Goal: Transaction & Acquisition: Purchase product/service

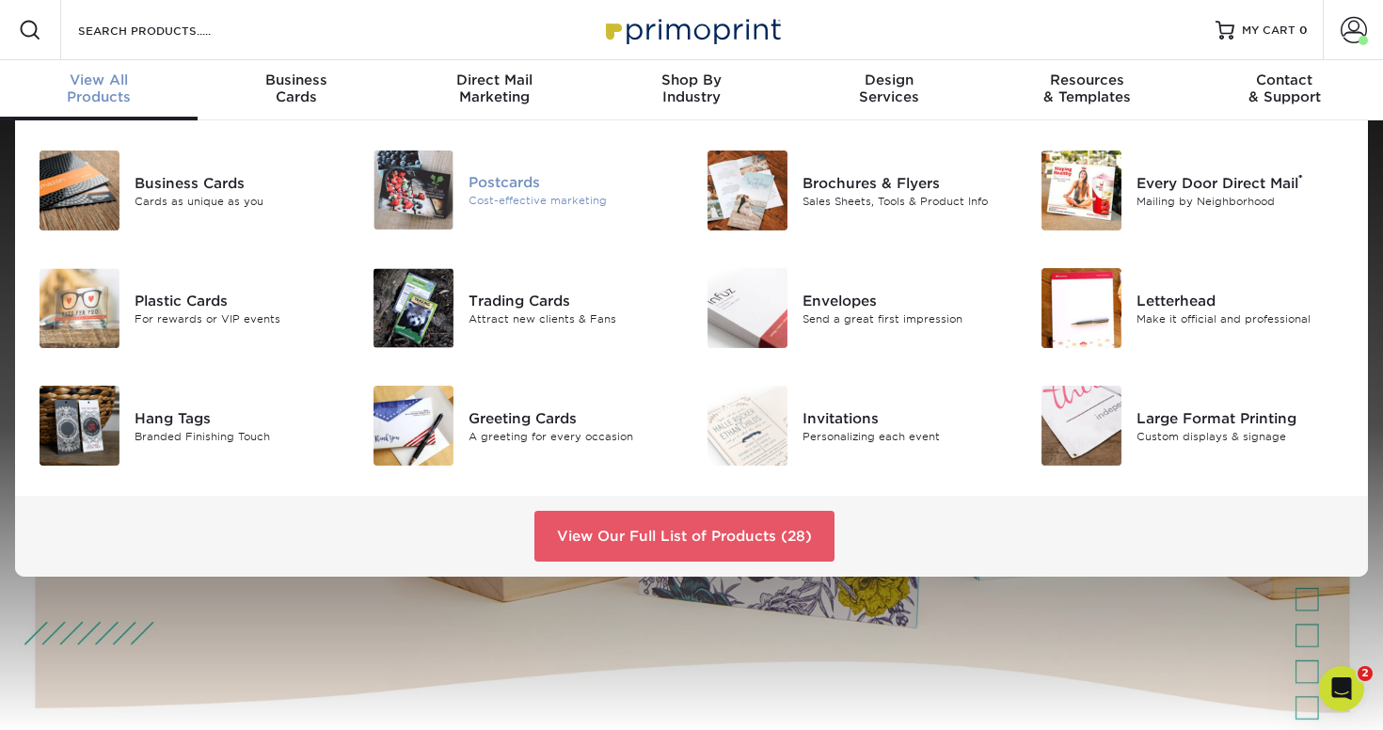
click at [428, 213] on img at bounding box center [414, 190] width 80 height 79
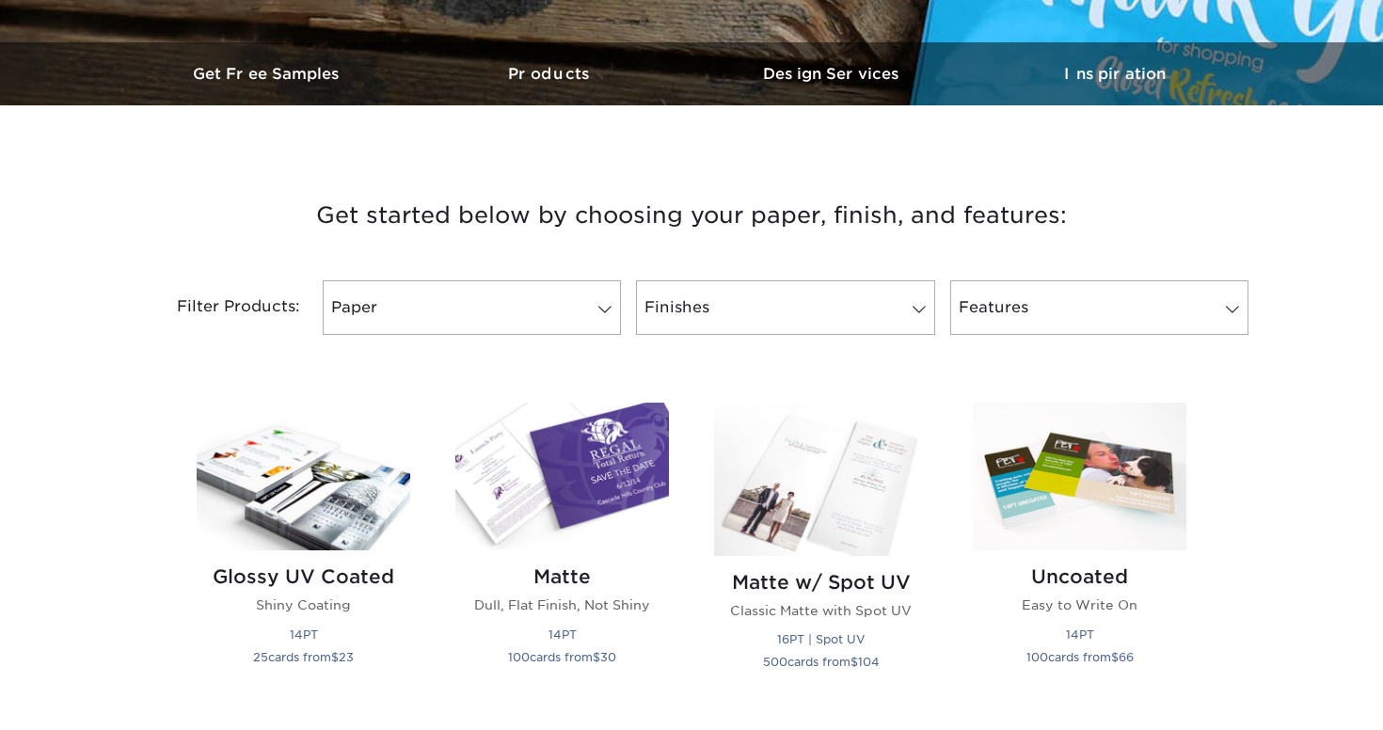
scroll to position [595, 0]
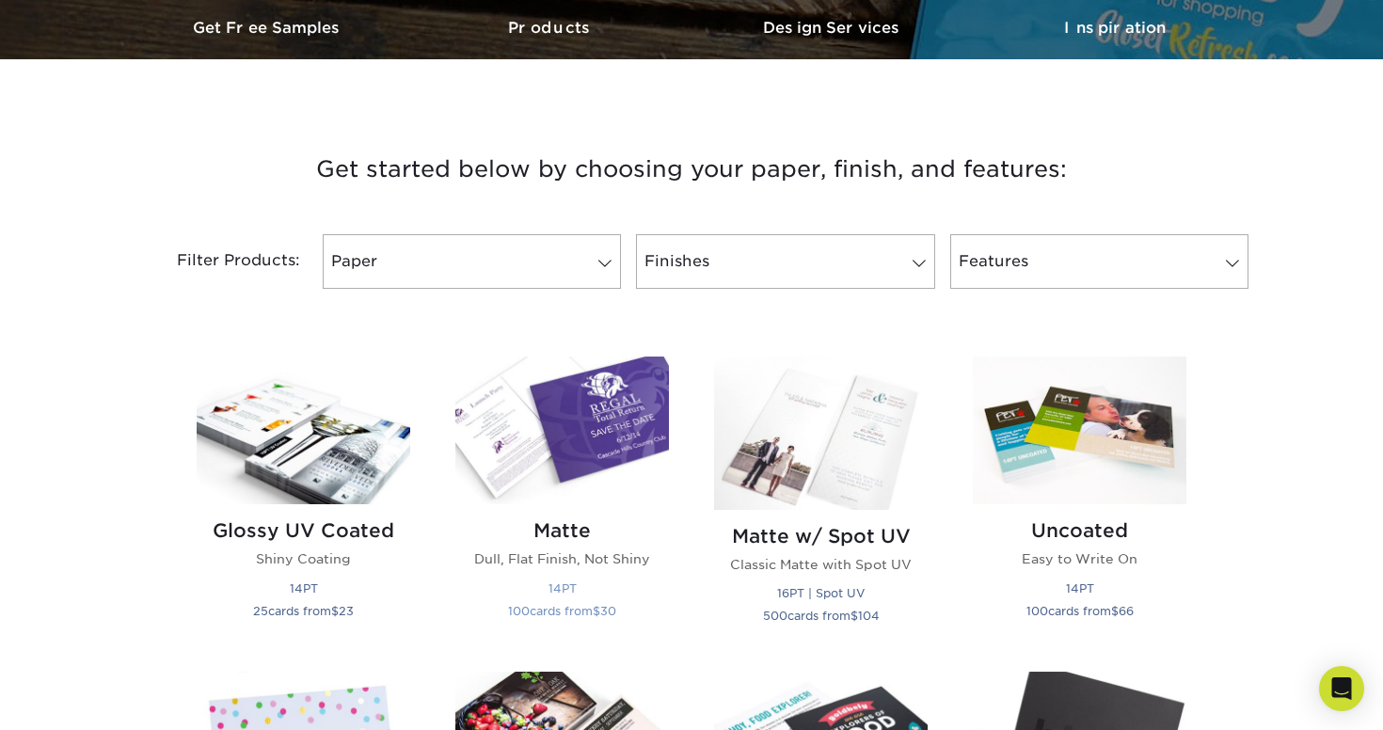
click at [564, 391] on img at bounding box center [562, 431] width 214 height 148
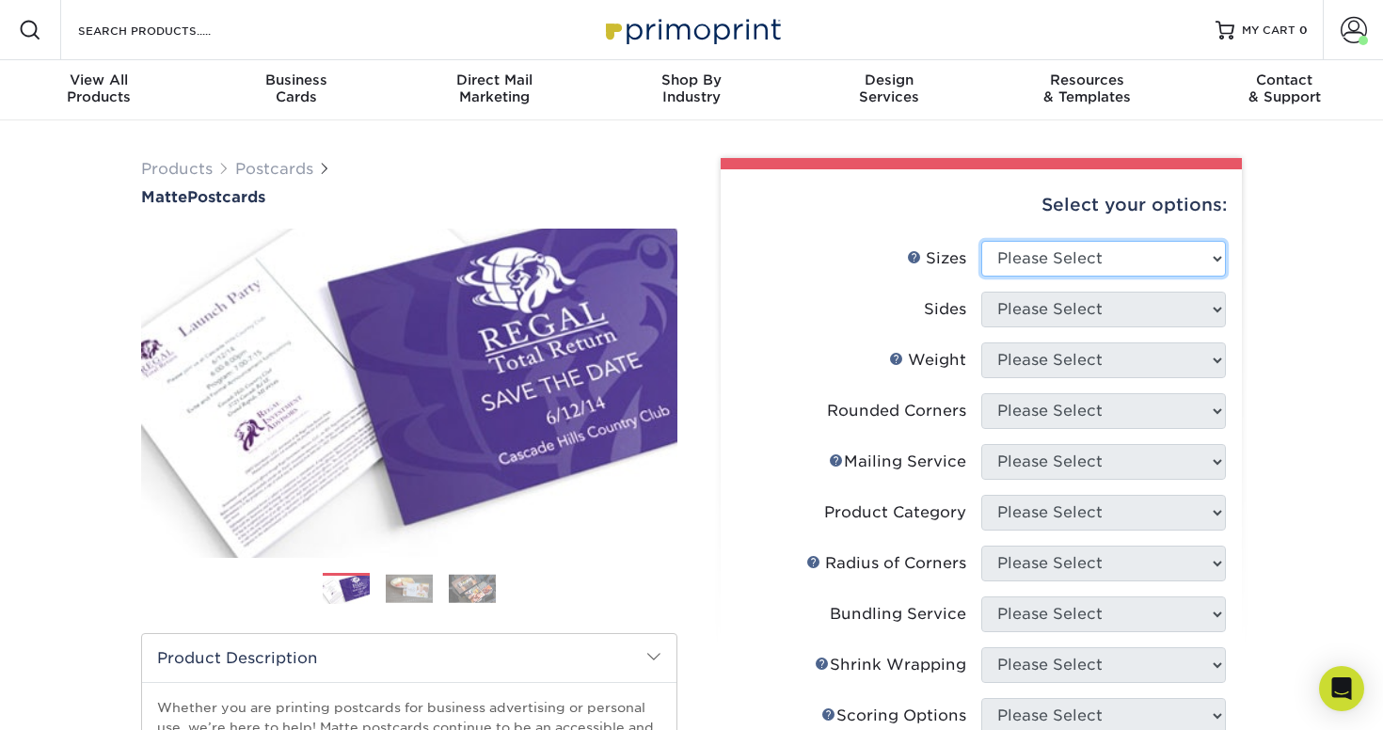
click at [1062, 249] on select "Please Select 1.5" x 7" 2" x 4" 2" x 6" 2" x 7" 2" x 8" 2.12" x 5.5" 2.125" x 5…" at bounding box center [1104, 259] width 245 height 36
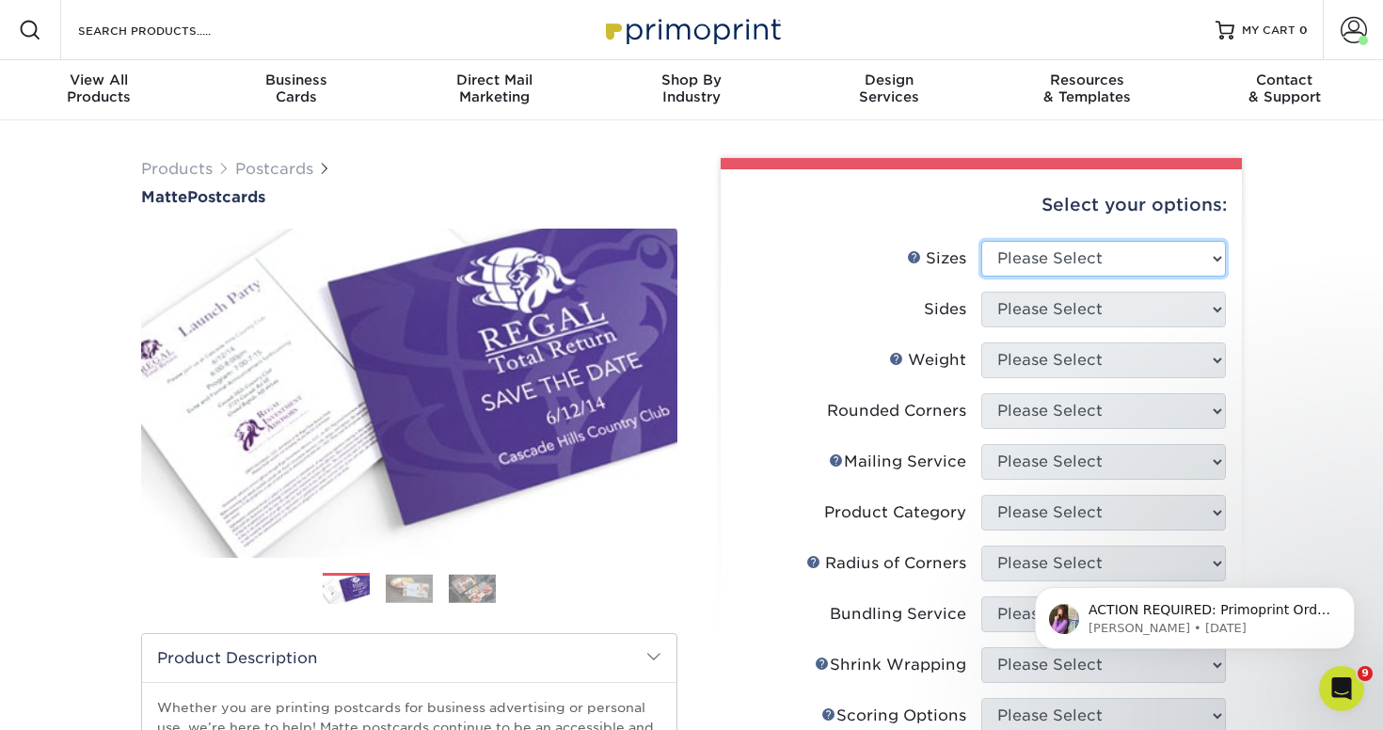
click at [1030, 269] on select "Please Select 1.5" x 7" 2" x 4" 2" x 6" 2" x 7" 2" x 8" 2.12" x 5.5" 2.125" x 5…" at bounding box center [1104, 259] width 245 height 36
click at [1085, 251] on select "Please Select 1.5" x 7" 2" x 4" 2" x 6" 2" x 7" 2" x 8" 2.12" x 5.5" 2.125" x 5…" at bounding box center [1104, 259] width 245 height 36
select select "4.00x6.00"
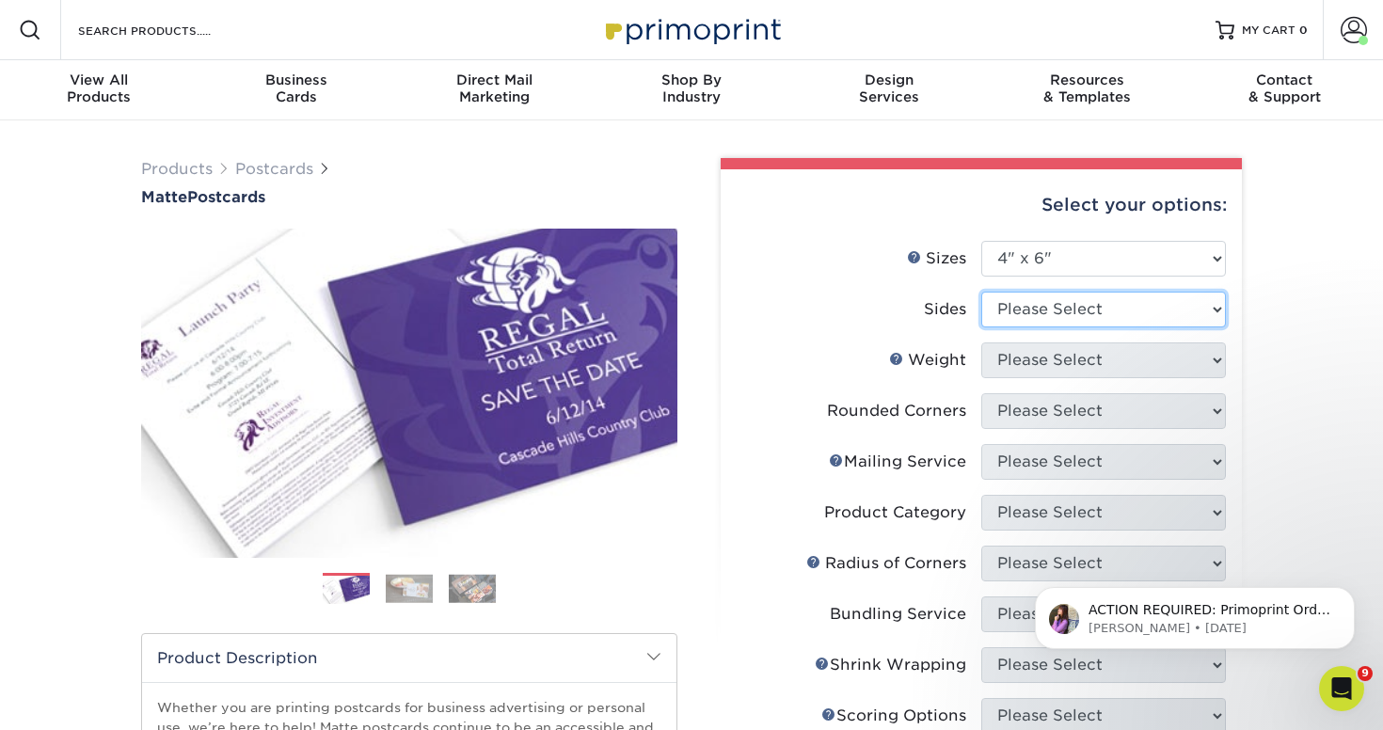
click at [1043, 313] on select "Please Select Print Both Sides Print Front Only" at bounding box center [1104, 310] width 245 height 36
select select "13abbda7-1d64-4f25-8bb2-c179b224825d"
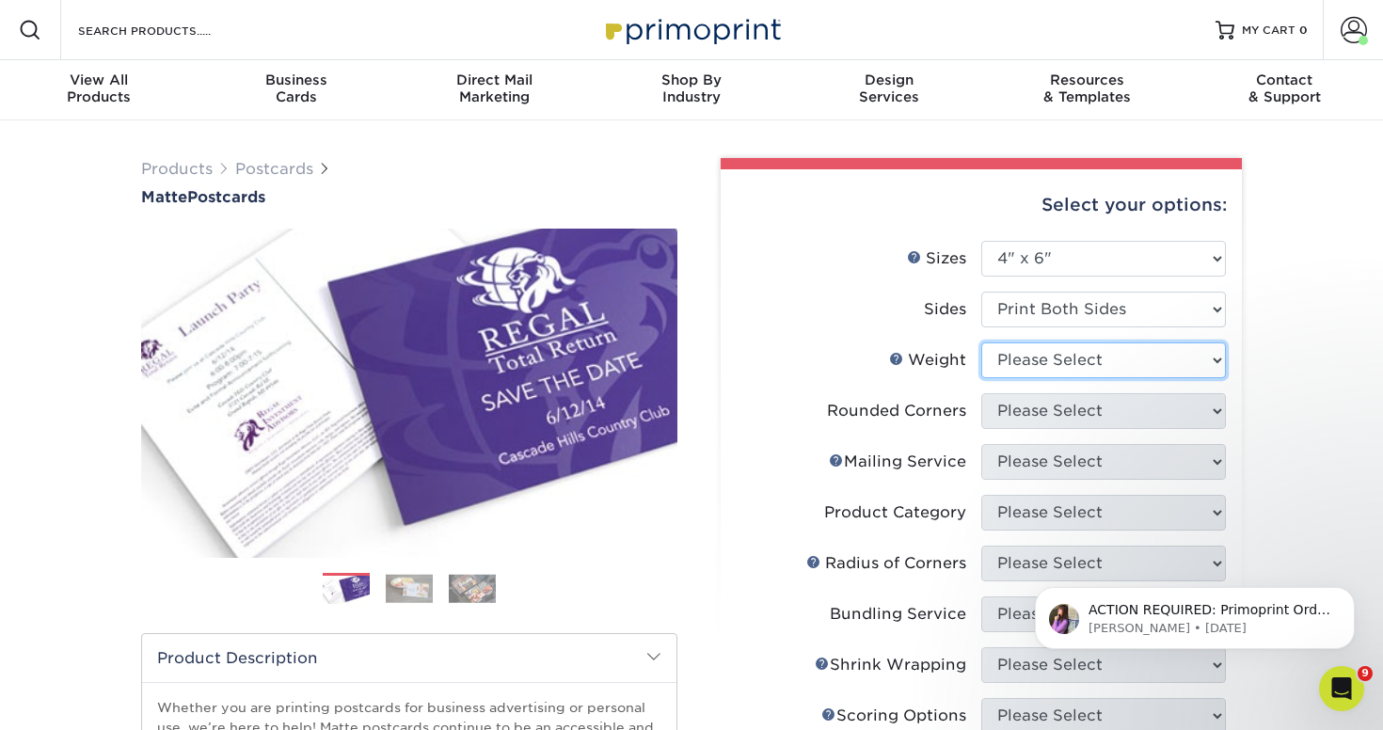
click at [1052, 359] on select "Please Select 16PT 14PT" at bounding box center [1104, 361] width 245 height 36
select select "14PT"
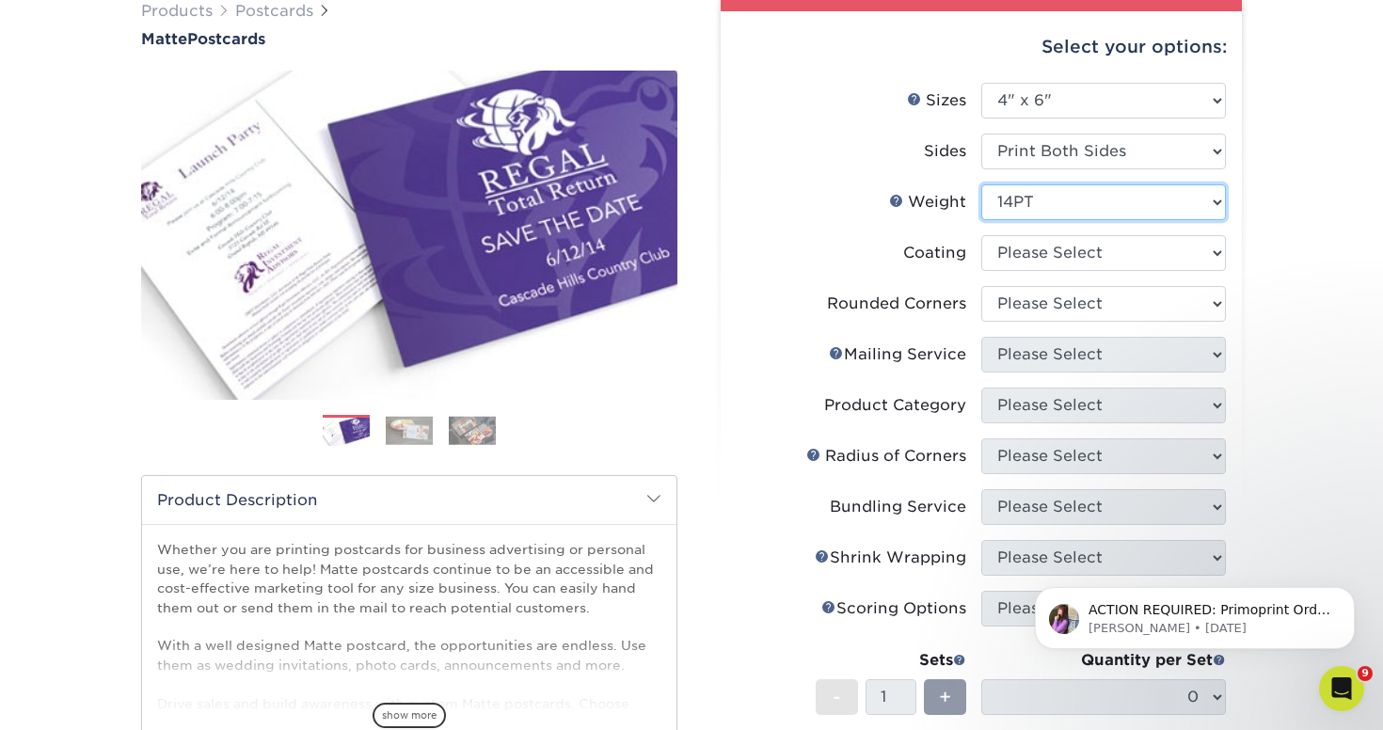
scroll to position [168, 0]
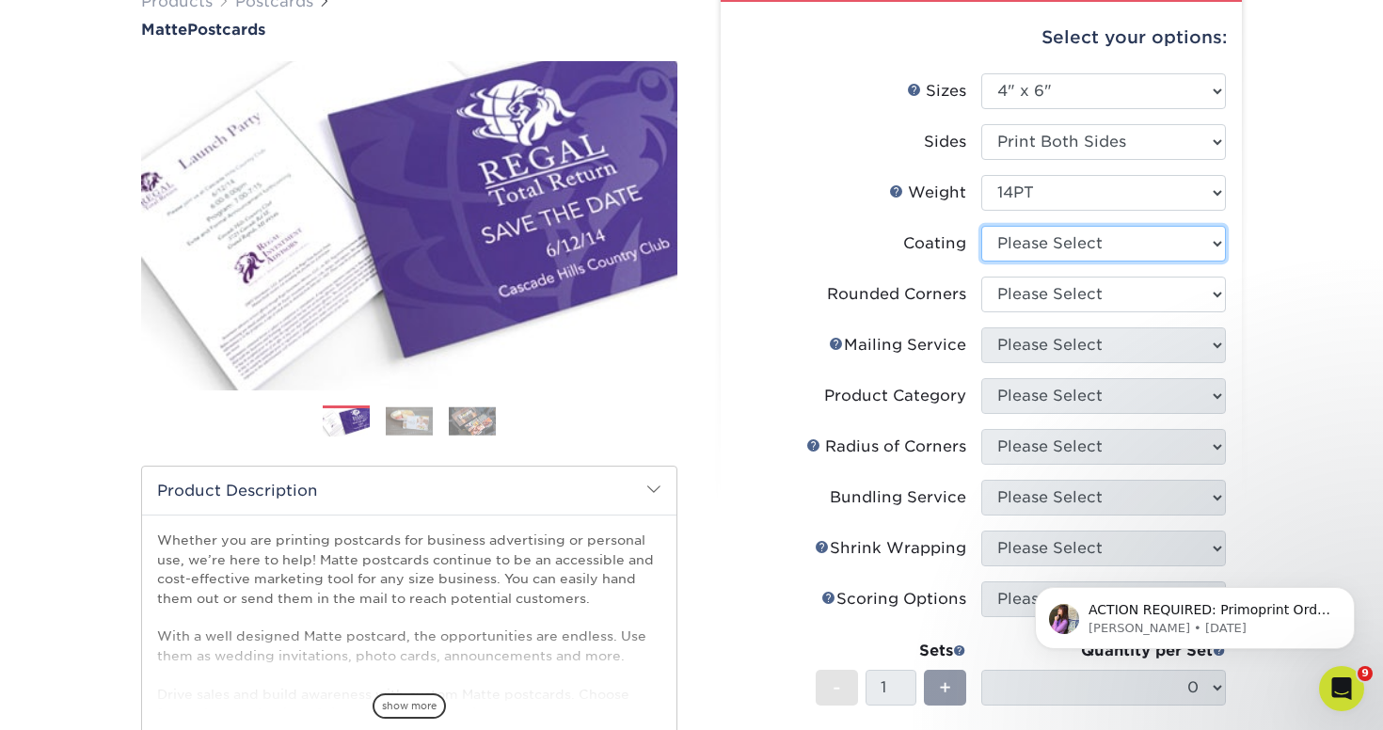
click at [1062, 239] on select at bounding box center [1104, 244] width 245 height 36
select select "121bb7b5-3b4d-429f-bd8d-bbf80e953313"
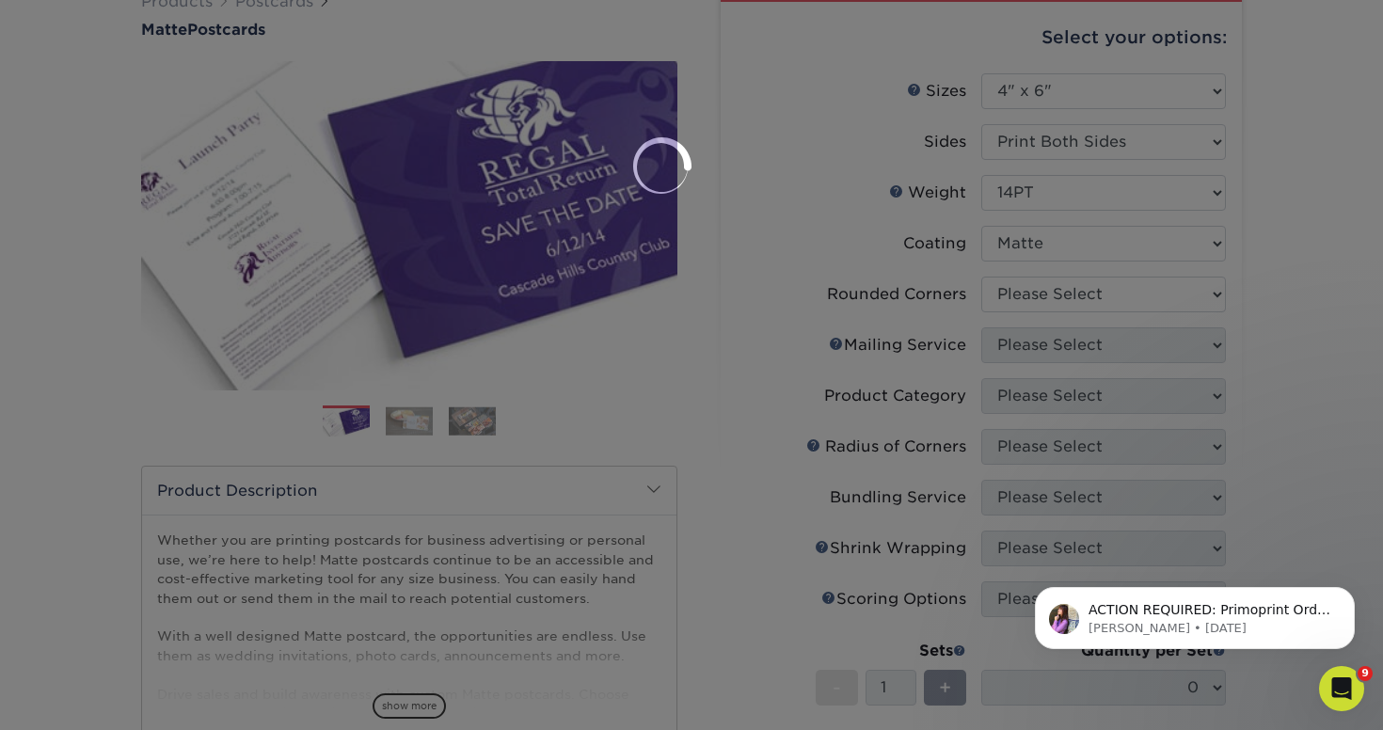
click at [1058, 291] on div at bounding box center [691, 365] width 1383 height 730
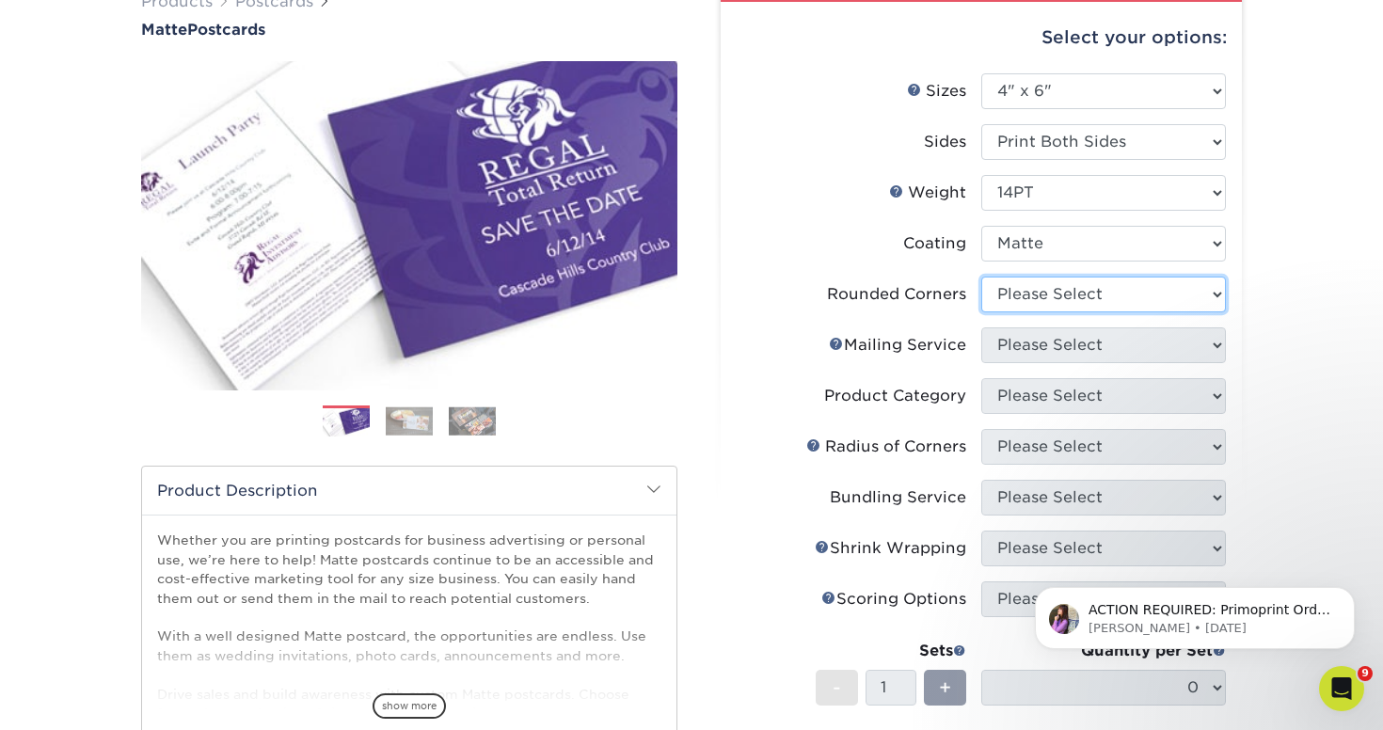
click at [1058, 291] on select "Please Select Yes - Round 4 Corners No" at bounding box center [1104, 295] width 245 height 36
select select "0"
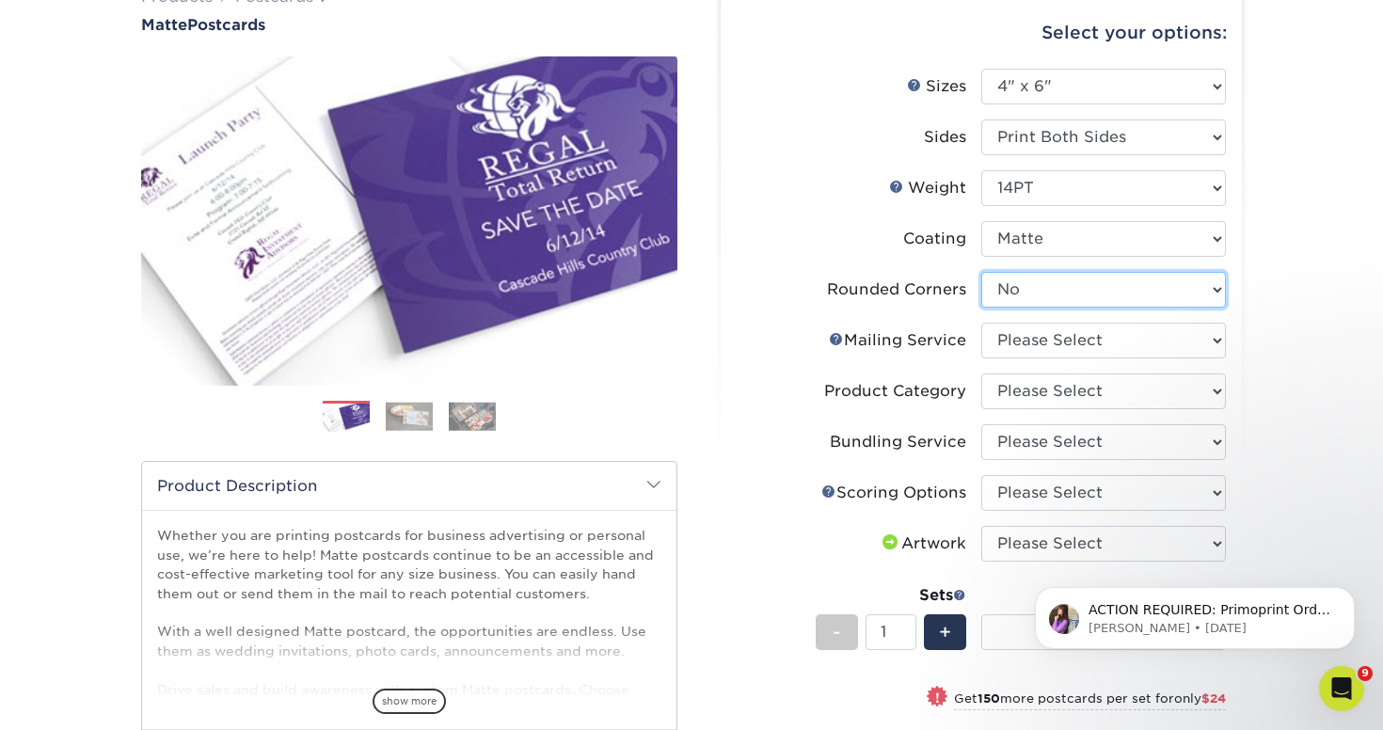
scroll to position [170, 0]
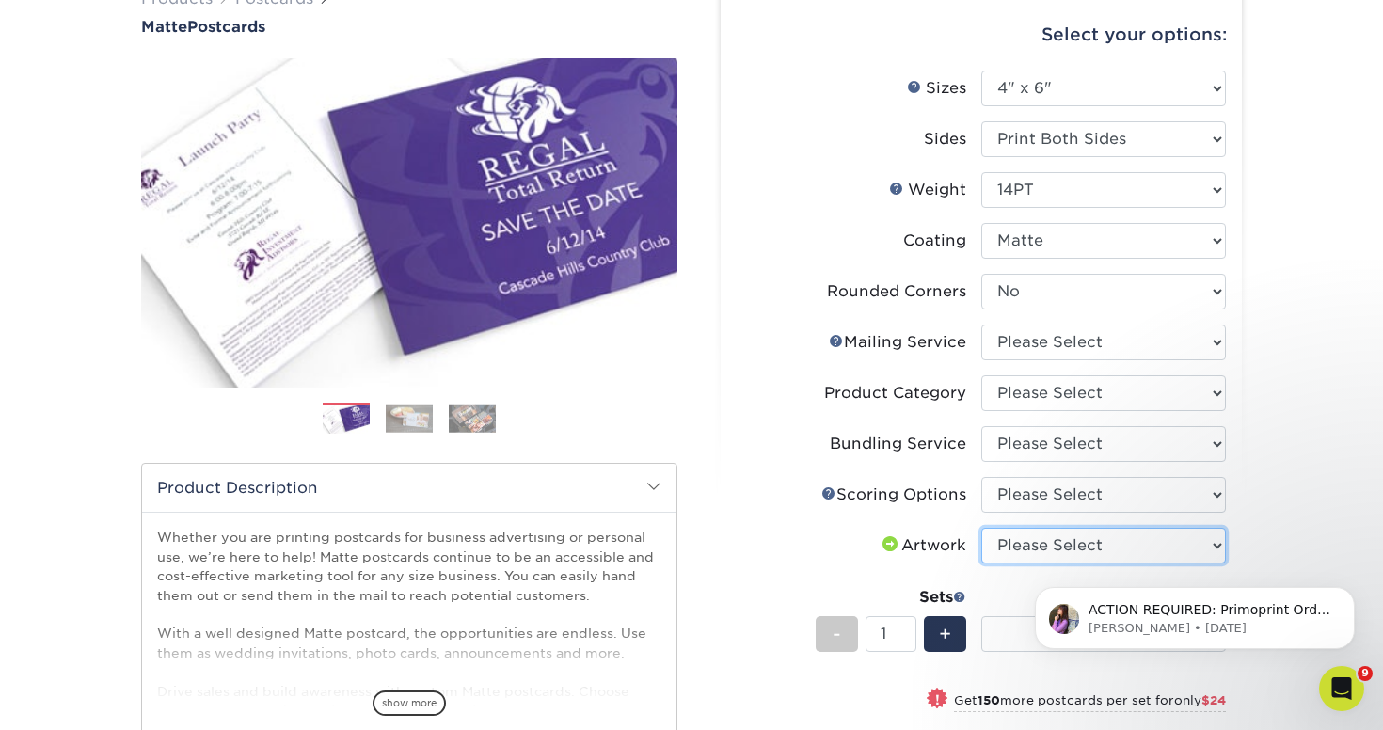
click at [1014, 547] on select "Please Select I will upload files I need a design - $150" at bounding box center [1104, 546] width 245 height 36
select select "upload"
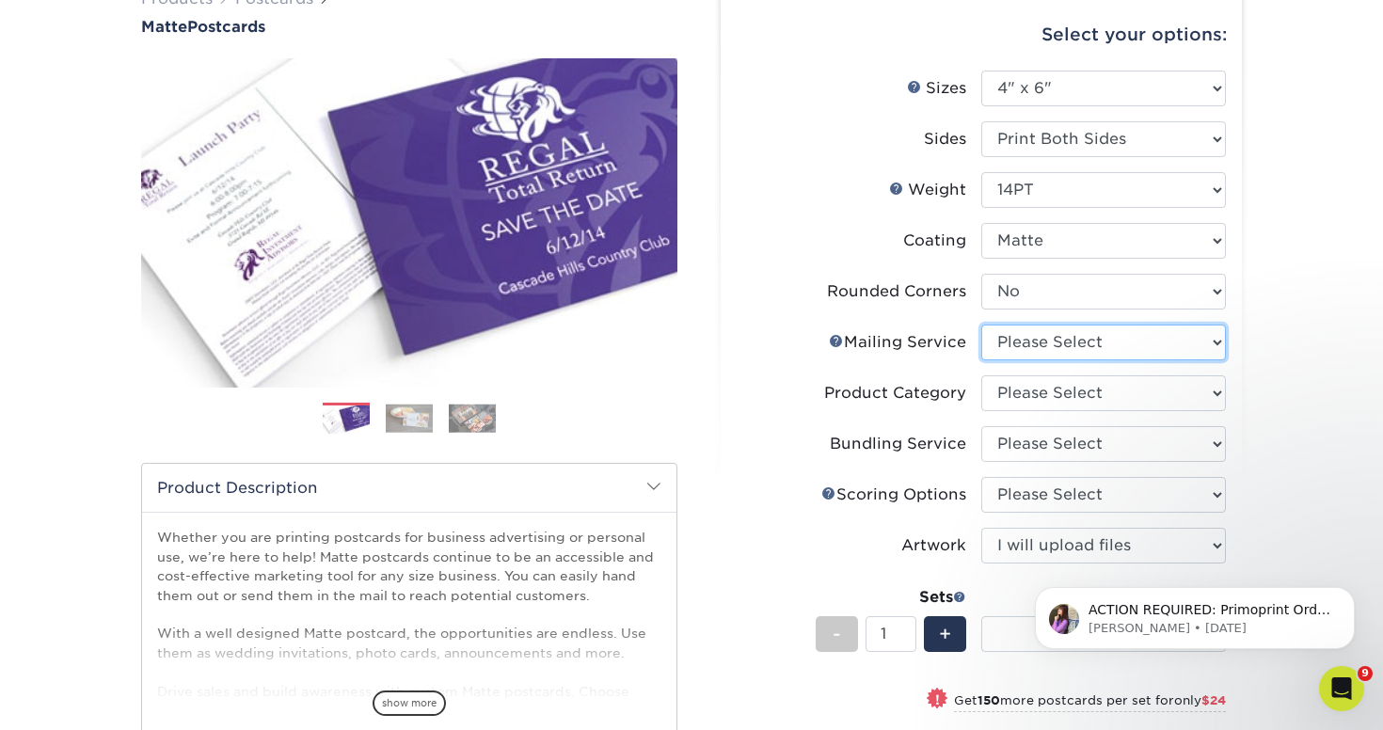
click at [1031, 342] on select "Please Select No Direct Mailing Service No, I will mail/stamp/imprint Direct Ma…" at bounding box center [1104, 343] width 245 height 36
select select "3e5e9bdd-d78a-4c28-a41d-fe1407925ca6"
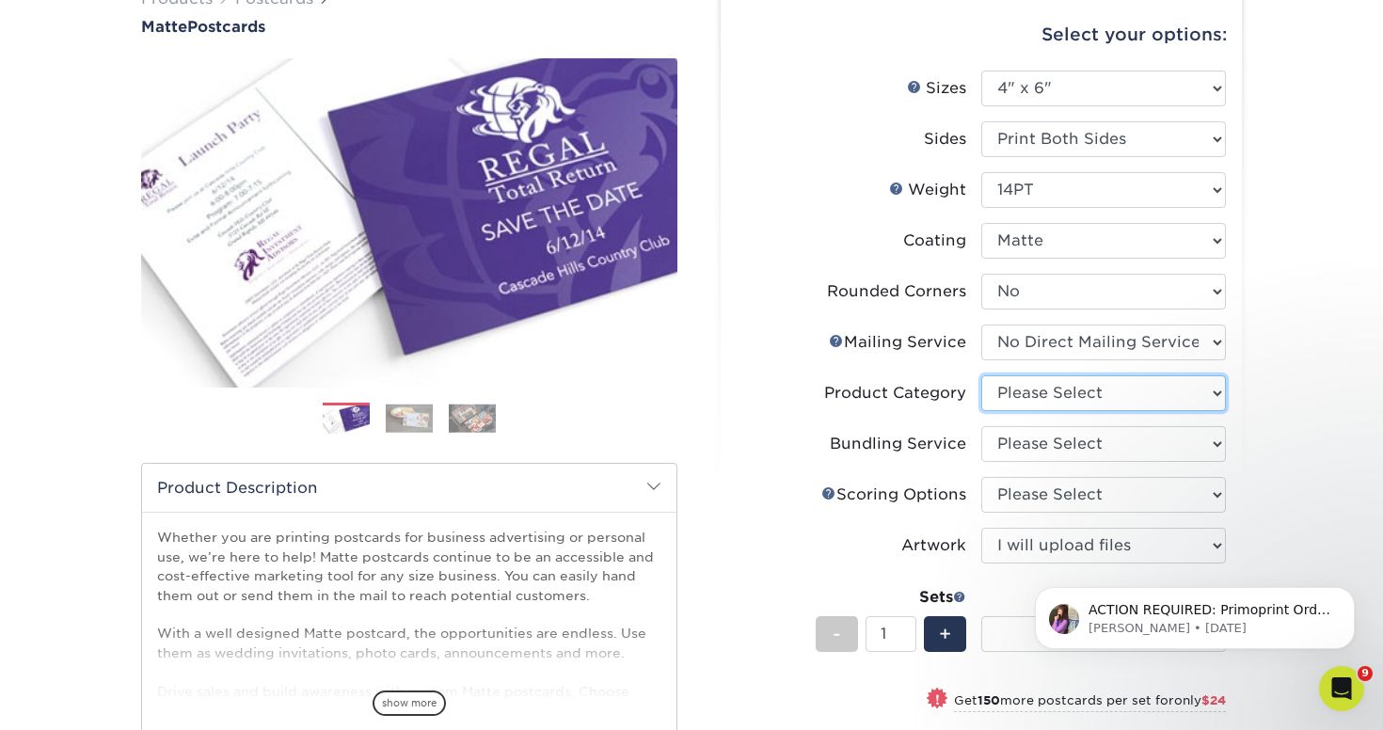
click at [1017, 400] on select "Please Select Postcards" at bounding box center [1104, 393] width 245 height 36
click at [1051, 340] on select "Please Select No Direct Mailing Service No, I will mail/stamp/imprint Direct Ma…" at bounding box center [1104, 343] width 245 height 36
click at [1047, 388] on select "Please Select Postcards" at bounding box center [1104, 393] width 245 height 36
select select "9b7272e0-d6c8-4c3c-8e97-d3a1bcdab858"
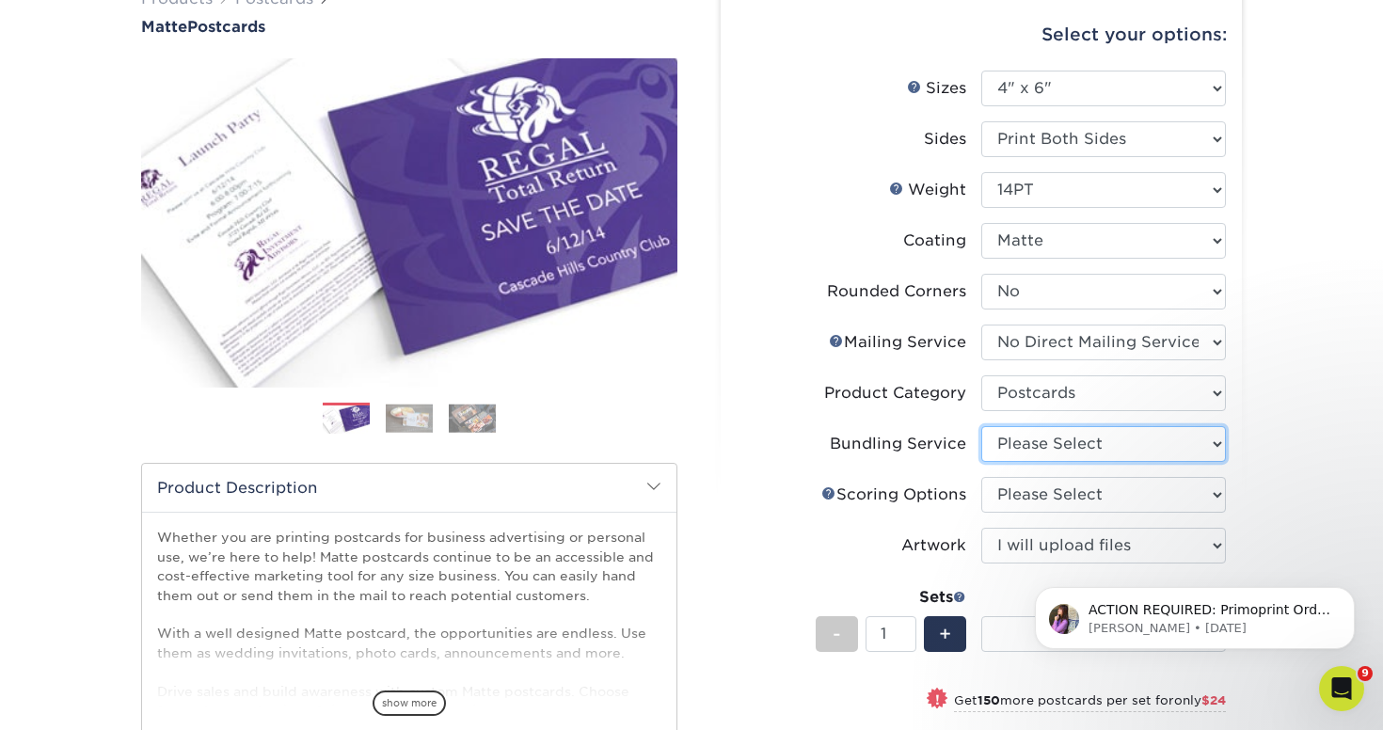
click at [1044, 447] on select "Please Select No Bundling Services Yes, Bundles of 50 (+2 Days) Yes, Bundles of…" at bounding box center [1104, 444] width 245 height 36
select select "58689abb-25c0-461c-a4c3-a80b627d6649"
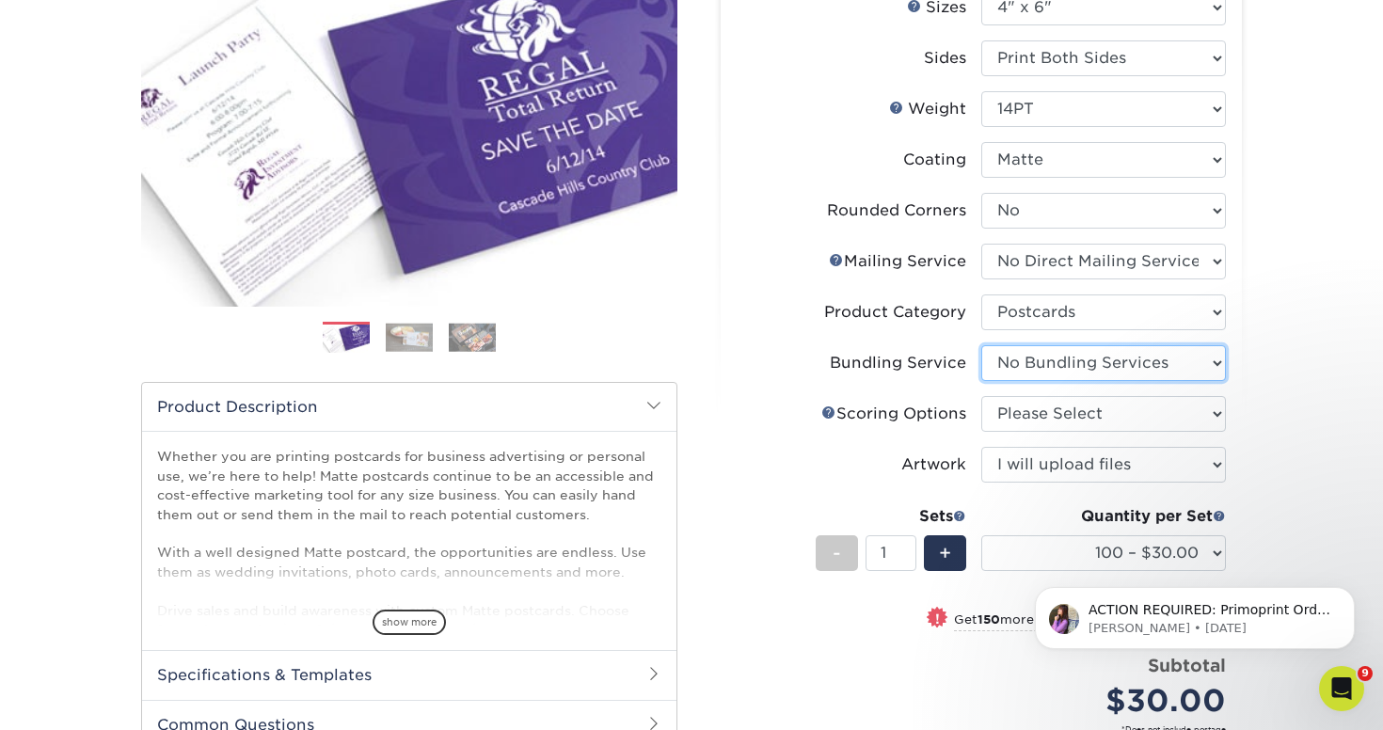
scroll to position [265, 0]
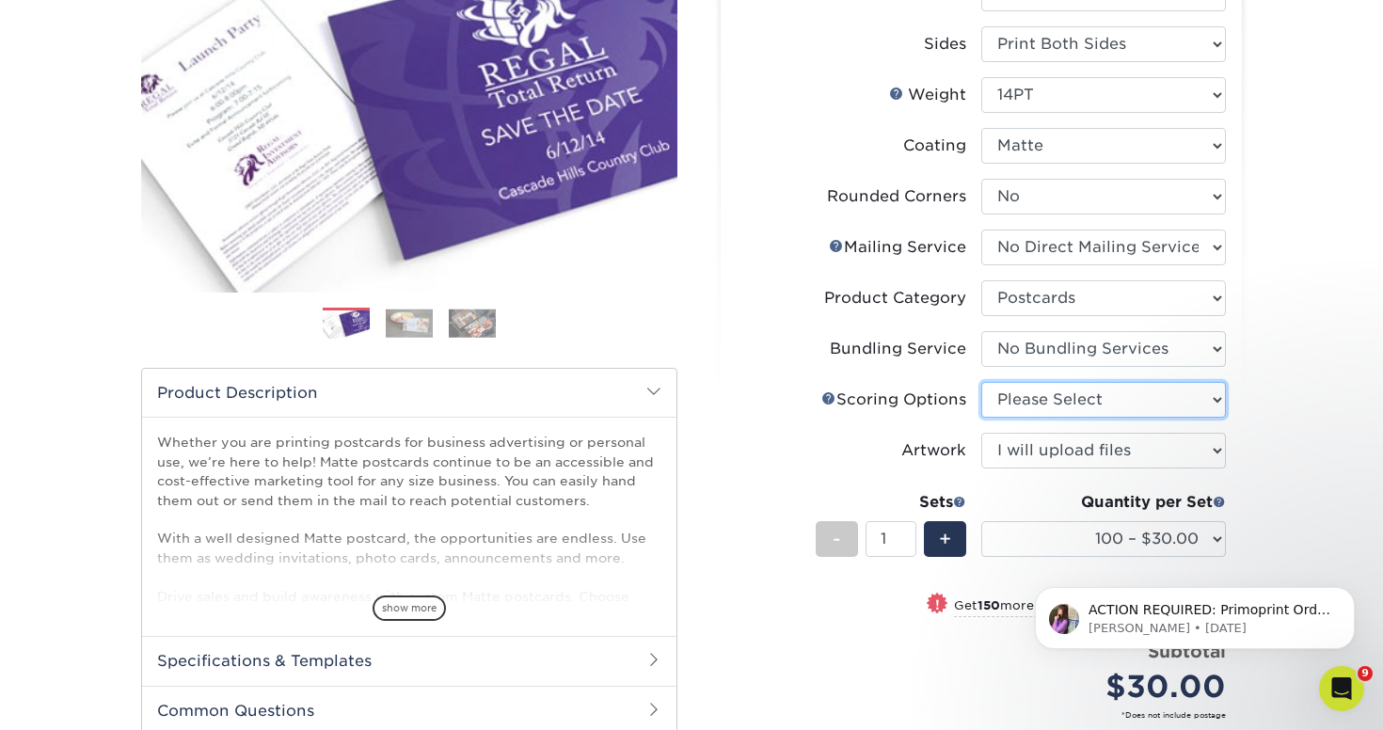
click at [1053, 401] on select "Please Select No Scoring One Score" at bounding box center [1104, 400] width 245 height 36
select select "16ebe401-5398-422d-8cb0-f3adbb82deb5"
click at [1053, 451] on select "Please Select I will upload files I need a design - $150" at bounding box center [1104, 451] width 245 height 36
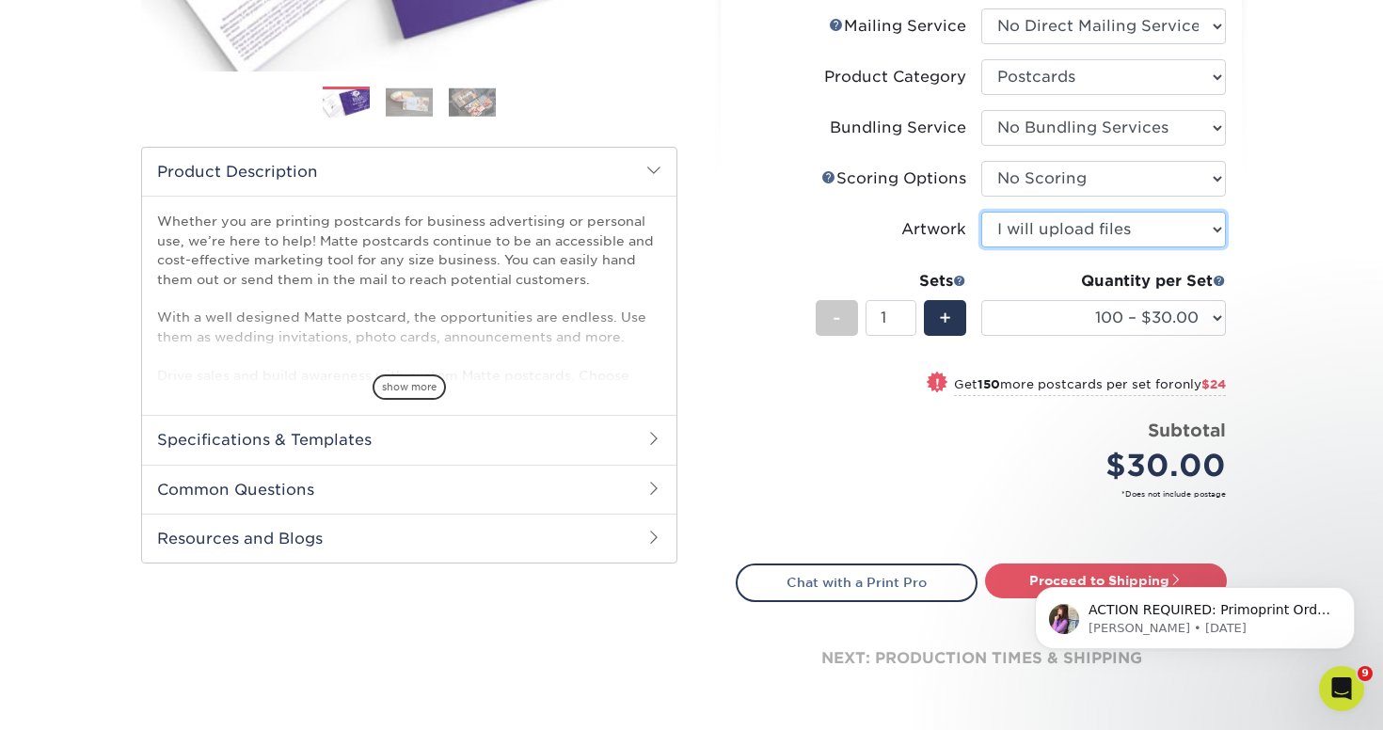
scroll to position [510, 0]
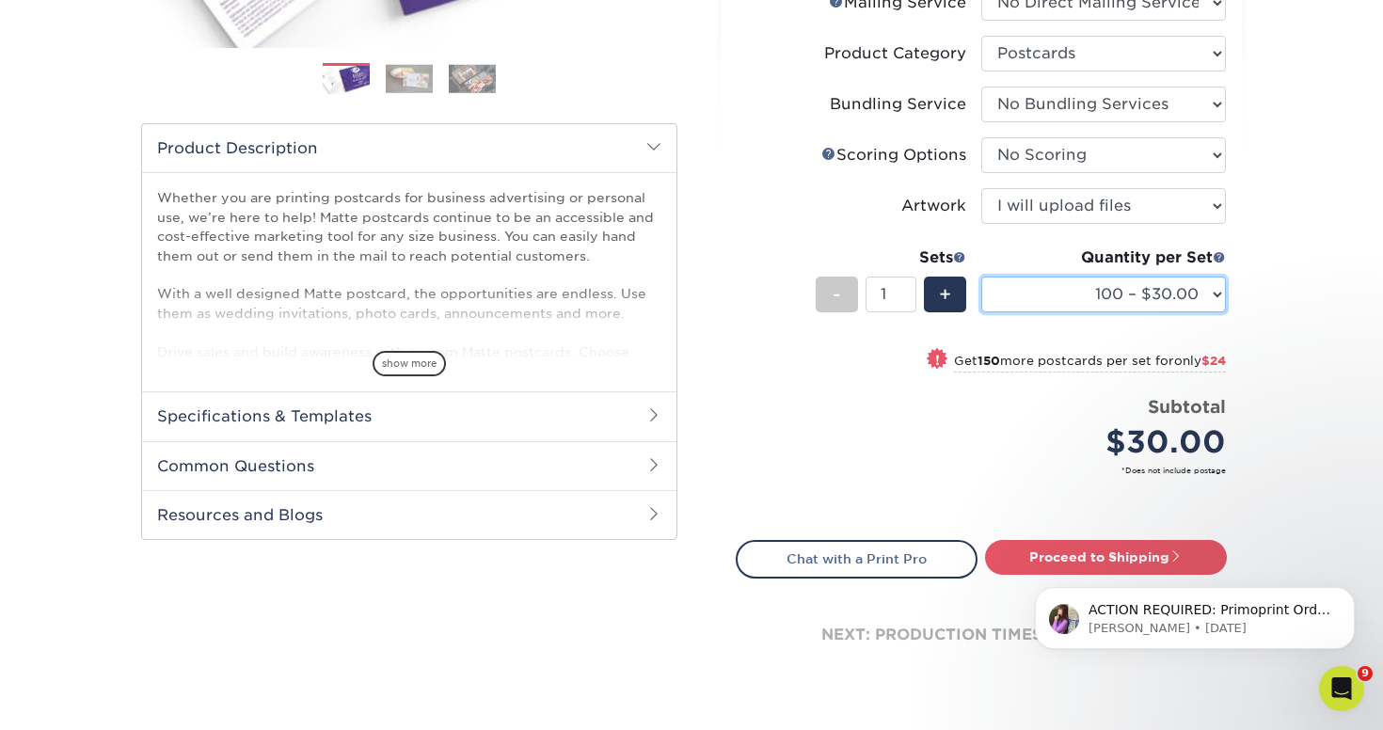
click at [1048, 296] on select "100 – $30.00 250 – $54.00 500 – $64.00 1000 – $73.00 2500 – $149.00 5000 – $222…" at bounding box center [1104, 295] width 245 height 36
click at [1110, 293] on select "100 – $30.00 250 – $54.00 500 – $64.00 1000 – $73.00 2500 – $149.00 5000 – $222…" at bounding box center [1104, 295] width 245 height 36
click at [1118, 306] on select "100 – $30.00 250 – $54.00 500 – $64.00 1000 – $73.00 2500 – $149.00 5000 – $222…" at bounding box center [1104, 295] width 245 height 36
select select "500 – $64.00"
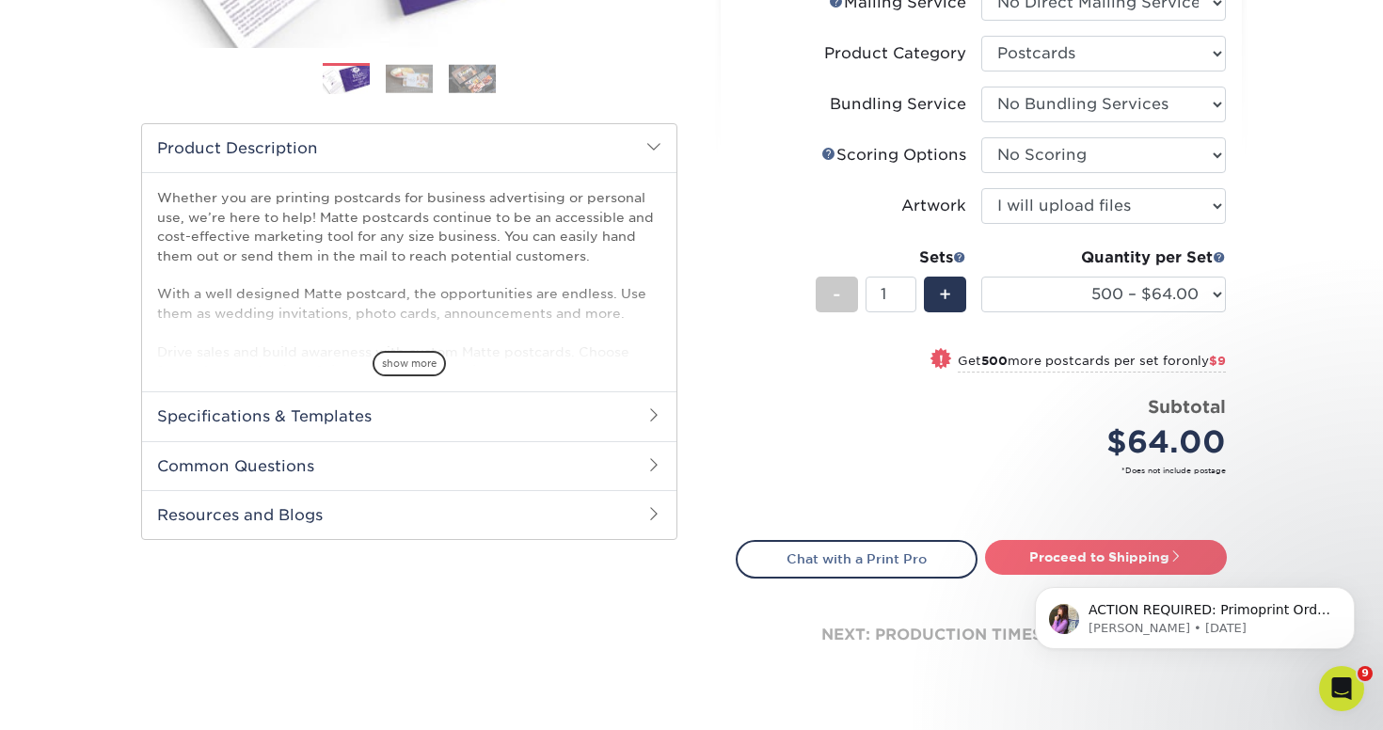
click at [1011, 551] on link "Proceed to Shipping" at bounding box center [1106, 557] width 242 height 34
type input "Set 1"
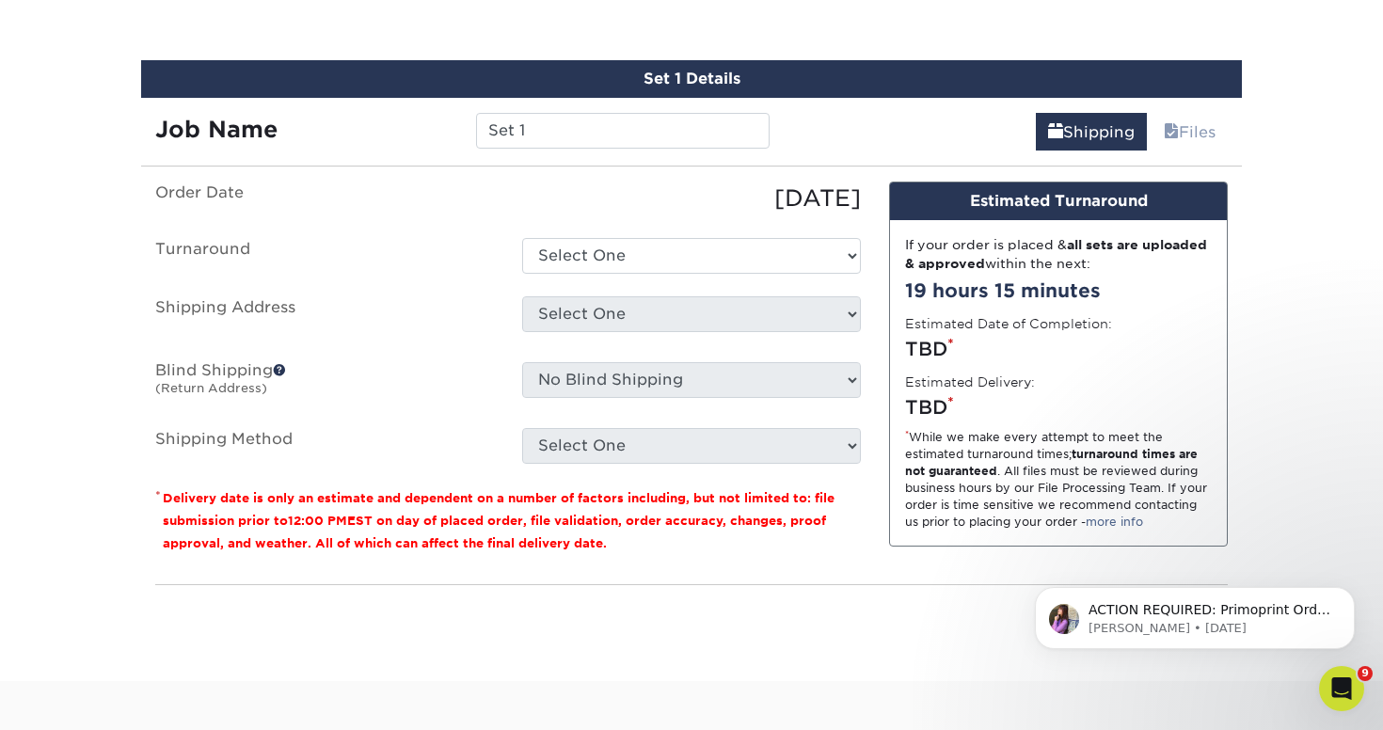
scroll to position [1101, 0]
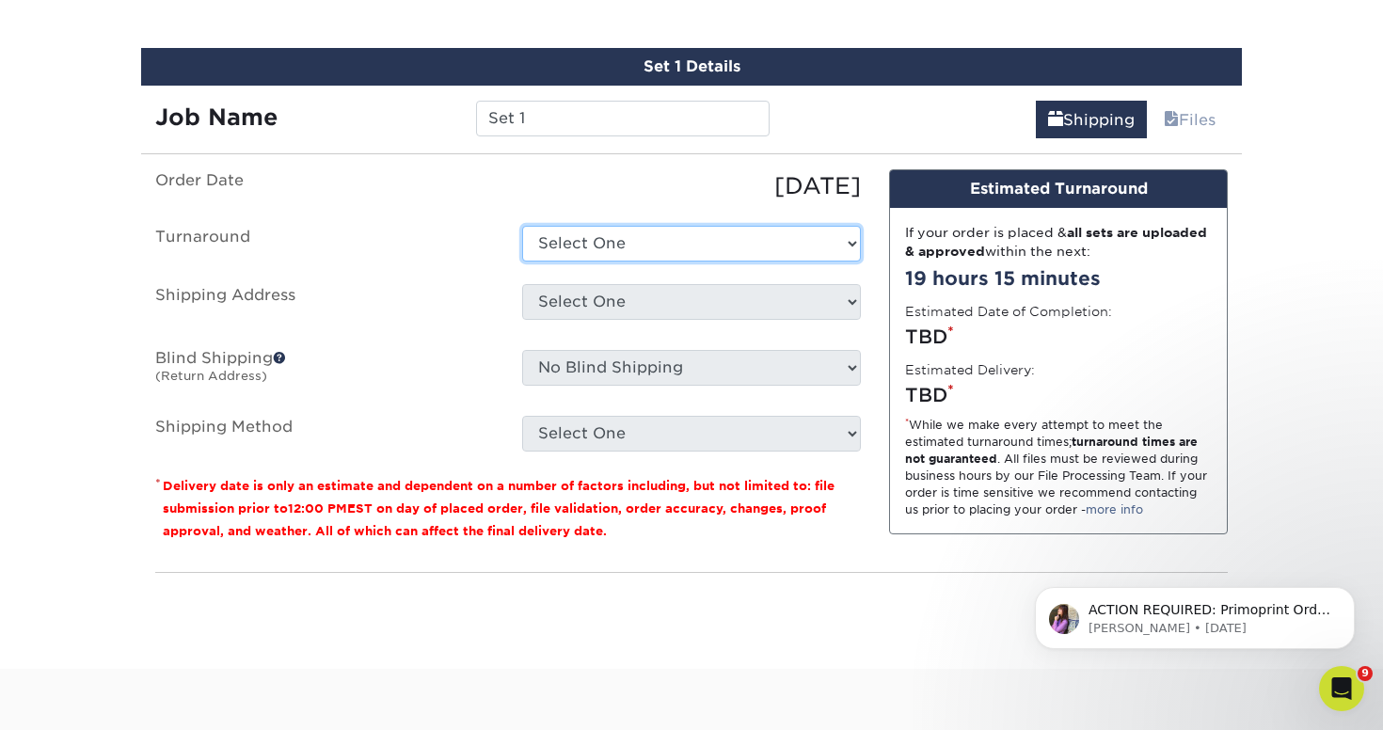
click at [593, 254] on select "Select One 2-4 Business Days 2 Day Next Business Day" at bounding box center [691, 244] width 339 height 36
select select "ea13ccfc-ee44-4f53-b1e8-34d80a59a829"
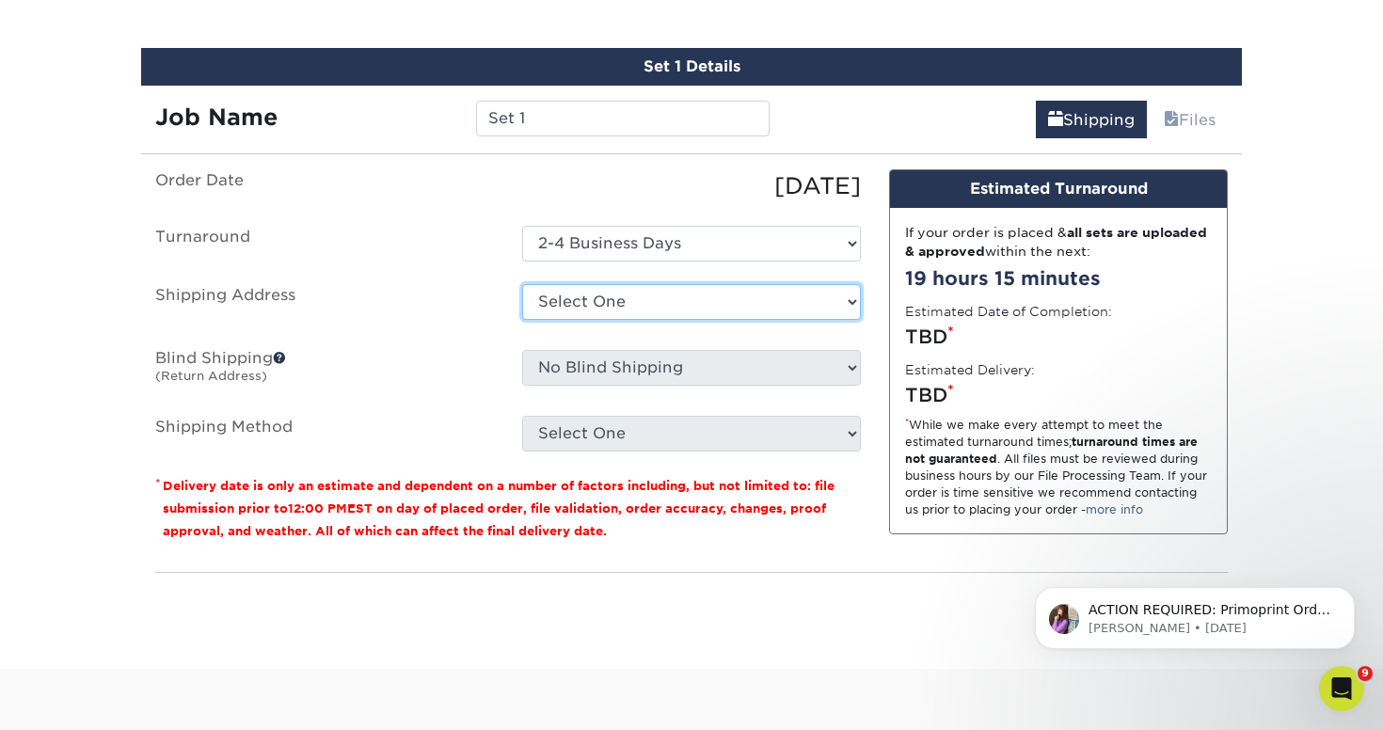
click at [601, 306] on select "Select One Awaken Church Easter Egg Invite Easter Egg Invite + Add New Address" at bounding box center [691, 302] width 339 height 36
select select "285814"
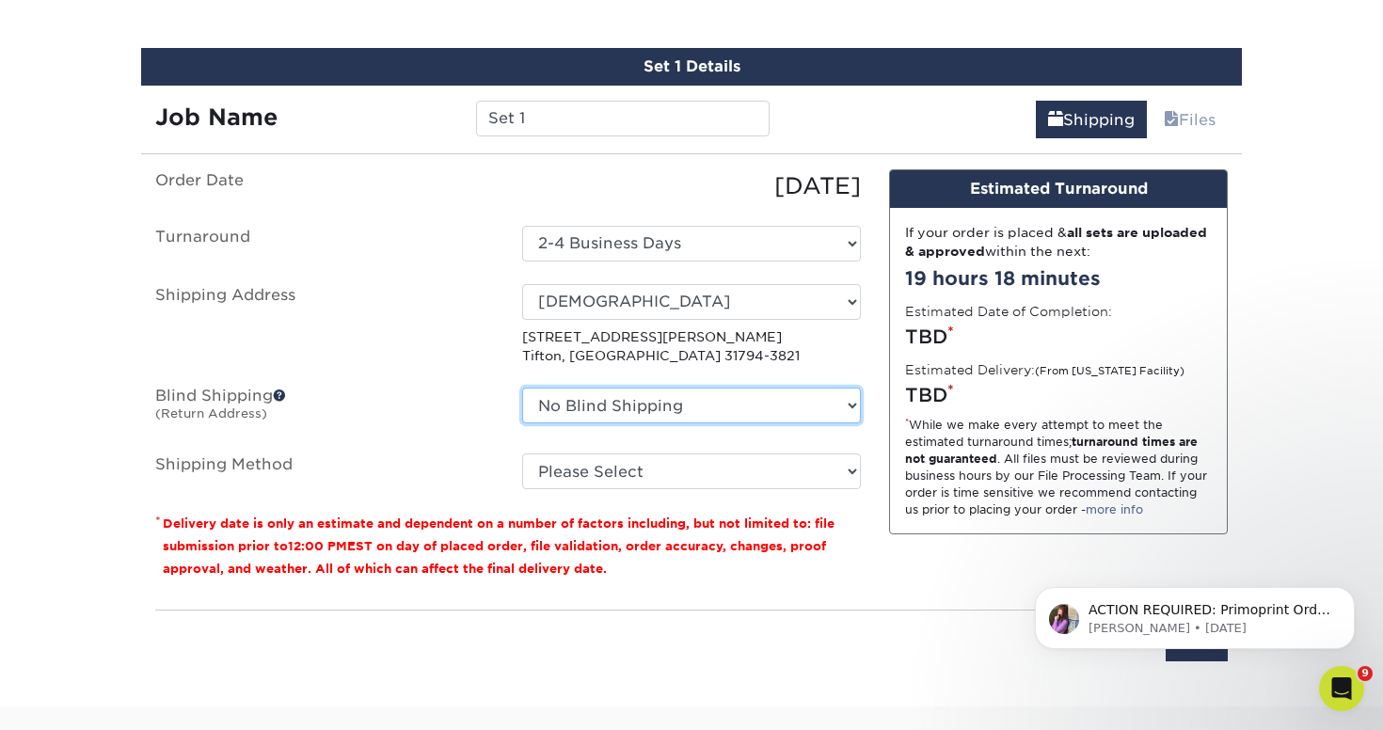
click at [595, 407] on select "No Blind Shipping Awaken Church Easter Egg Invite Easter Egg Invite + Add New A…" at bounding box center [691, 406] width 339 height 36
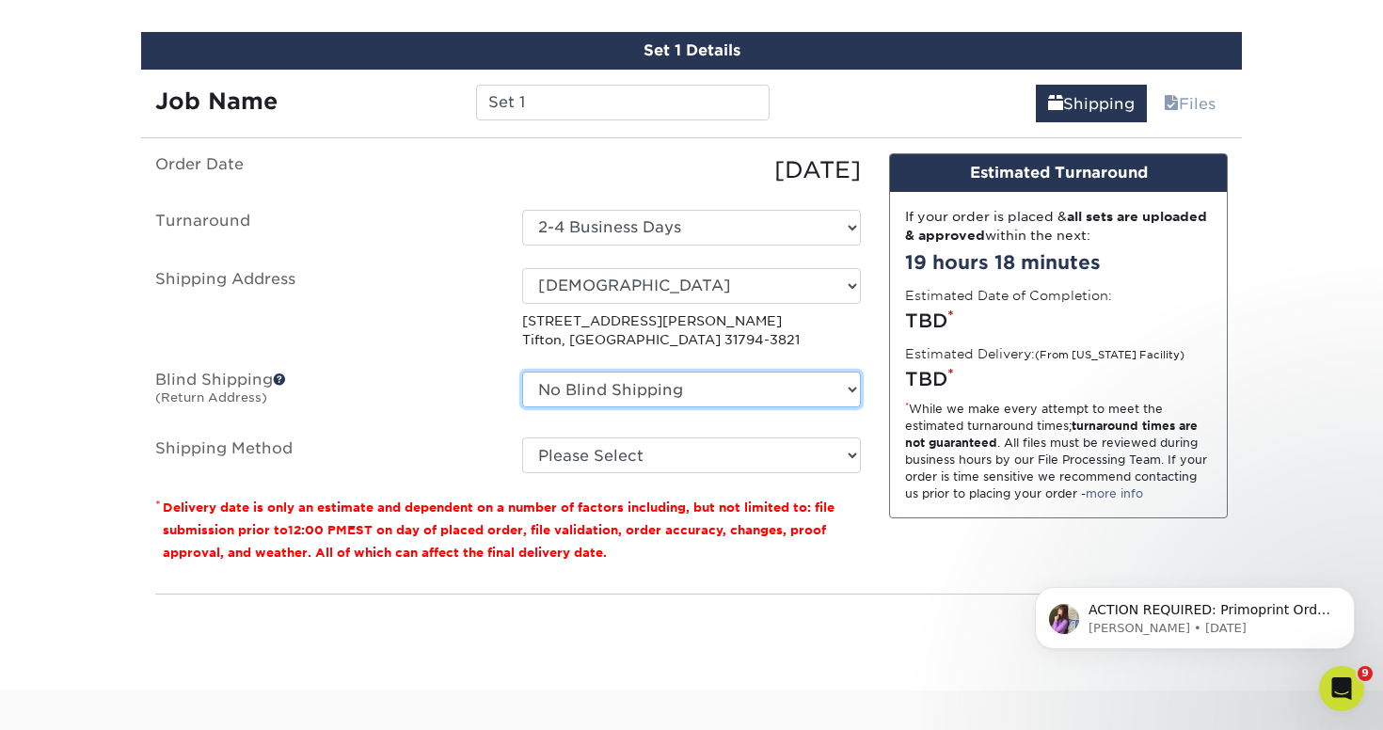
scroll to position [1121, 0]
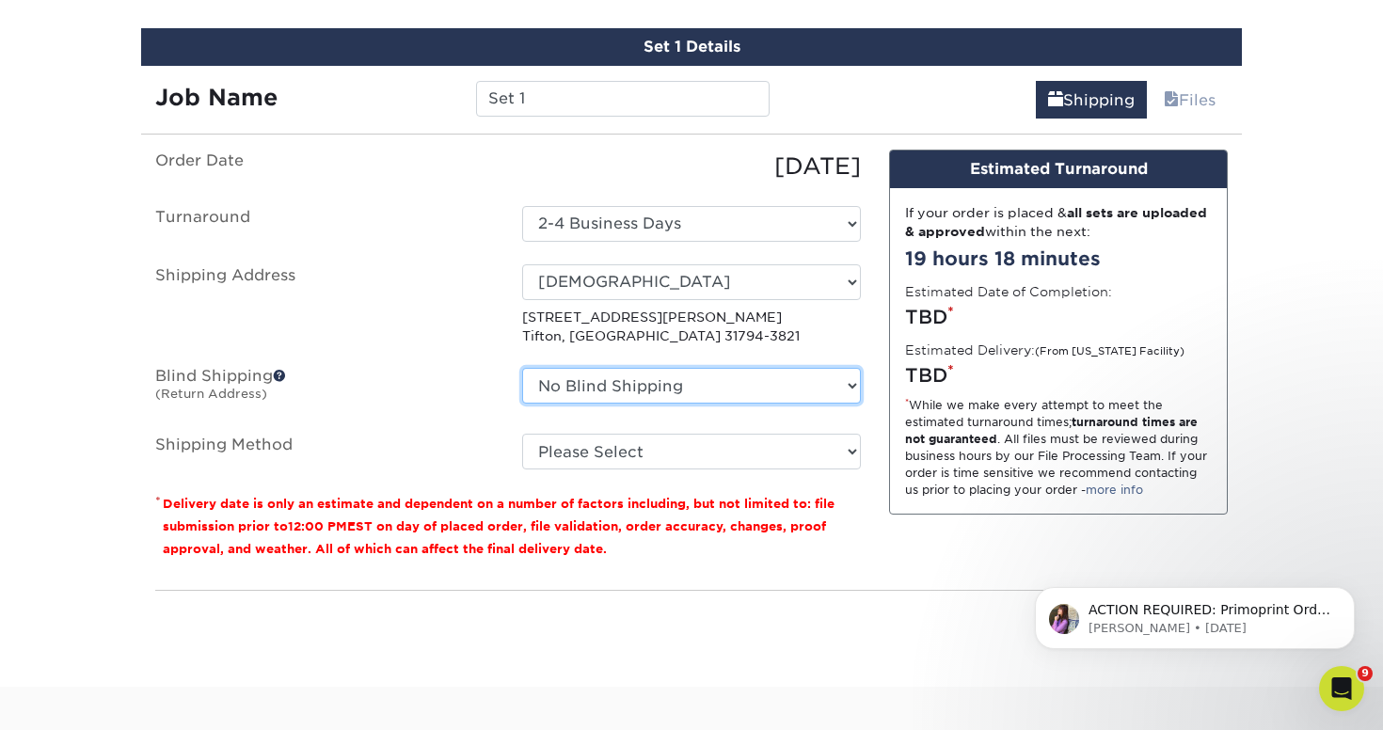
click at [603, 386] on select "No Blind Shipping Awaken Church Easter Egg Invite Easter Egg Invite + Add New A…" at bounding box center [691, 386] width 339 height 36
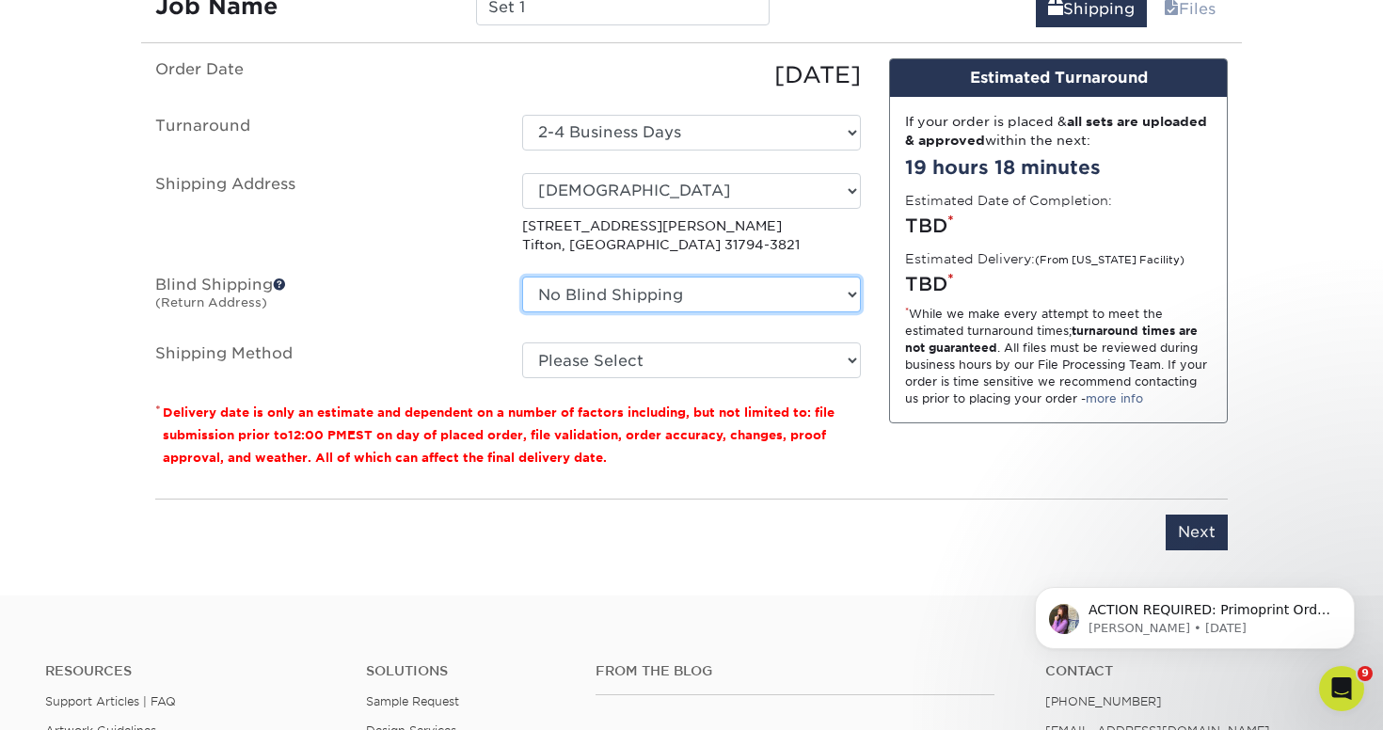
scroll to position [1211, 0]
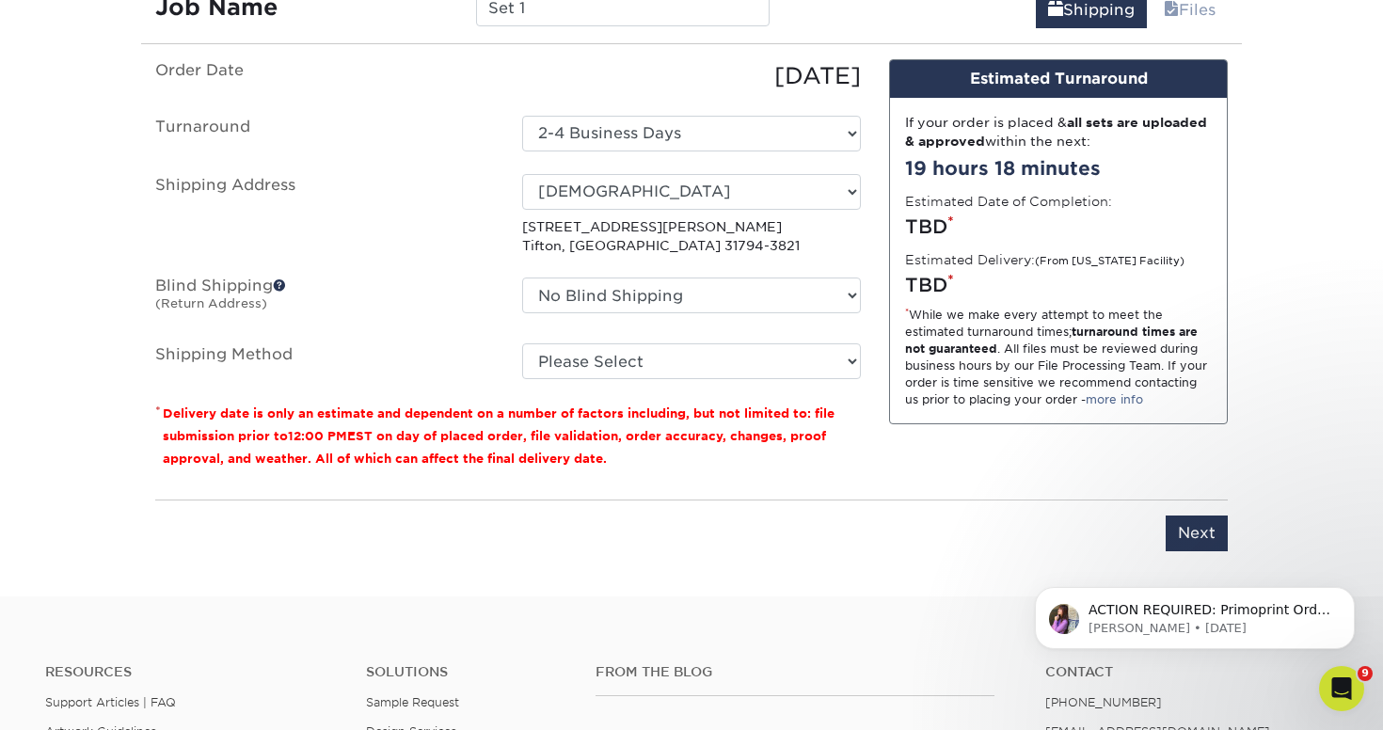
click at [280, 284] on span at bounding box center [279, 285] width 13 height 13
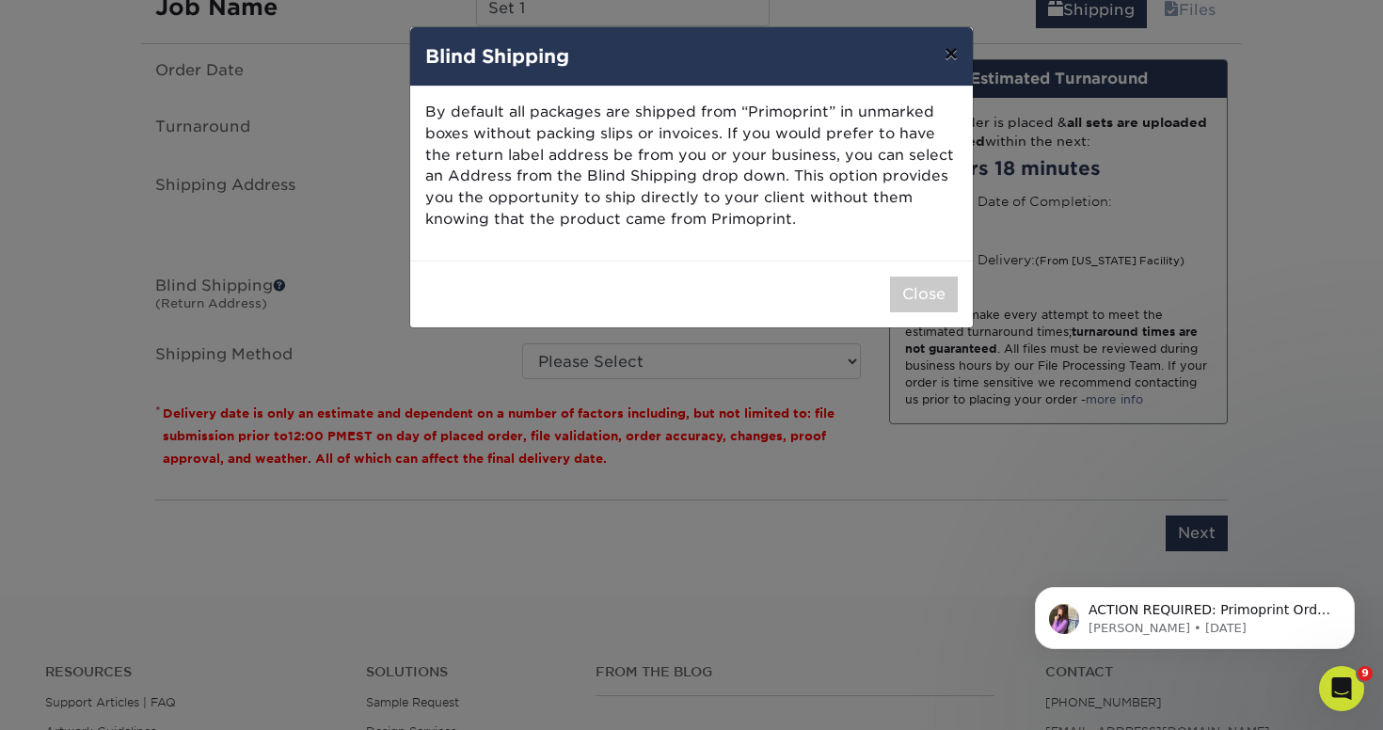
click at [949, 56] on button "×" at bounding box center [951, 53] width 43 height 53
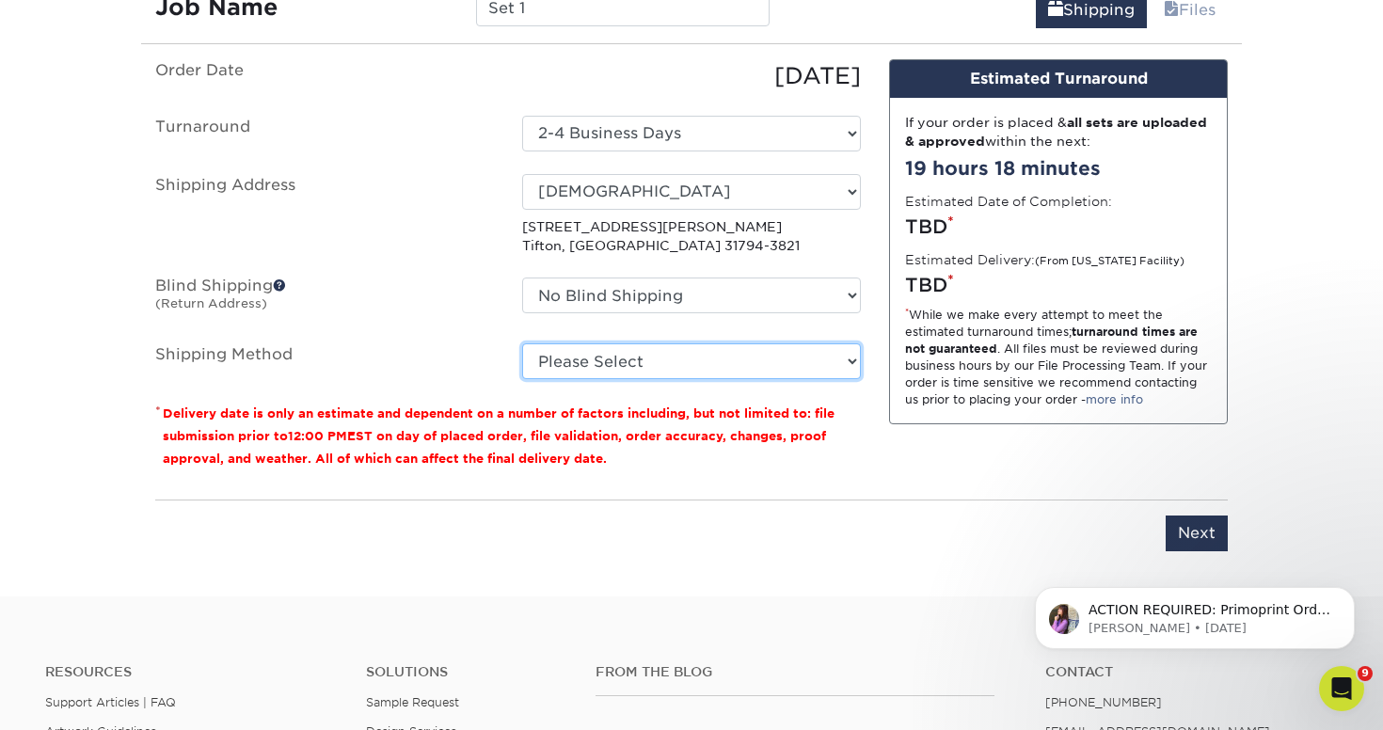
click at [642, 363] on select "Please Select Ground Shipping (+$34.87) 3 Day Shipping Service (+$40.25) 2 Day …" at bounding box center [691, 361] width 339 height 36
select select "03"
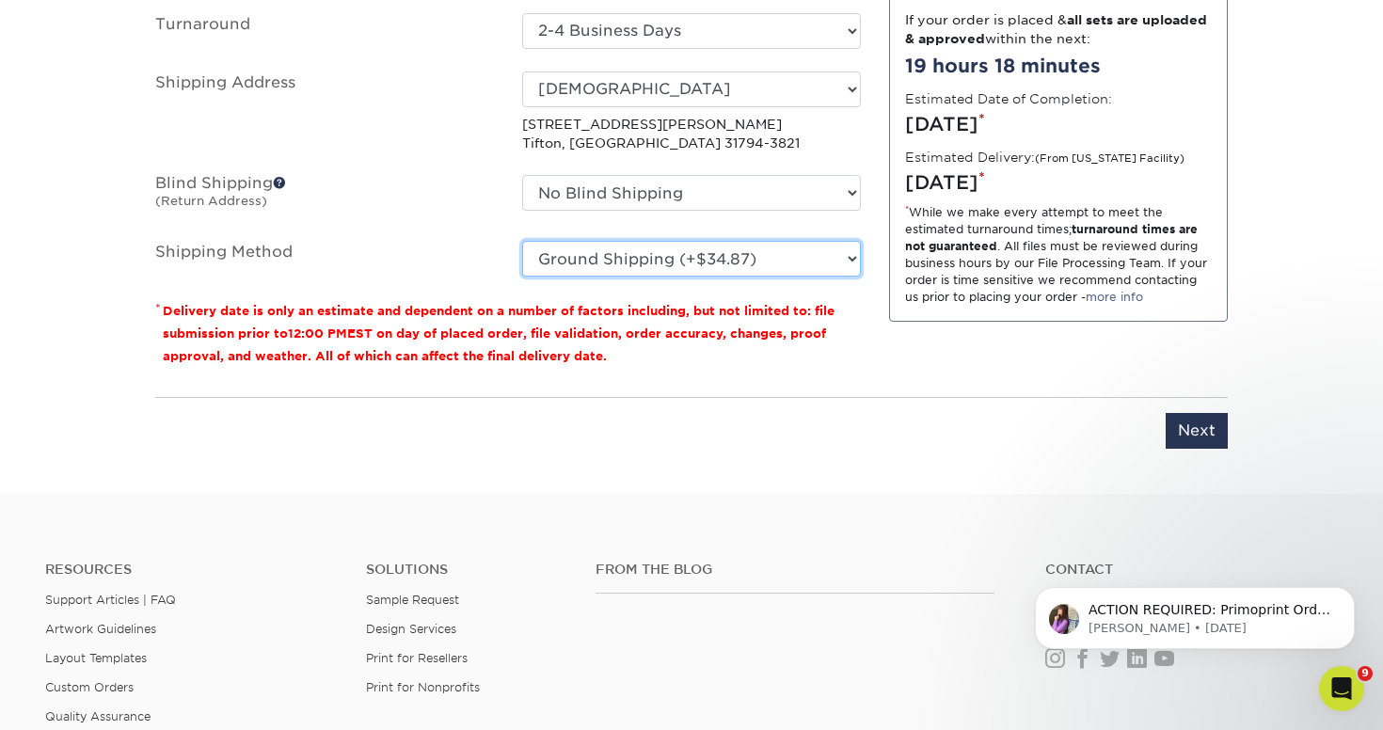
scroll to position [1216, 0]
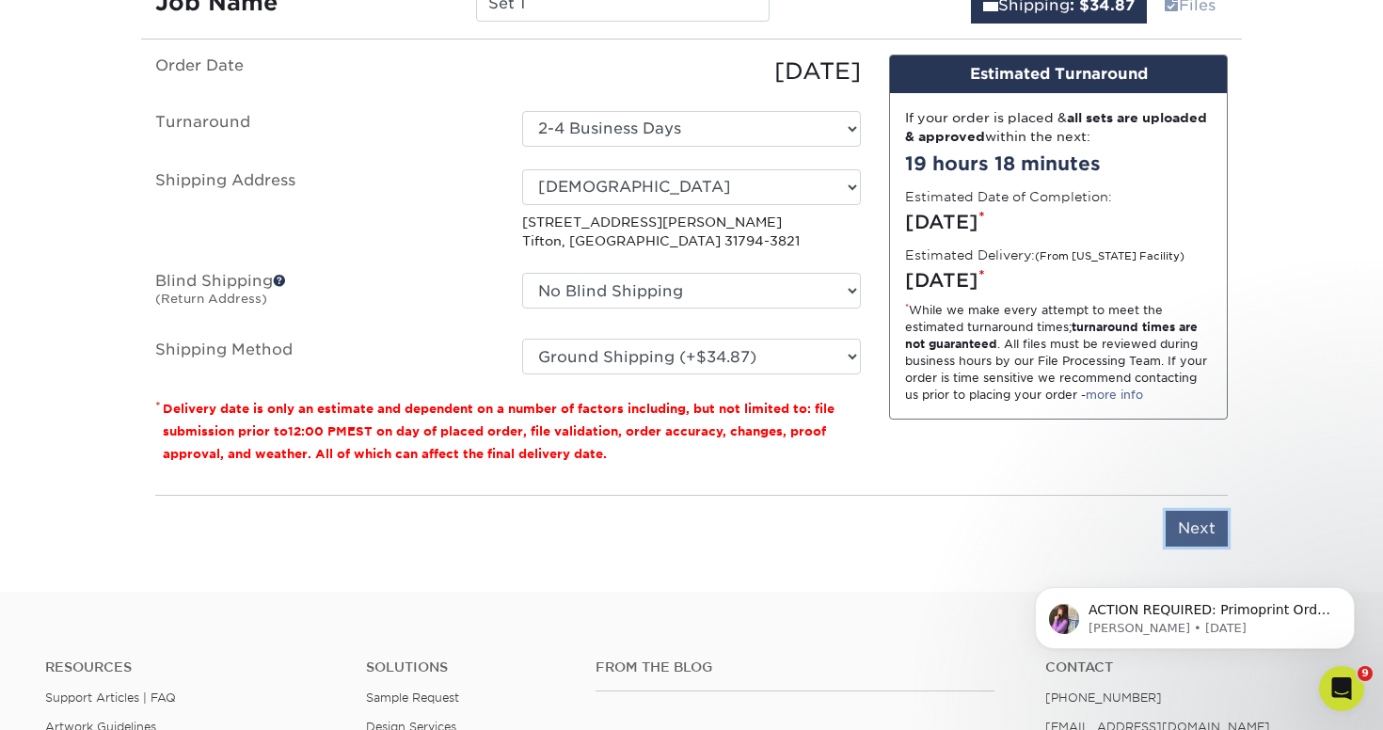
click at [1209, 534] on input "Next" at bounding box center [1197, 529] width 62 height 36
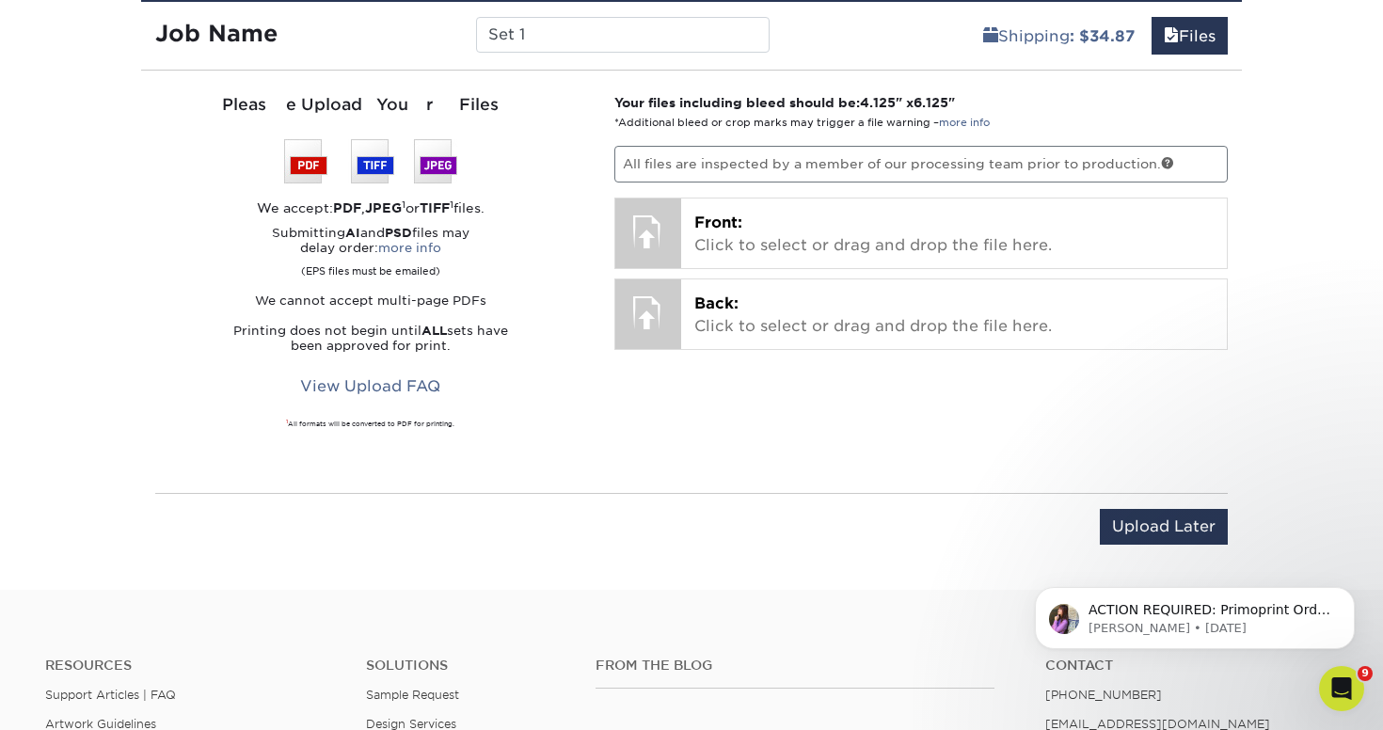
scroll to position [1162, 0]
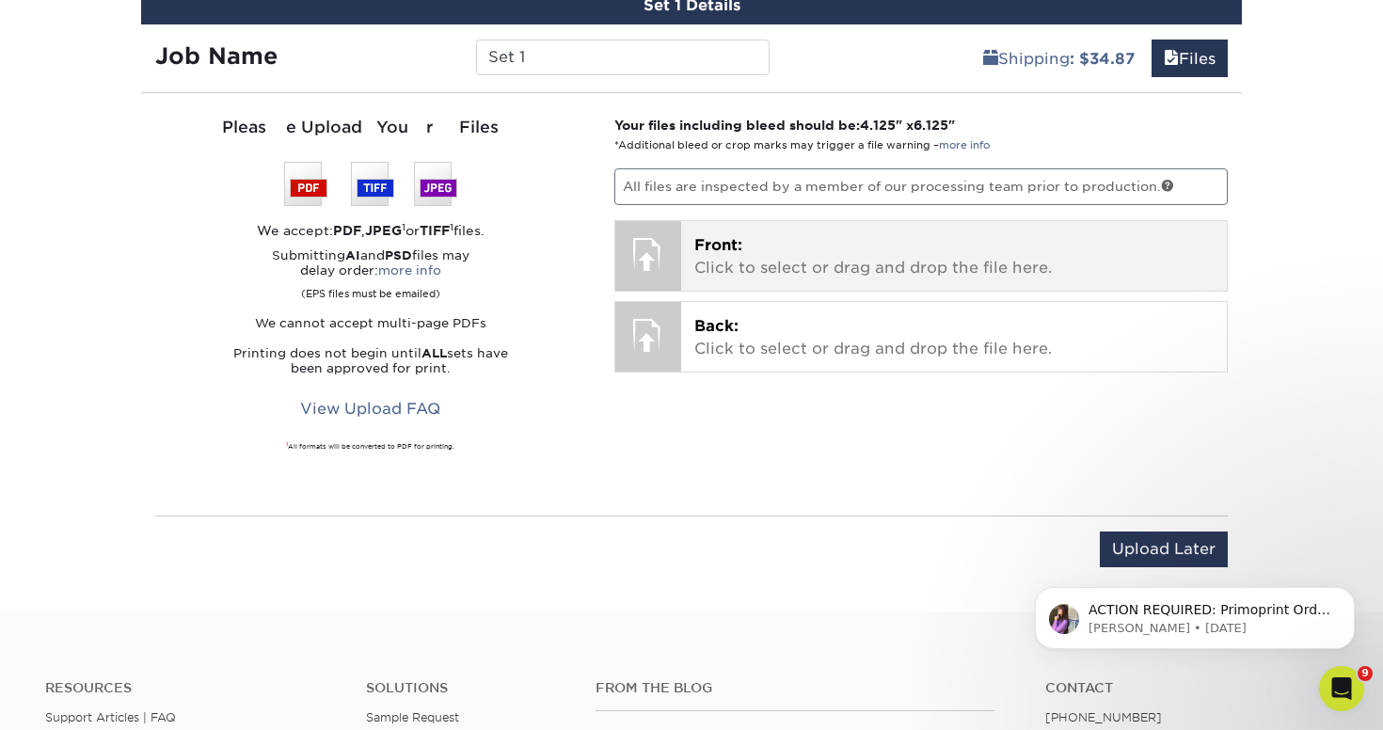
click at [736, 245] on span "Front:" at bounding box center [719, 245] width 48 height 18
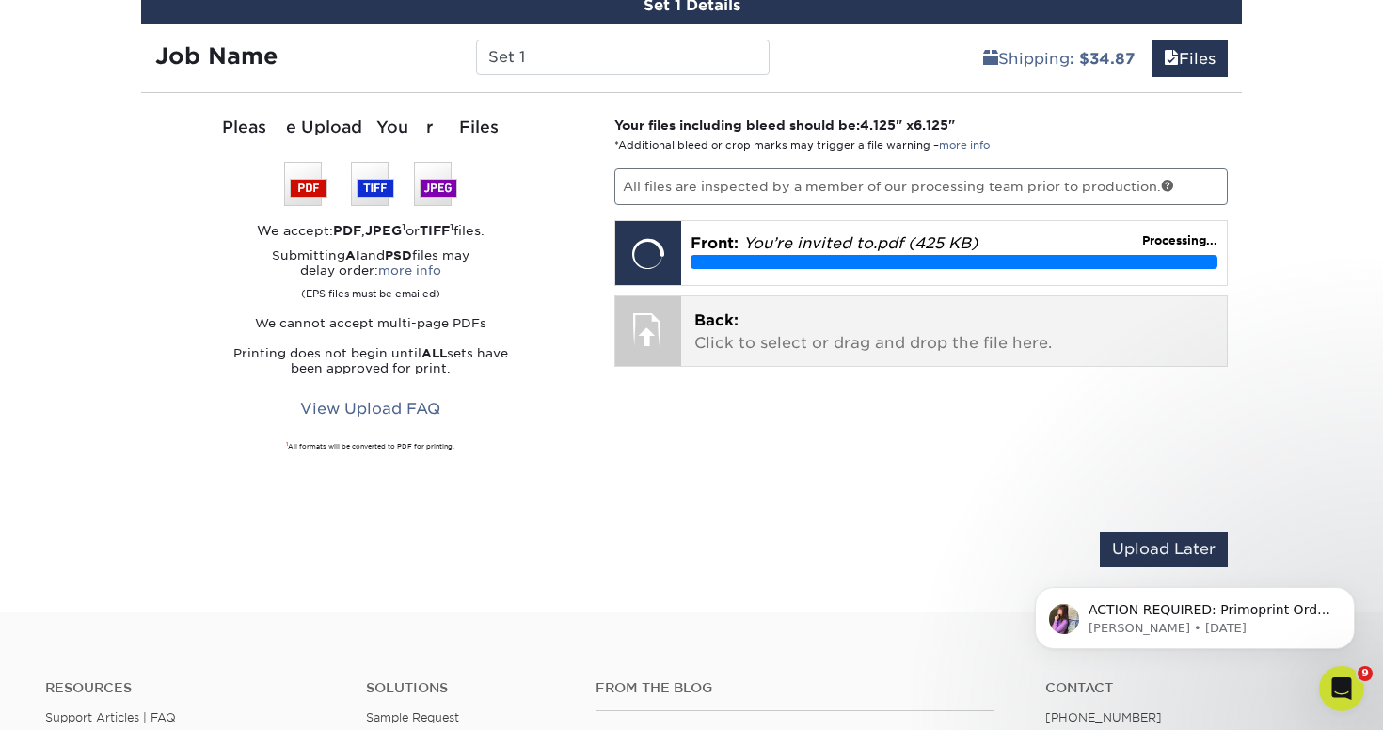
click at [924, 329] on p "Back: Click to select or drag and drop the file here." at bounding box center [955, 332] width 520 height 45
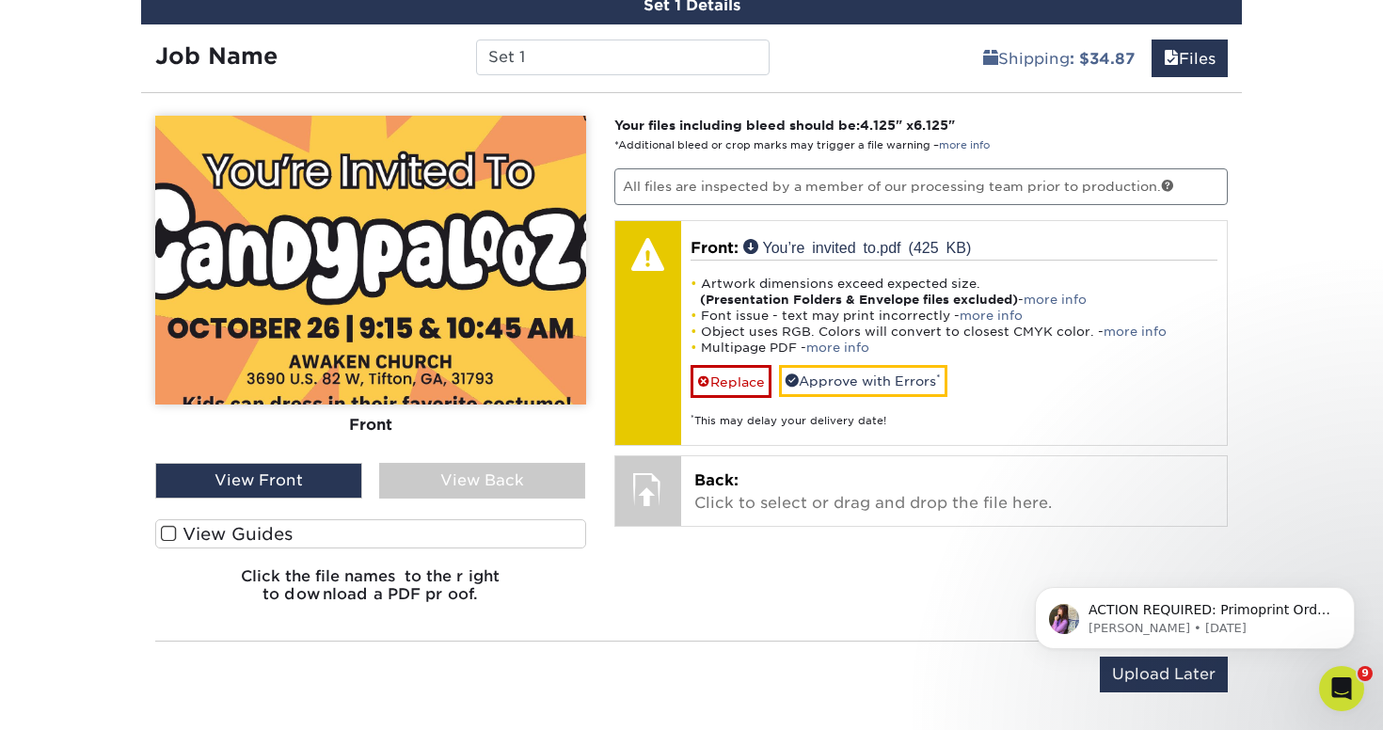
click at [434, 343] on img at bounding box center [370, 260] width 431 height 289
drag, startPoint x: 979, startPoint y: 125, endPoint x: 881, endPoint y: 121, distance: 97.9
click at [880, 122] on p "Your files including bleed should be: 4.125 " x 6.125 " *Additional bleed or cr…" at bounding box center [922, 135] width 615 height 39
click at [1010, 105] on div "Set 1 Details Job Name Set 1 Shipping : $34.87 Files You've choosen mailing ser…" at bounding box center [691, 351] width 1101 height 729
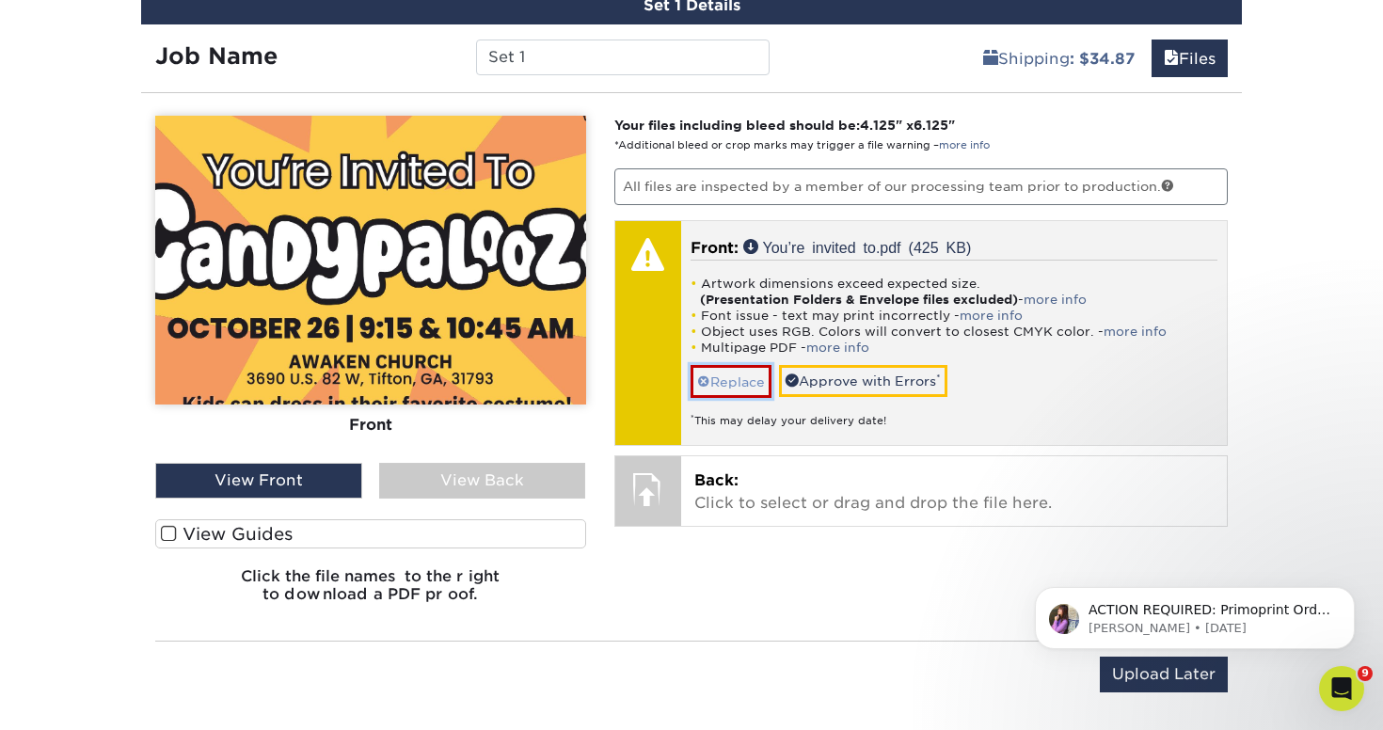
click at [729, 378] on link "Replace" at bounding box center [731, 381] width 81 height 33
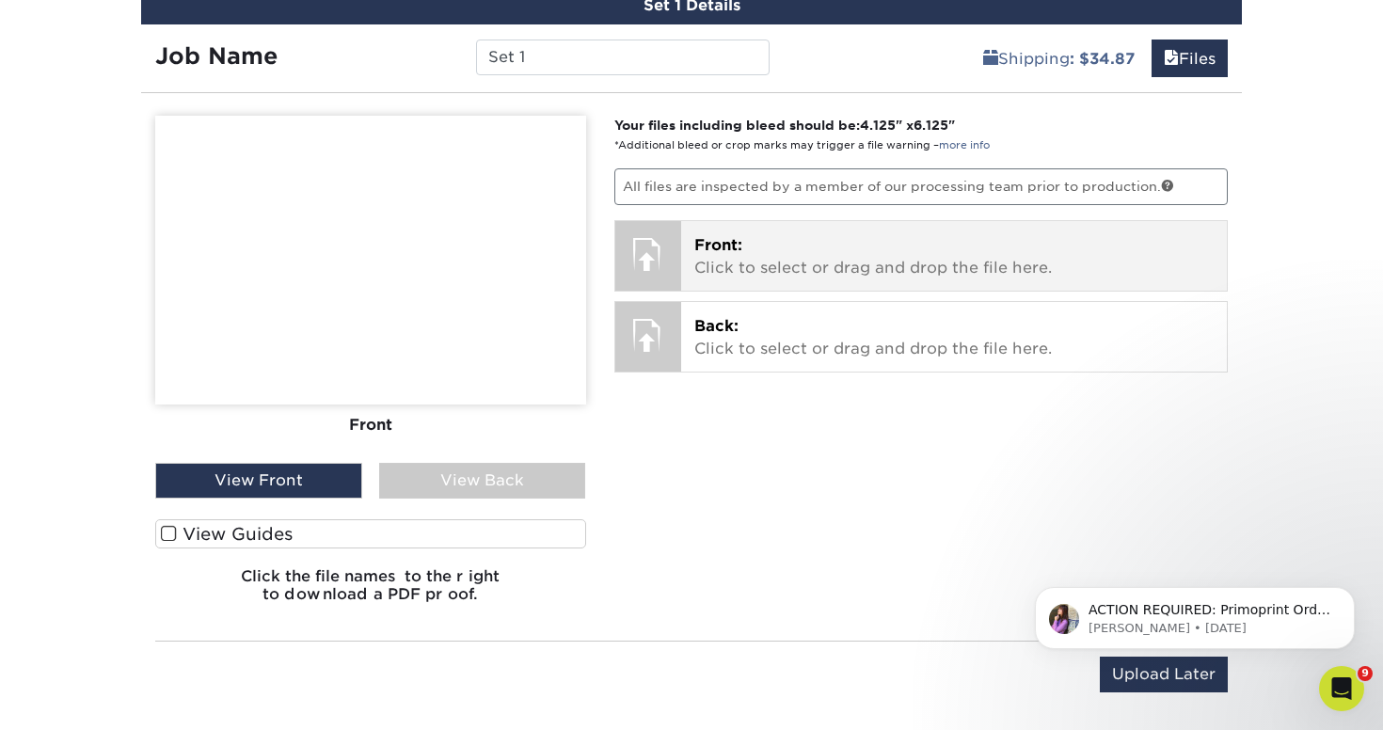
click at [741, 263] on p "Front: Click to select or drag and drop the file here." at bounding box center [955, 256] width 520 height 45
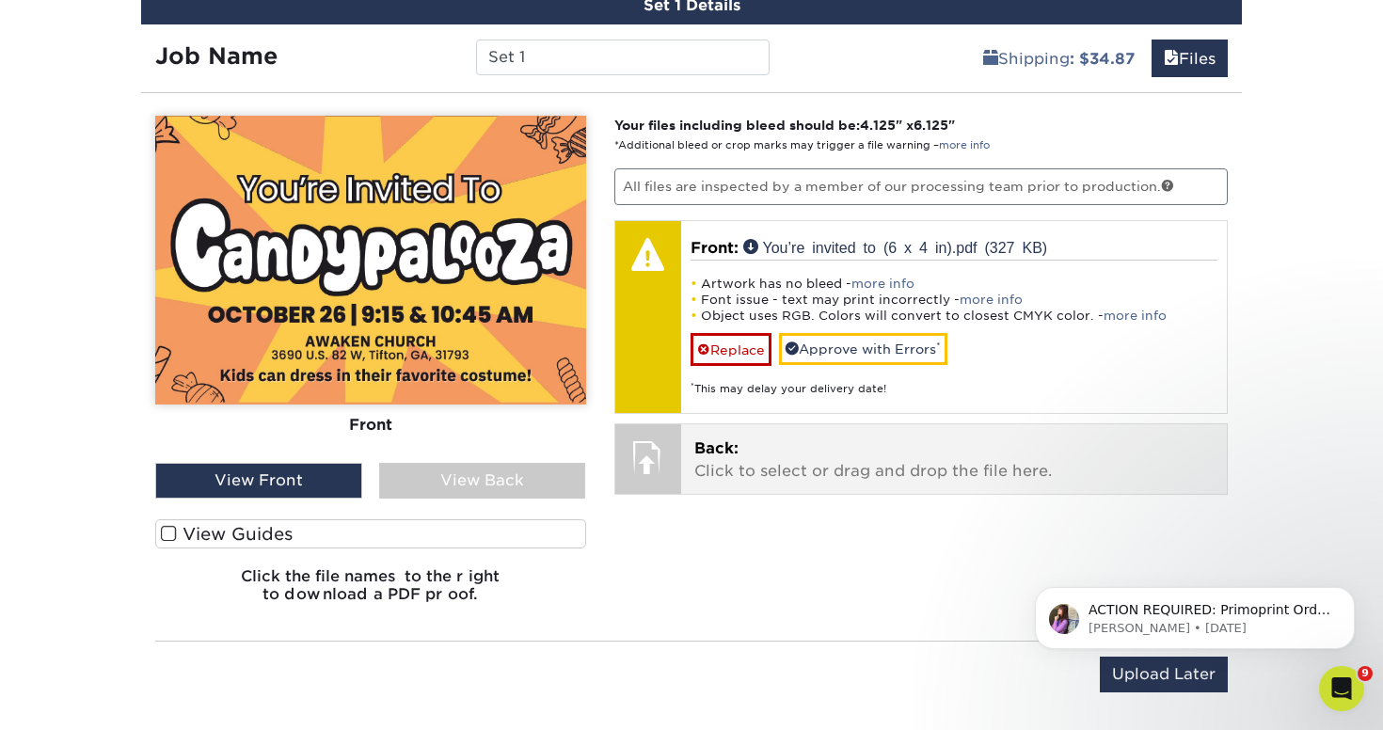
click at [678, 460] on div at bounding box center [648, 457] width 66 height 66
click at [752, 455] on p "Back: Click to select or drag and drop the file here." at bounding box center [955, 460] width 520 height 45
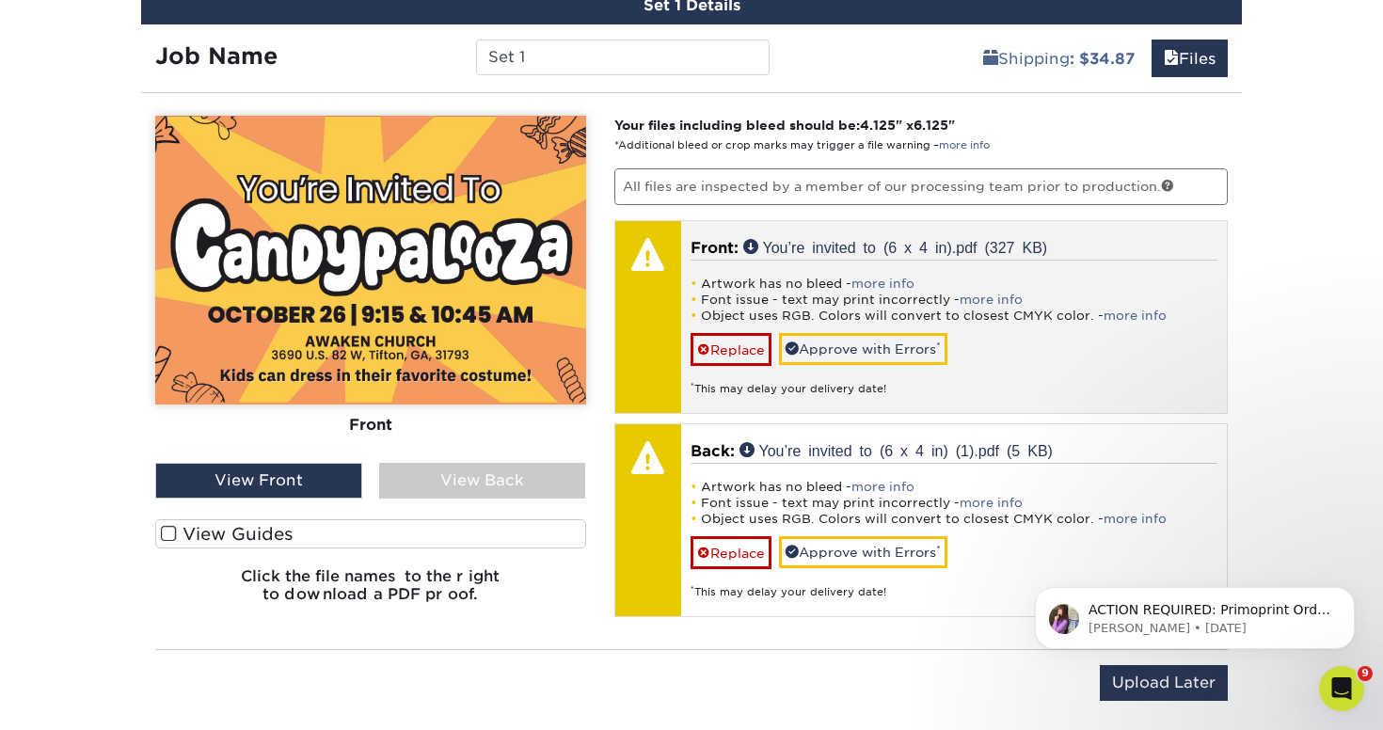
click at [652, 315] on div at bounding box center [648, 317] width 66 height 192
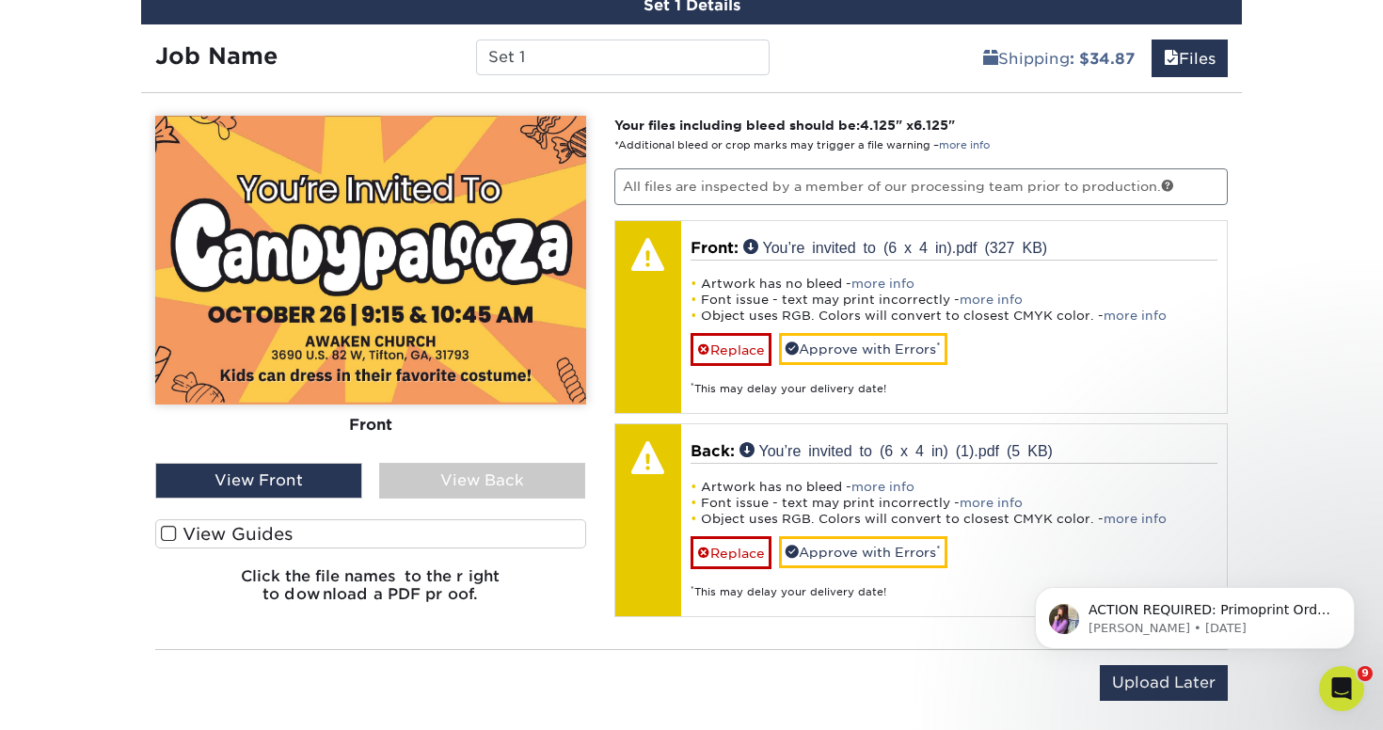
click at [171, 526] on span at bounding box center [169, 534] width 16 height 18
click at [0, 0] on input "View Guides" at bounding box center [0, 0] width 0 height 0
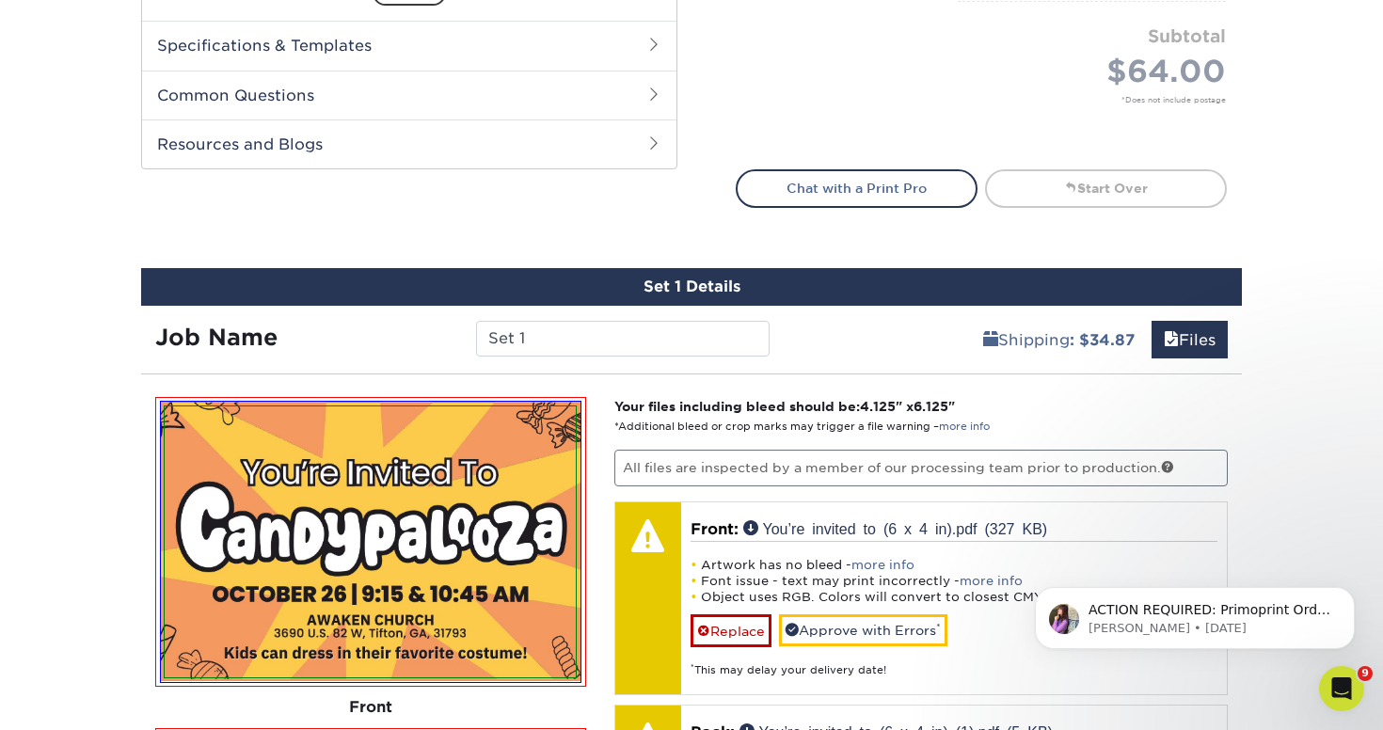
scroll to position [992, 0]
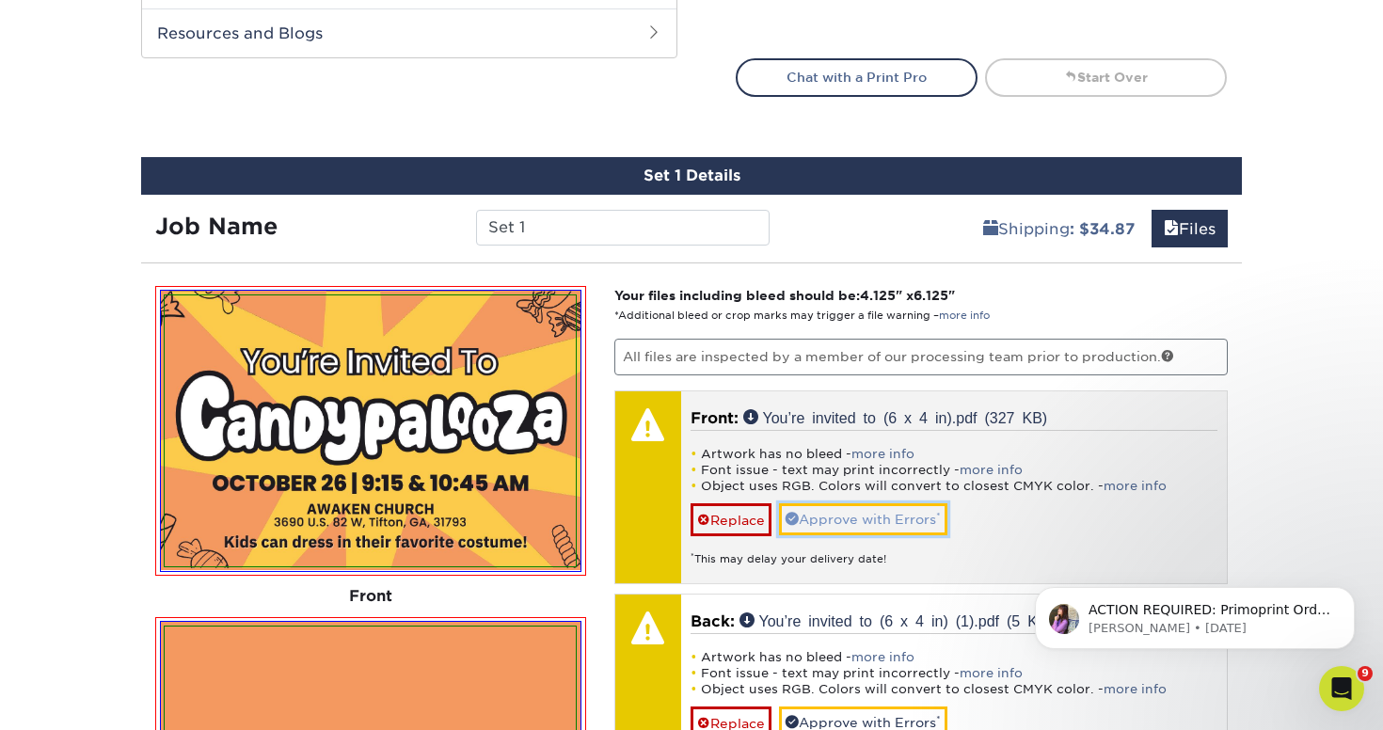
click at [823, 519] on link "Approve with Errors *" at bounding box center [863, 519] width 168 height 32
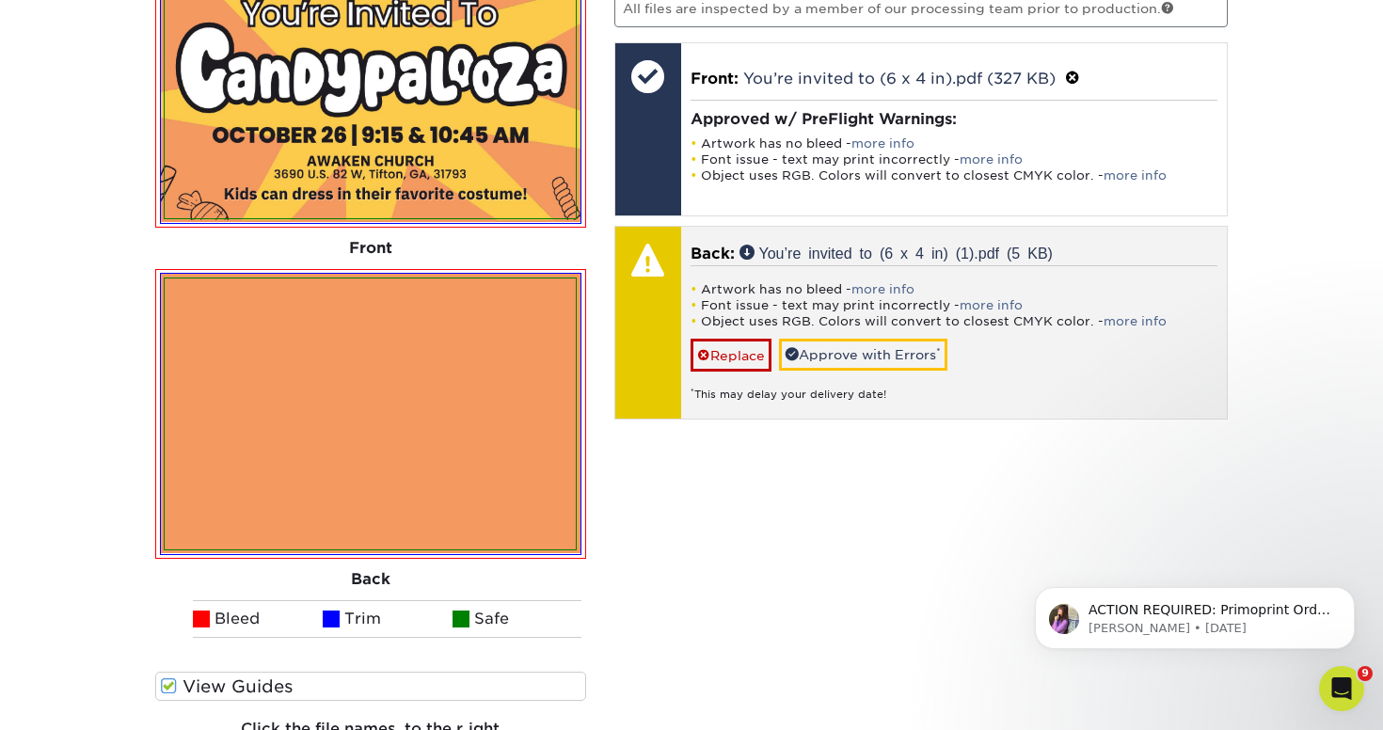
scroll to position [1414, 0]
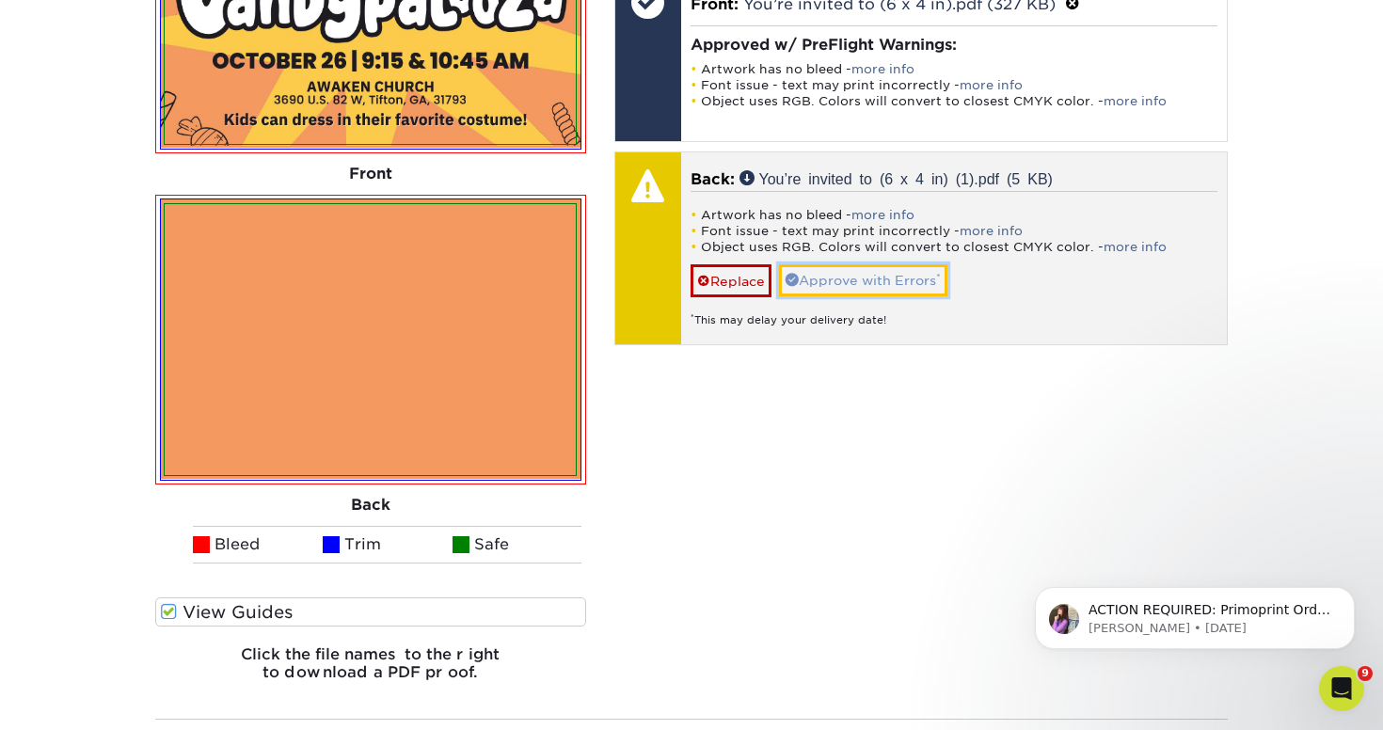
click at [889, 287] on link "Approve with Errors *" at bounding box center [863, 280] width 168 height 32
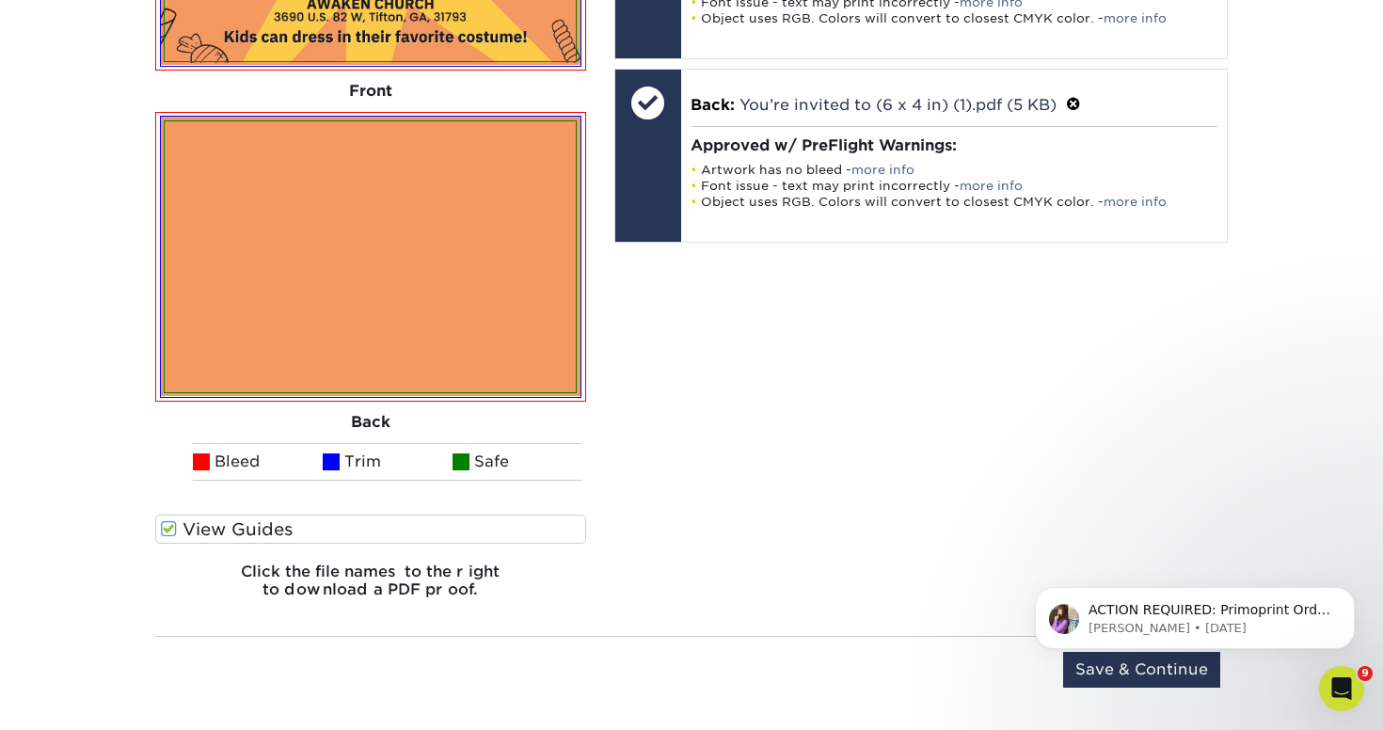
scroll to position [1712, 0]
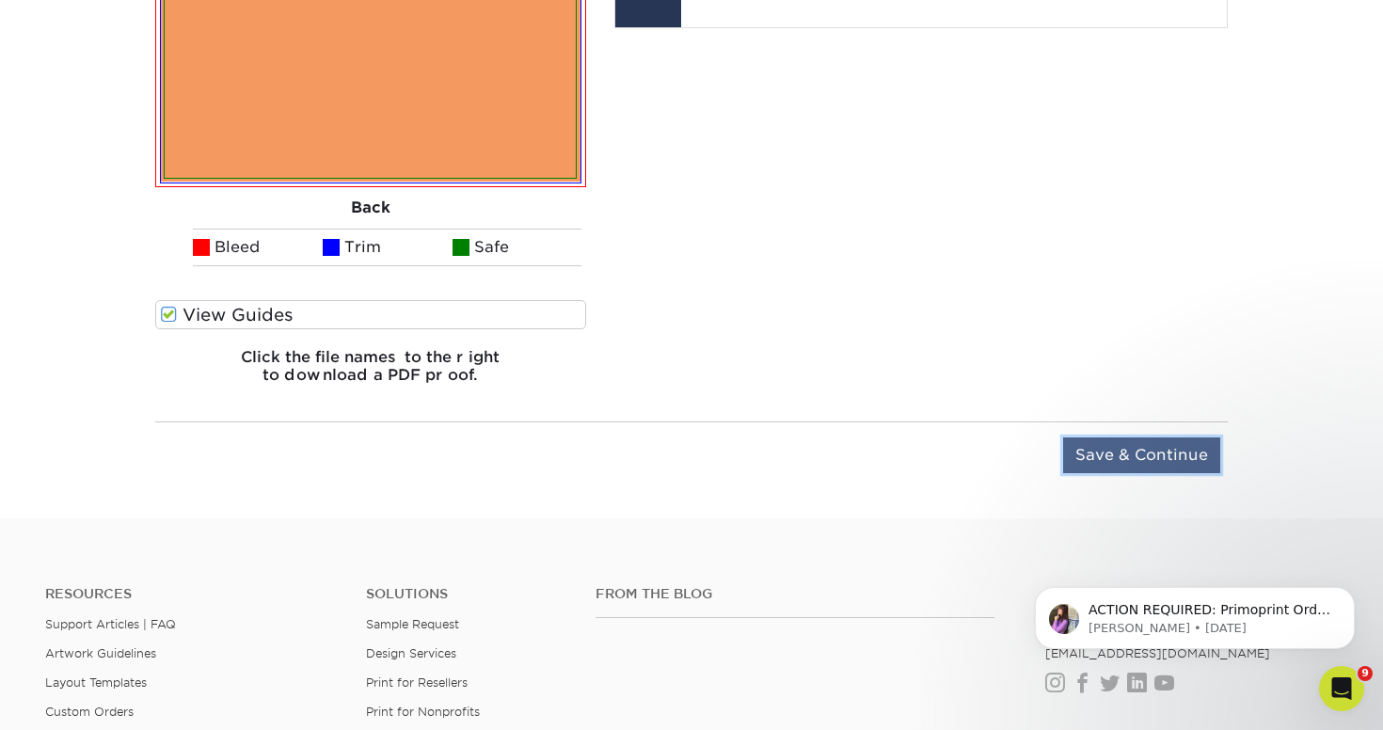
click at [1142, 448] on input "Save & Continue" at bounding box center [1141, 456] width 157 height 36
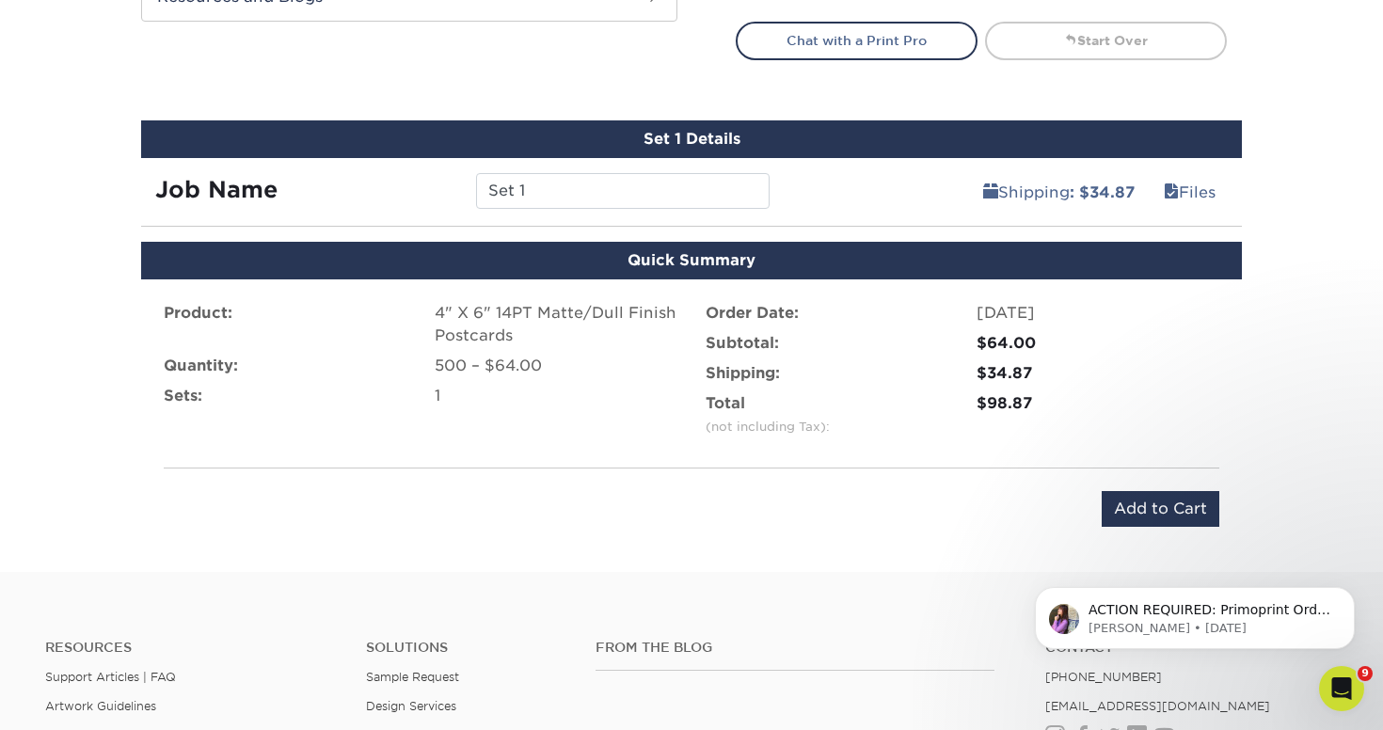
scroll to position [1134, 0]
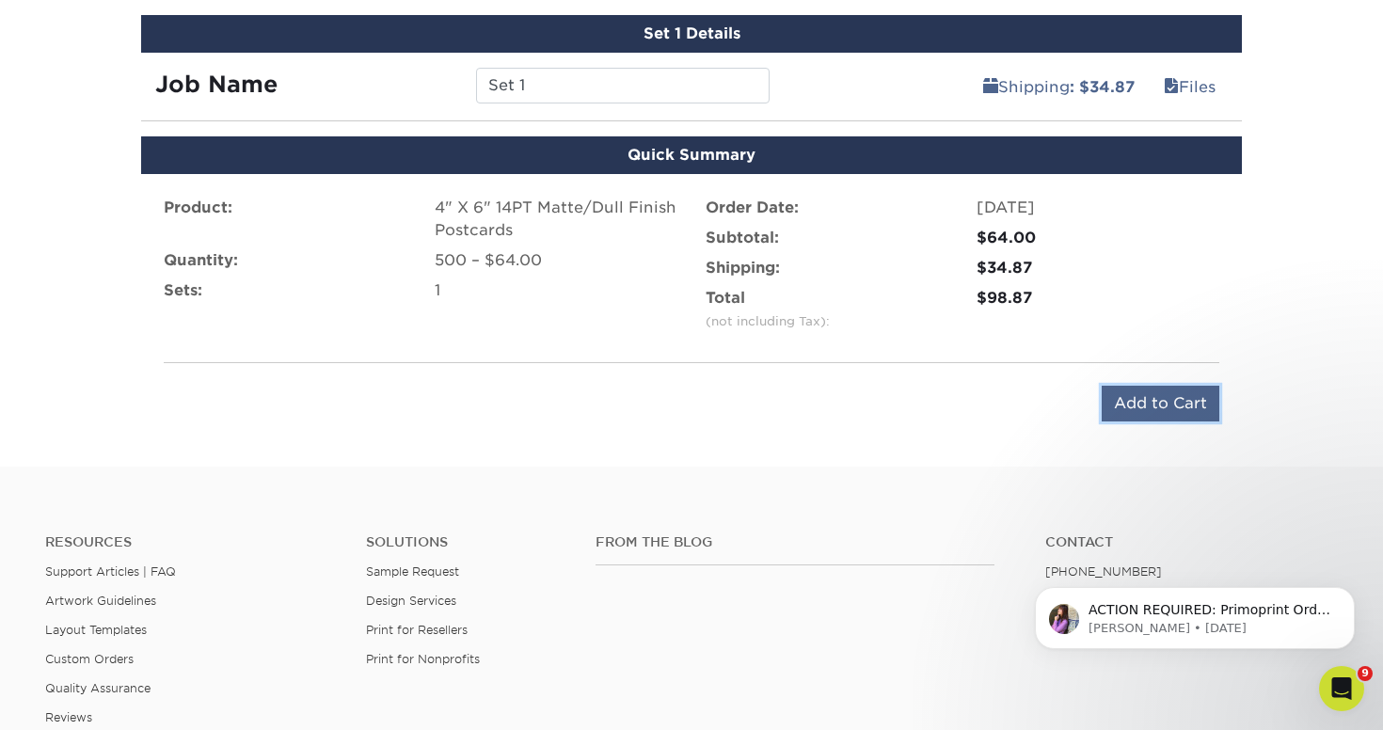
click at [1149, 412] on input "Add to Cart" at bounding box center [1161, 404] width 118 height 36
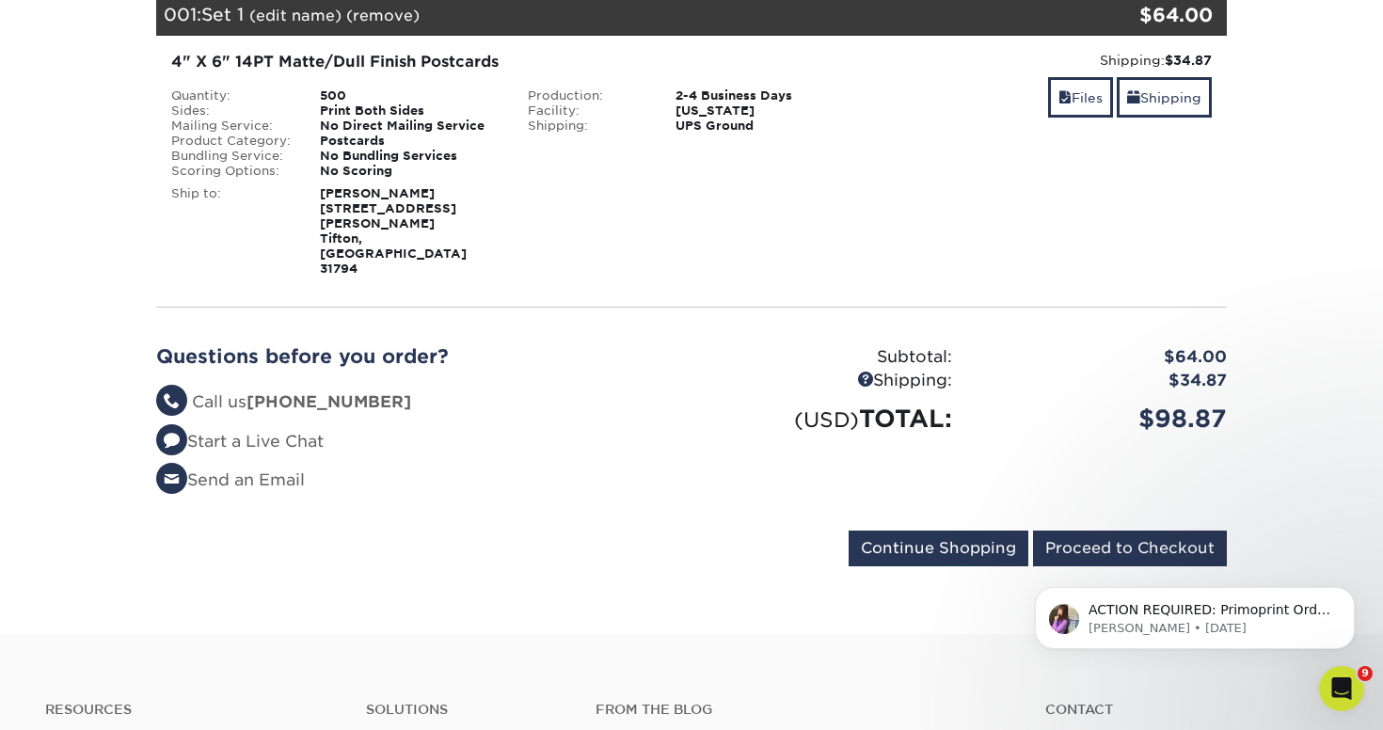
scroll to position [319, 0]
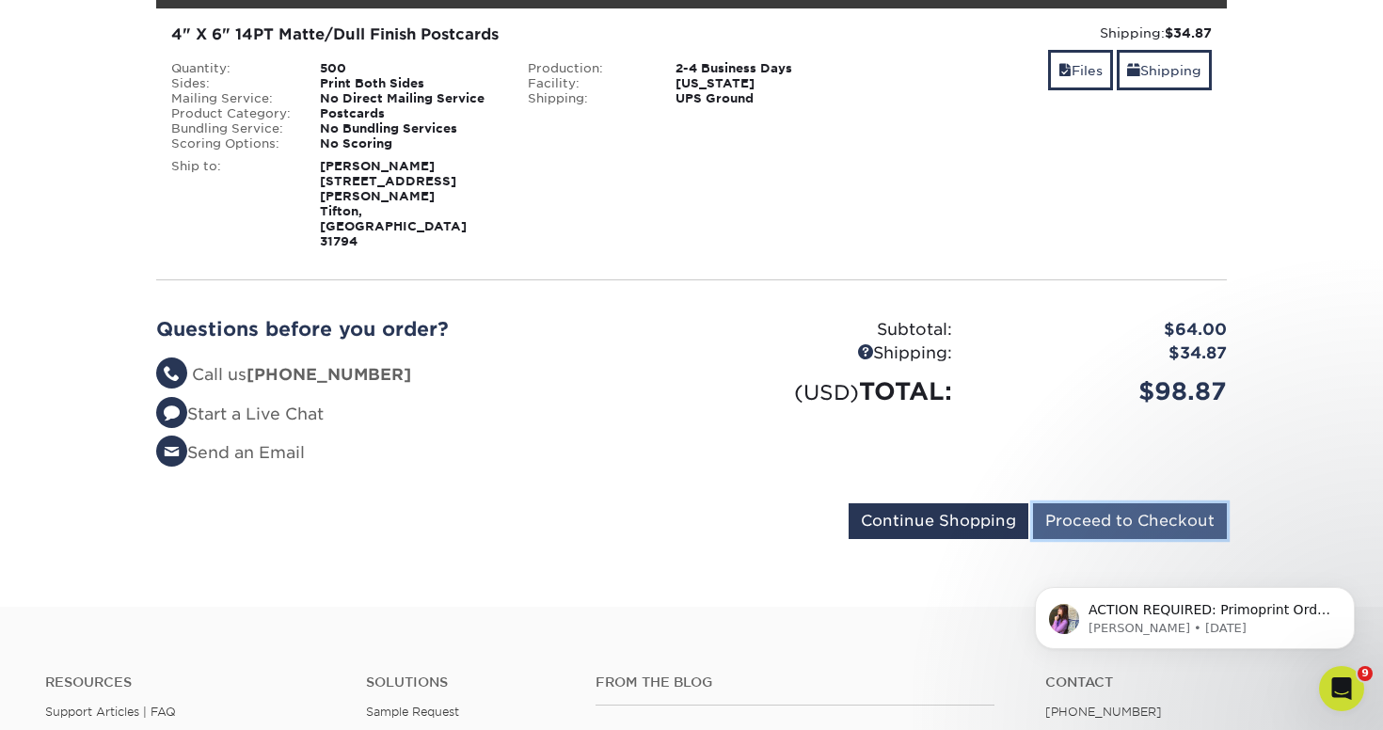
click at [1078, 503] on input "Proceed to Checkout" at bounding box center [1130, 521] width 194 height 36
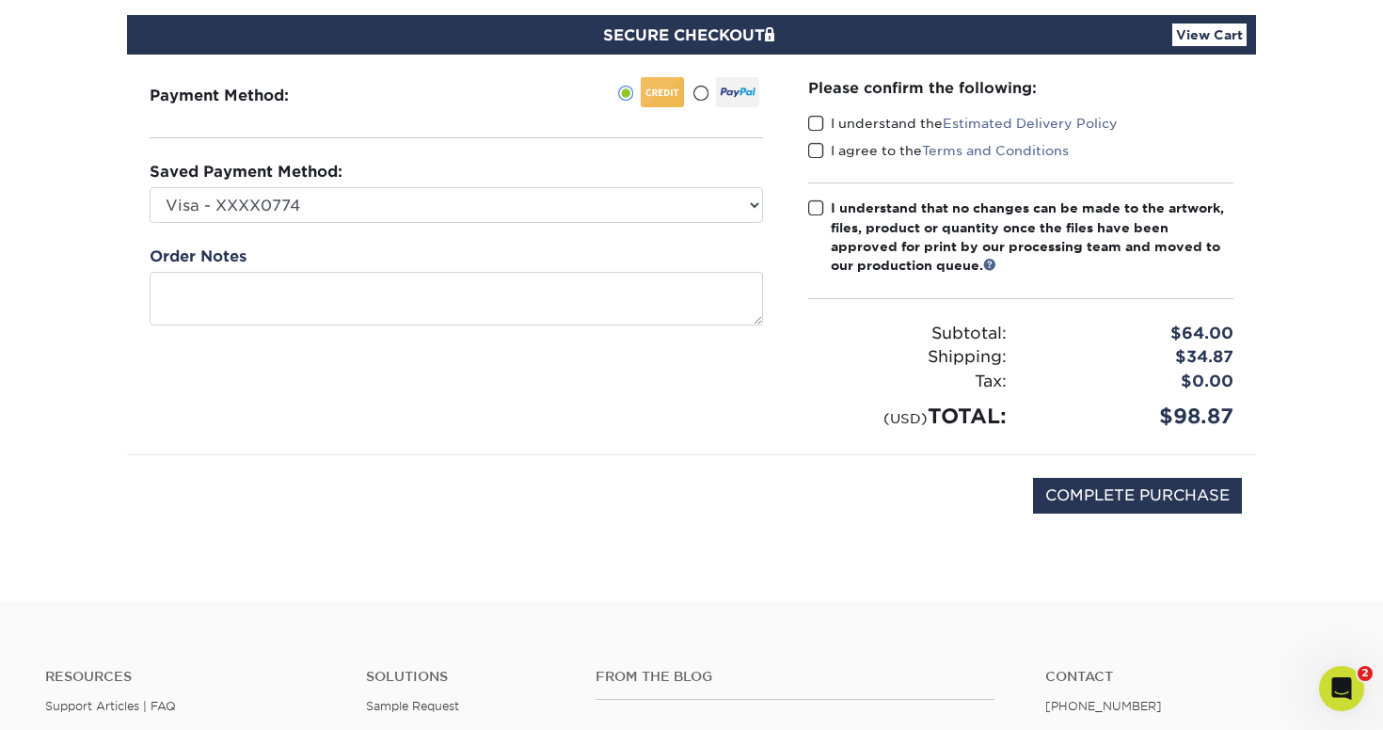
scroll to position [210, 0]
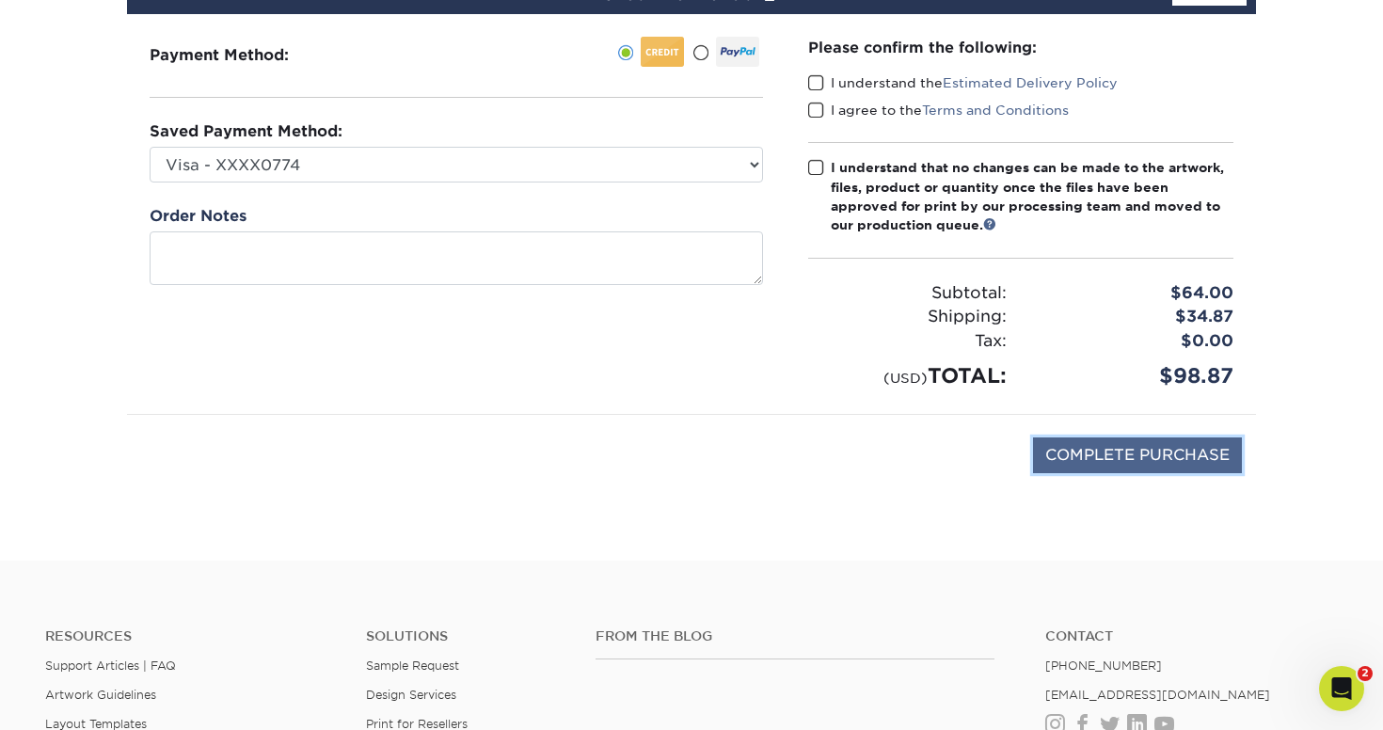
click at [1144, 459] on input "COMPLETE PURCHASE" at bounding box center [1137, 456] width 209 height 36
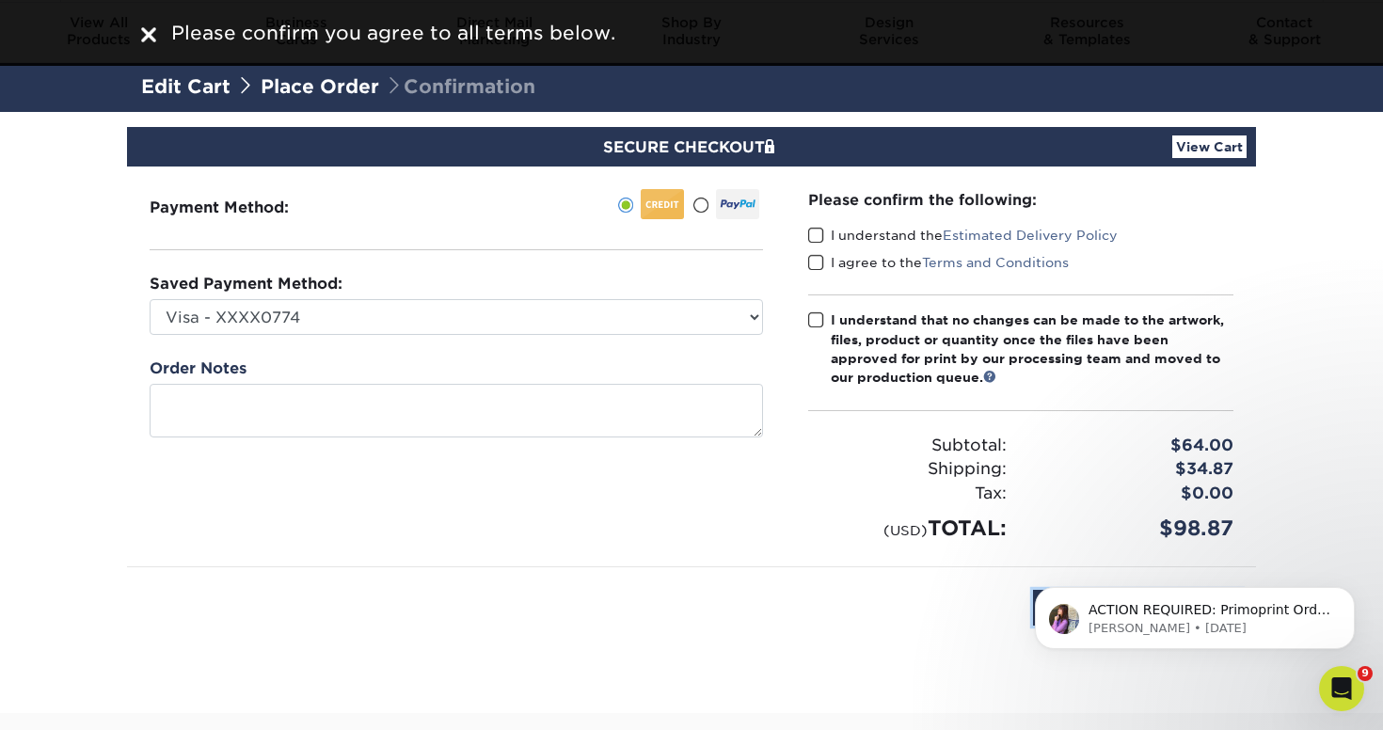
scroll to position [0, 0]
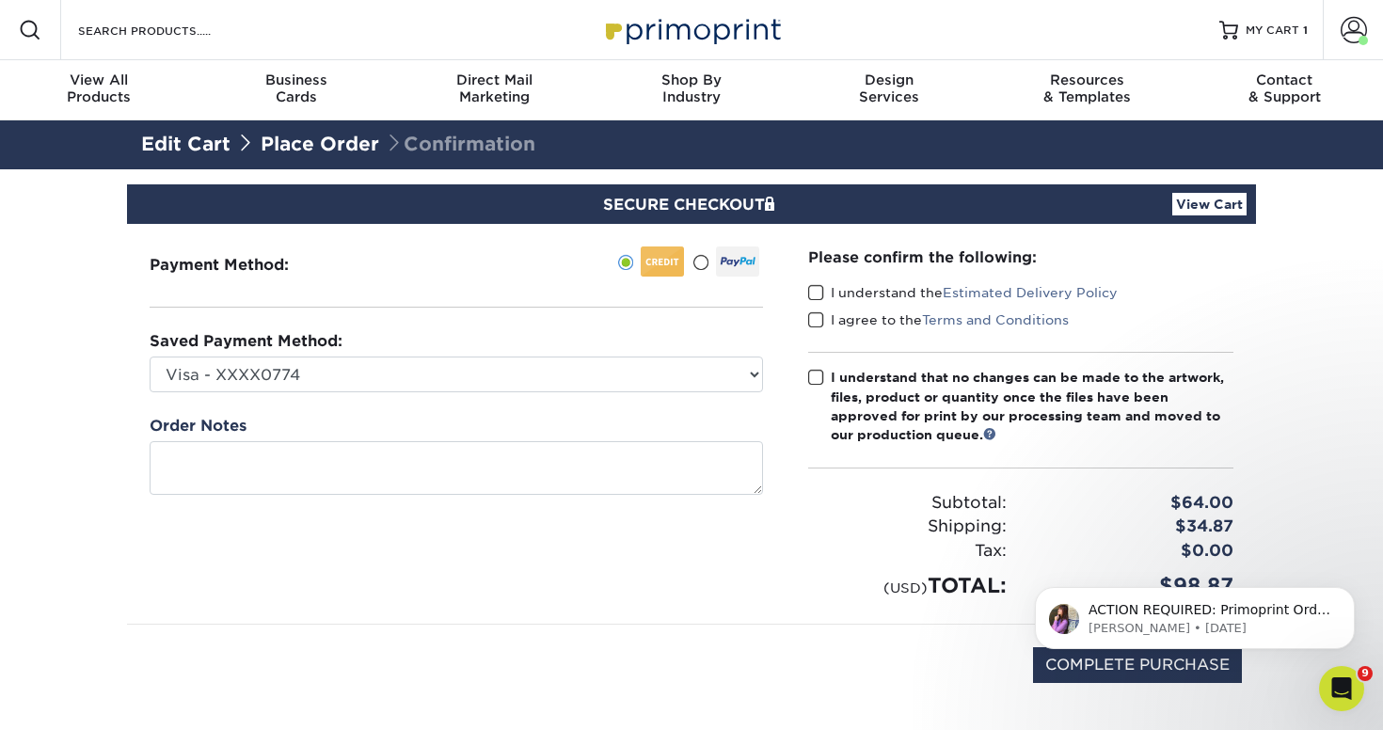
click at [819, 297] on span at bounding box center [816, 293] width 16 height 18
click at [0, 0] on input "I understand the Estimated Delivery Policy" at bounding box center [0, 0] width 0 height 0
click at [823, 322] on span at bounding box center [816, 321] width 16 height 18
click at [0, 0] on input "I agree to the Terms and Conditions" at bounding box center [0, 0] width 0 height 0
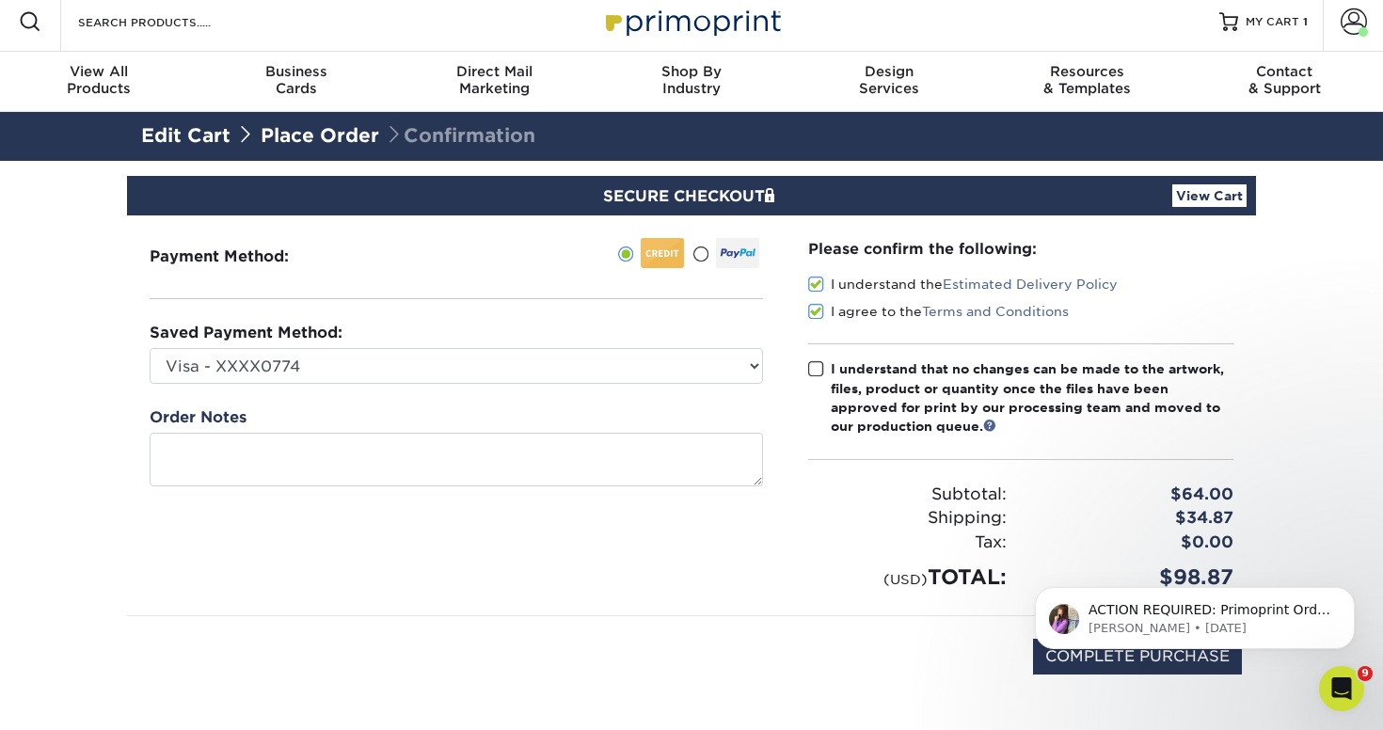
scroll to position [167, 0]
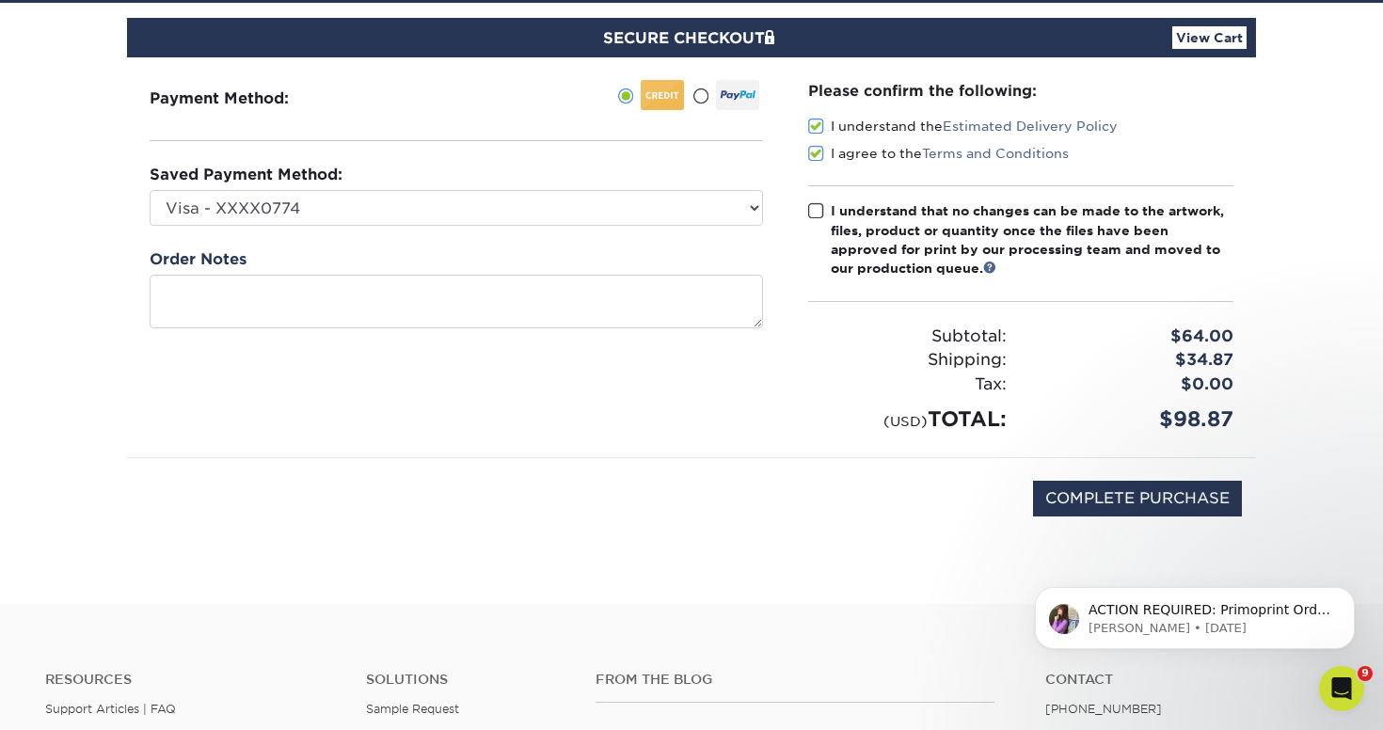
click at [816, 212] on span at bounding box center [816, 211] width 16 height 18
click at [0, 0] on input "I understand that no changes can be made to the artwork, files, product or quan…" at bounding box center [0, 0] width 0 height 0
click at [1106, 497] on input "COMPLETE PURCHASE" at bounding box center [1137, 499] width 209 height 36
type input "PROCESSING, PLEASE WAIT..."
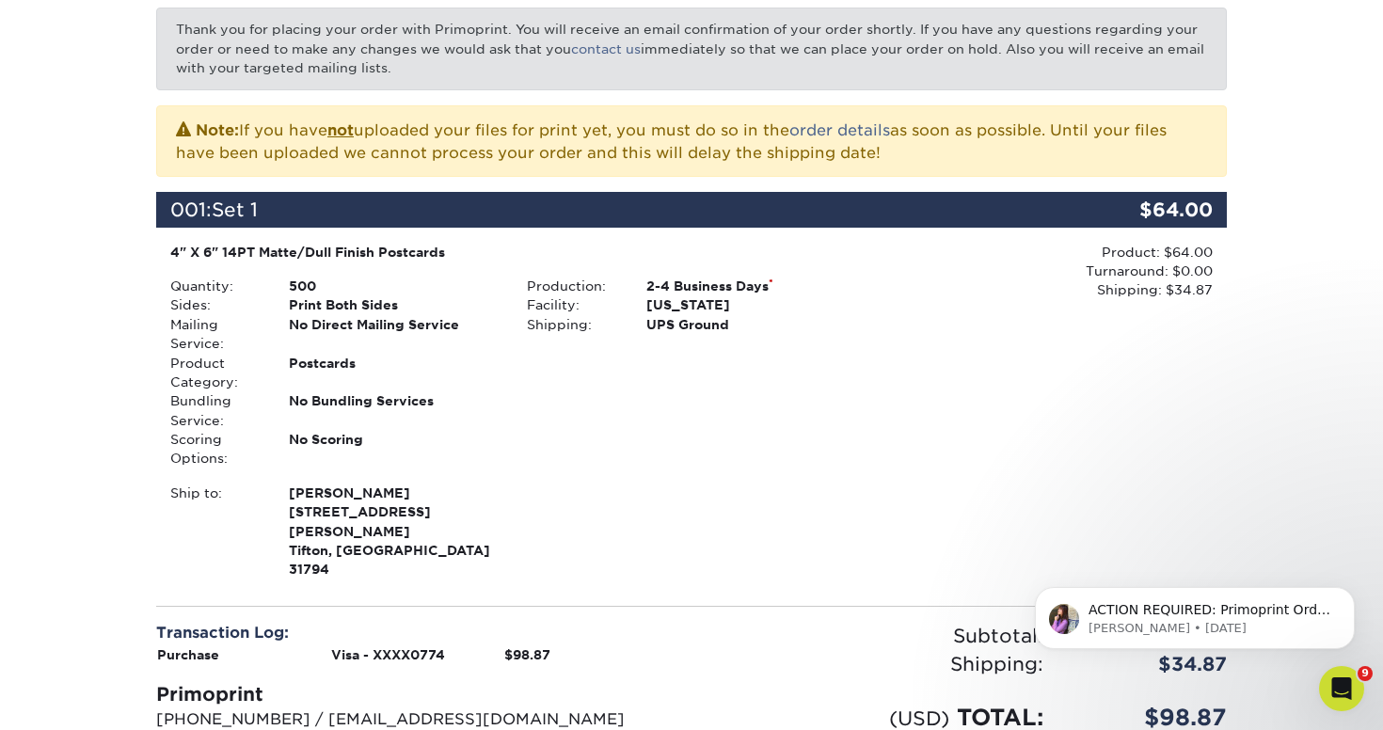
scroll to position [348, 0]
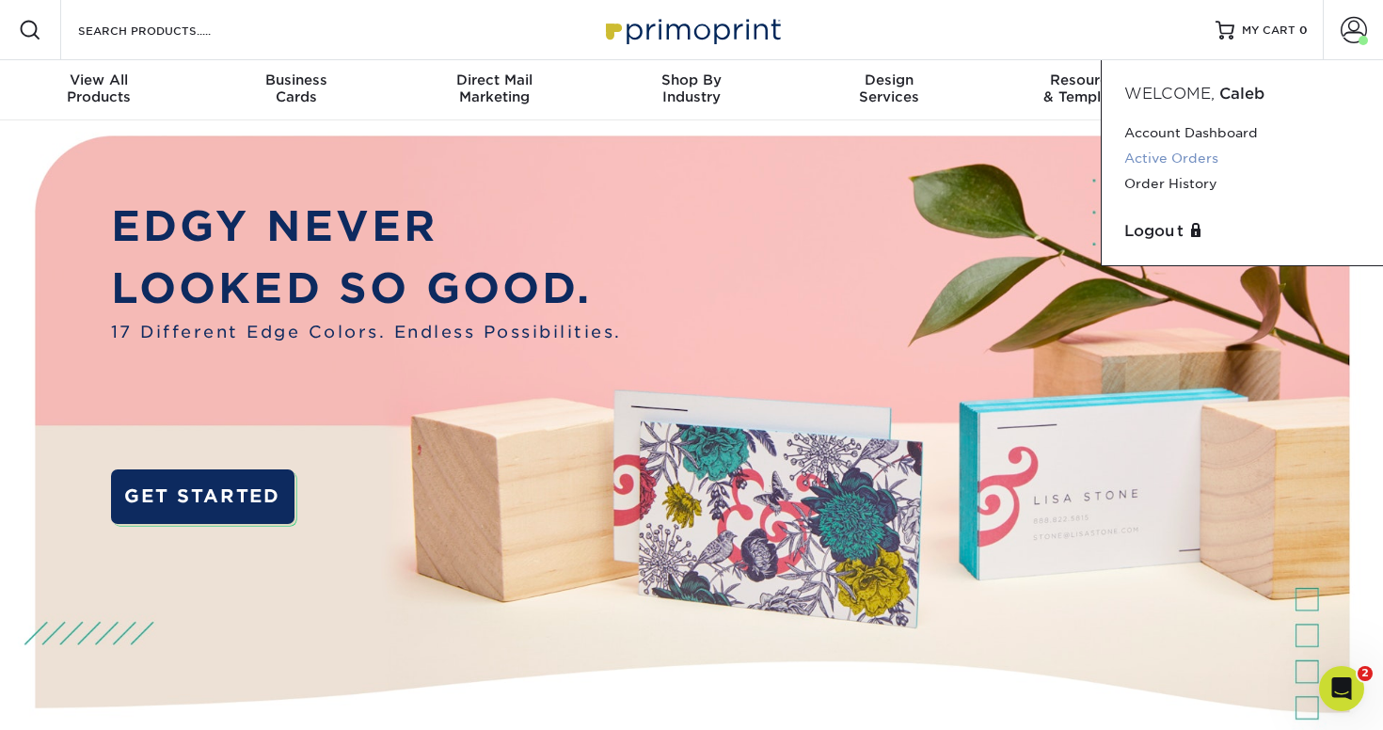
click at [1145, 156] on link "Active Orders" at bounding box center [1243, 158] width 236 height 25
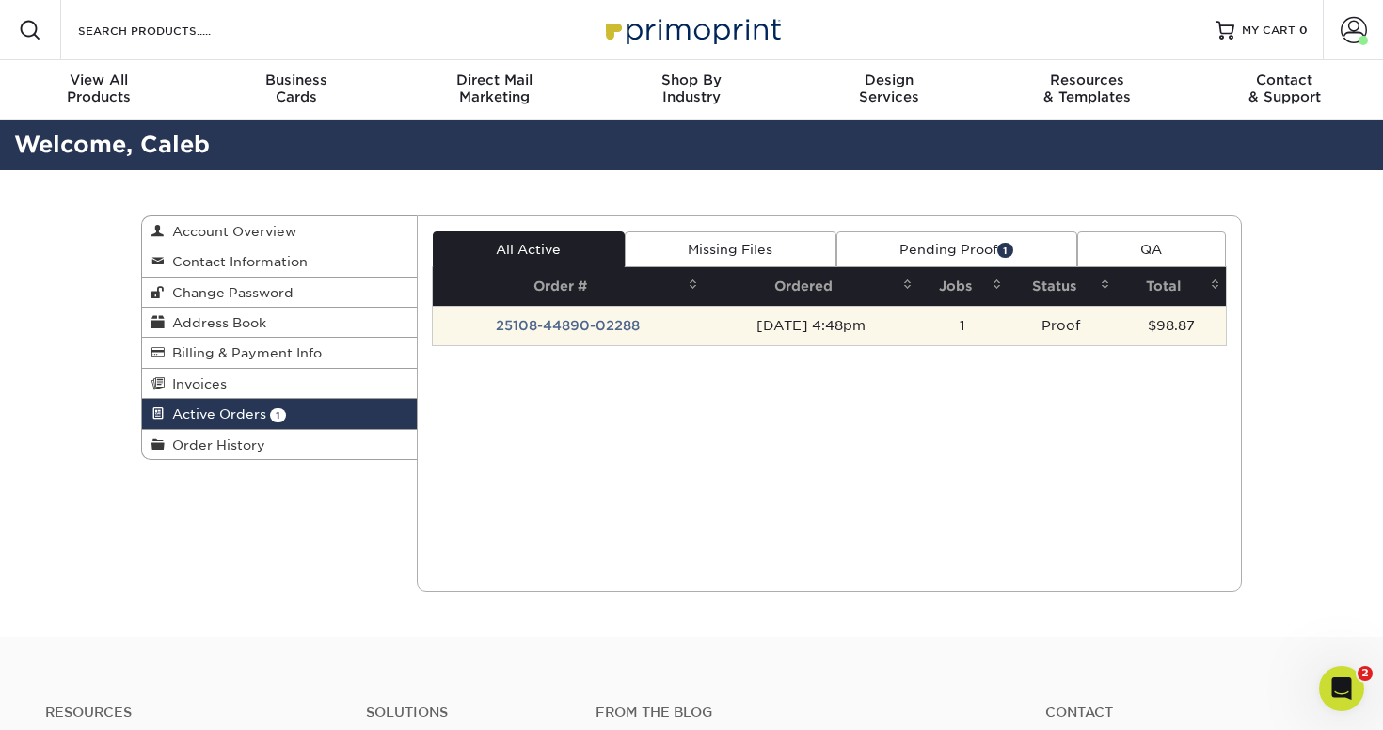
click at [576, 324] on td "25108-44890-02288" at bounding box center [569, 326] width 272 height 40
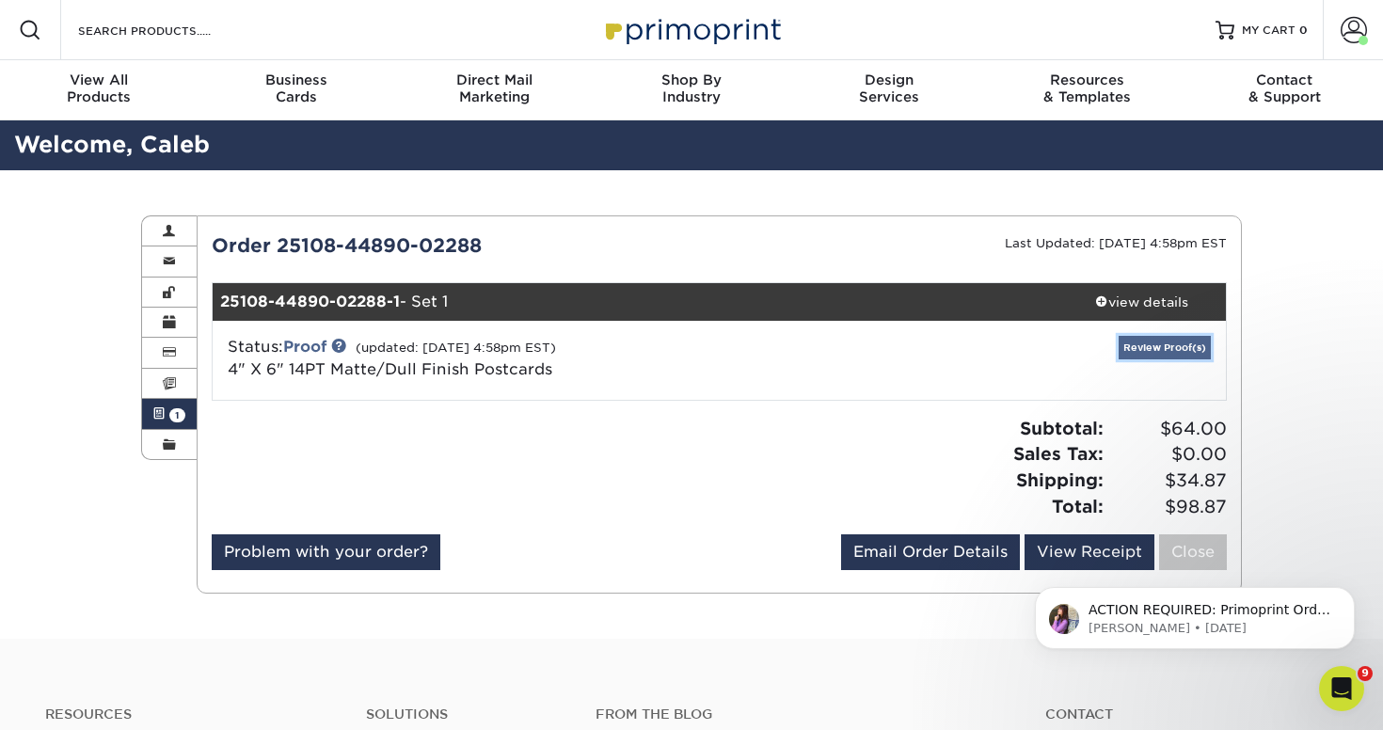
click at [1142, 346] on link "Review Proof(s)" at bounding box center [1165, 348] width 92 height 24
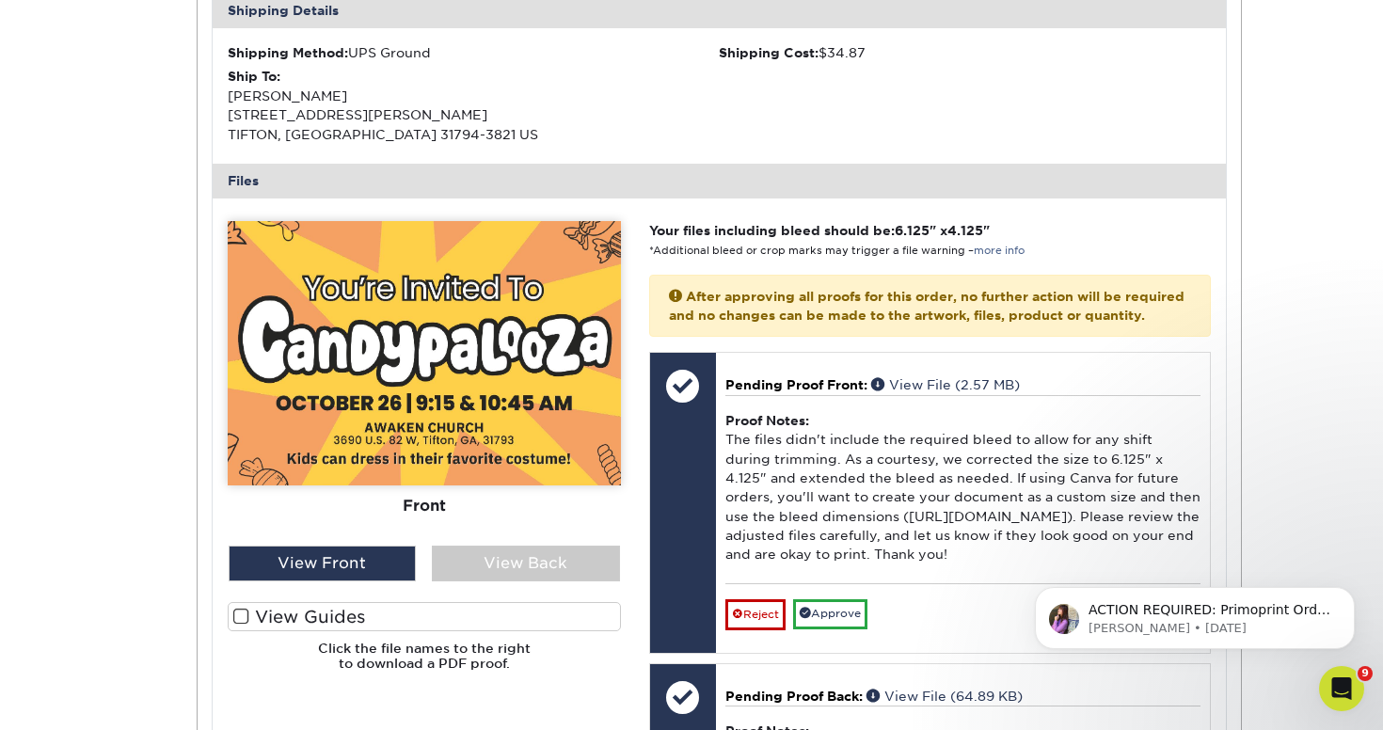
scroll to position [647, 0]
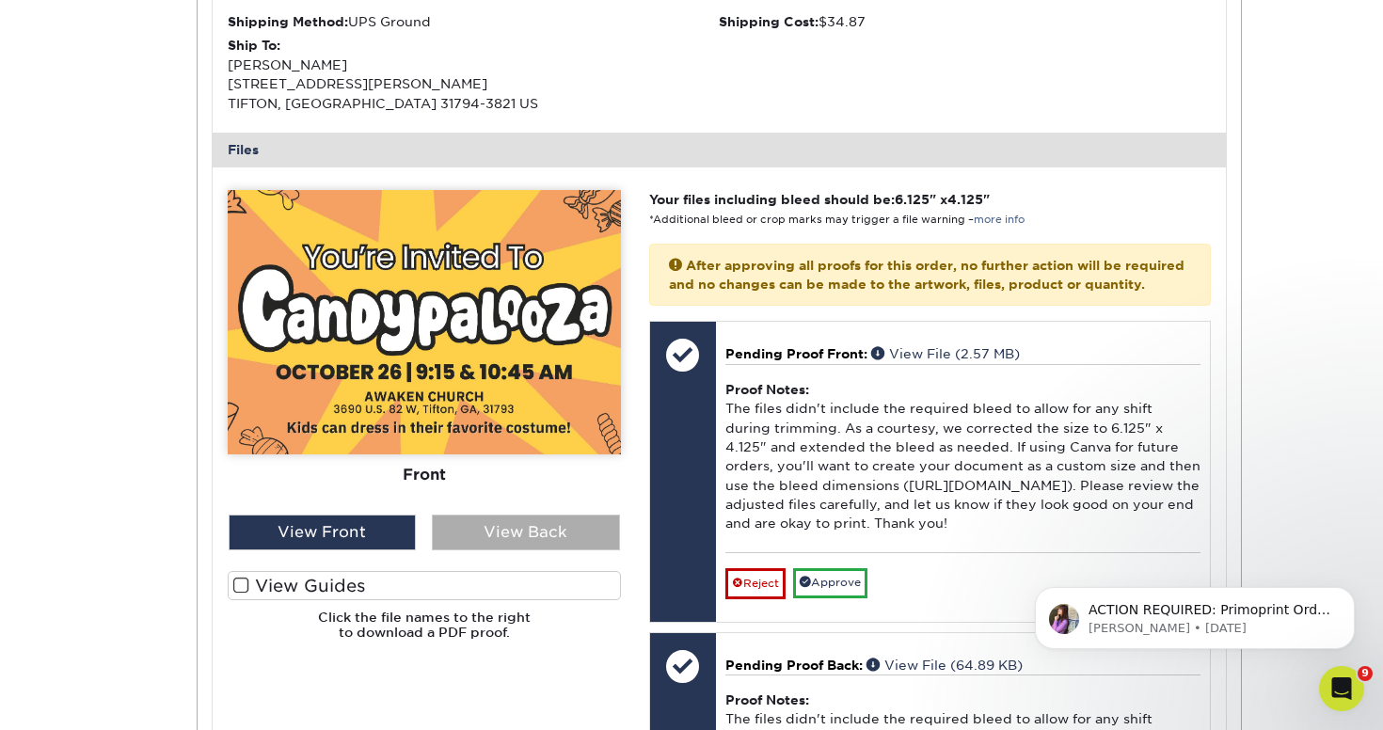
click at [472, 549] on div "View Back" at bounding box center [526, 533] width 188 height 36
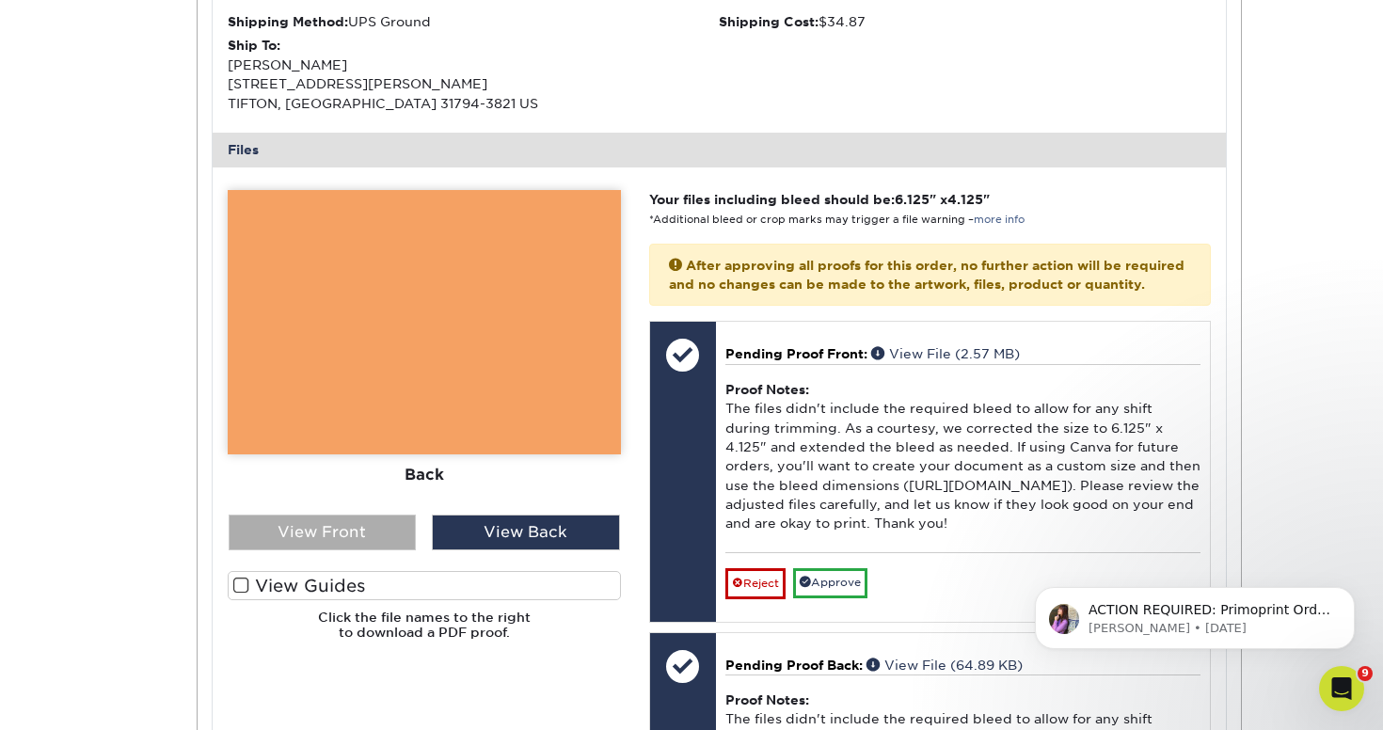
click at [376, 537] on div "View Front" at bounding box center [323, 533] width 188 height 36
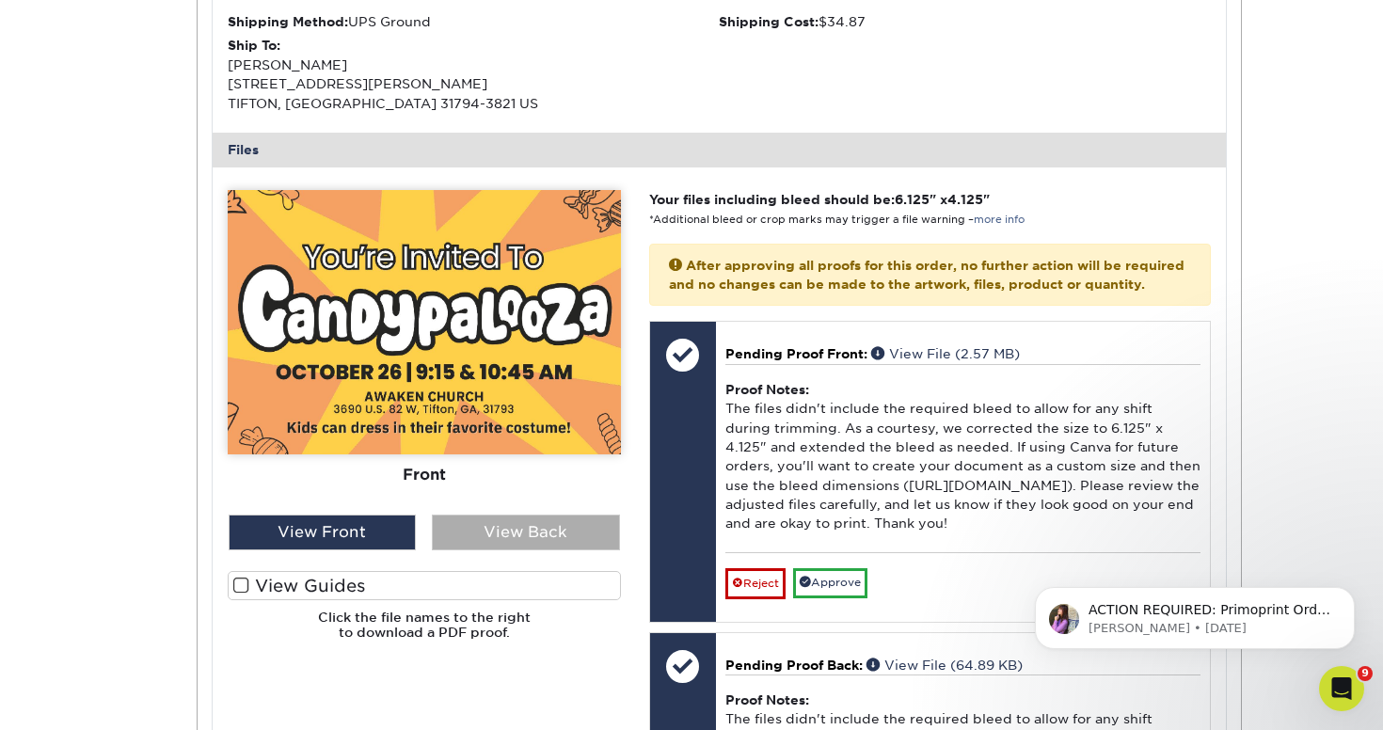
click at [473, 522] on div "View Back" at bounding box center [526, 533] width 188 height 36
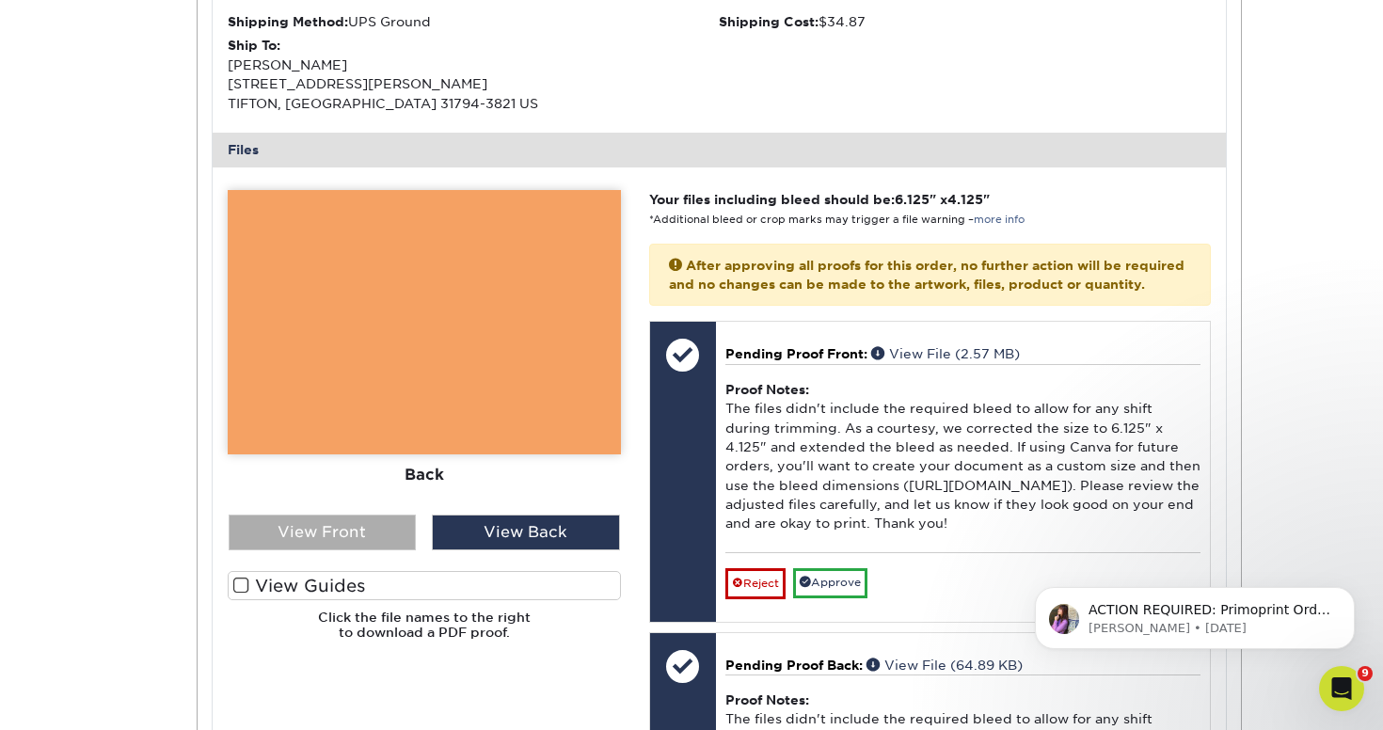
click at [384, 532] on div "View Front" at bounding box center [323, 533] width 188 height 36
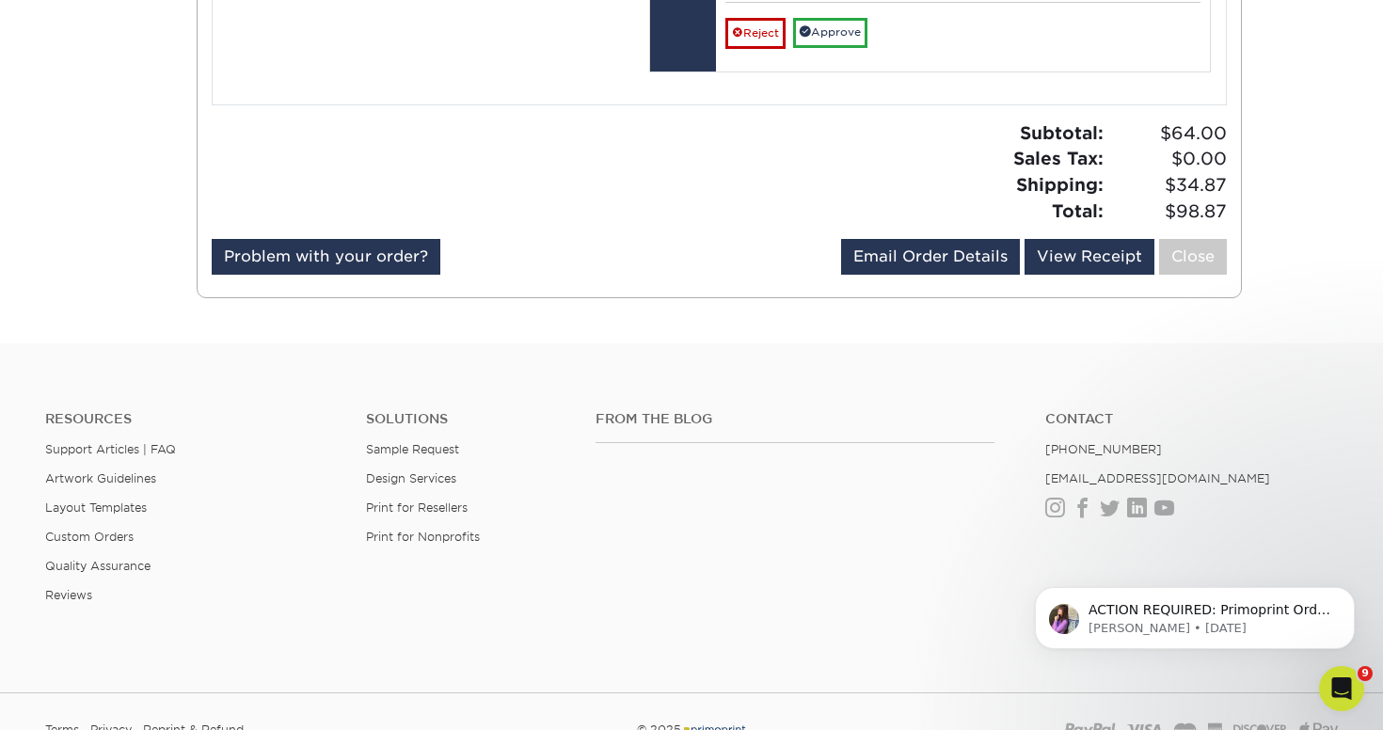
scroll to position [1517, 0]
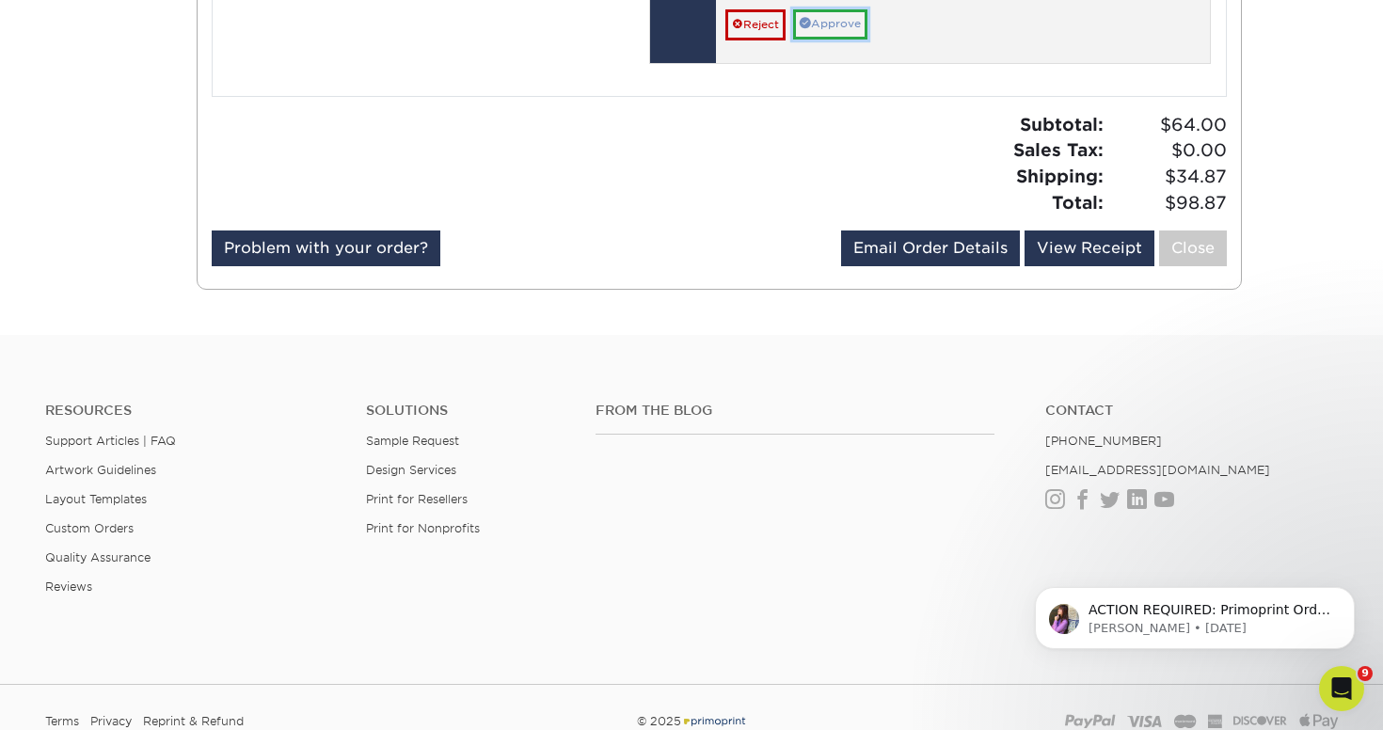
click at [846, 39] on link "Approve" at bounding box center [830, 23] width 74 height 29
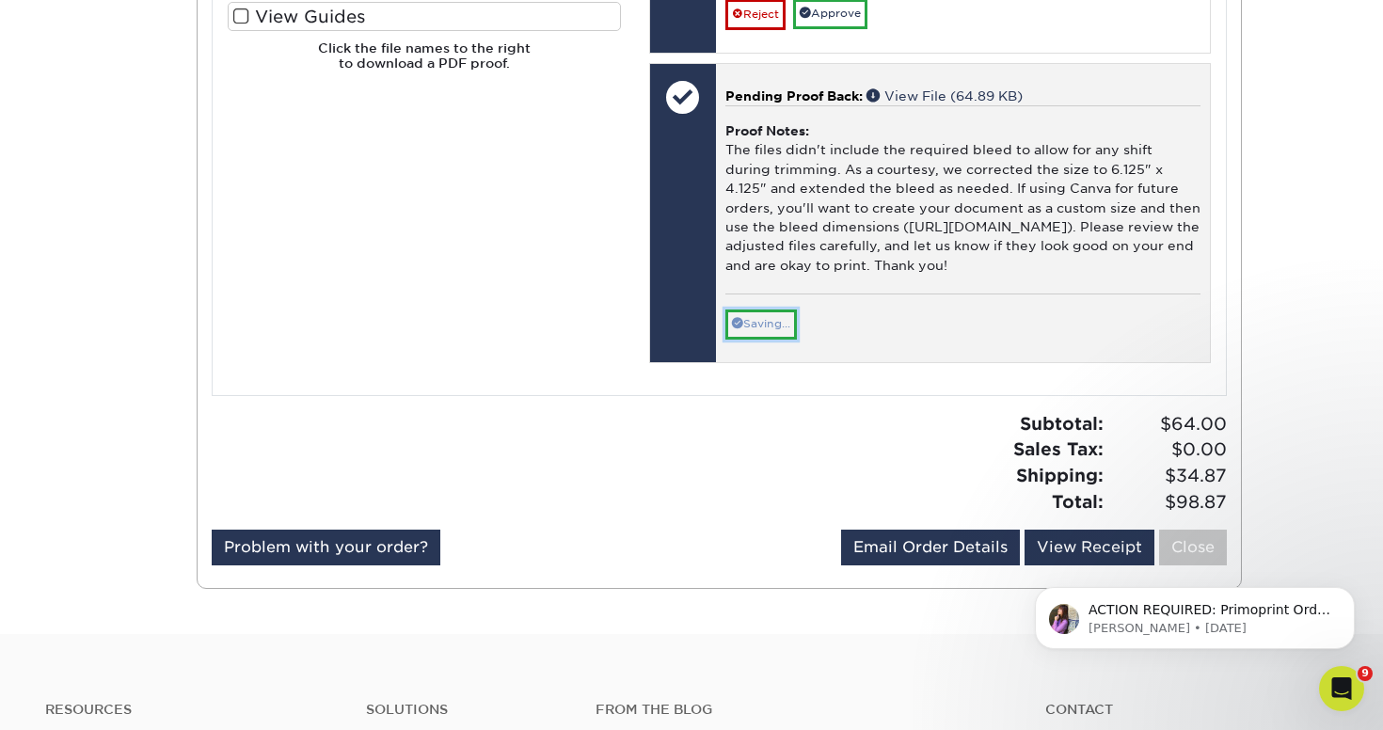
scroll to position [1187, 0]
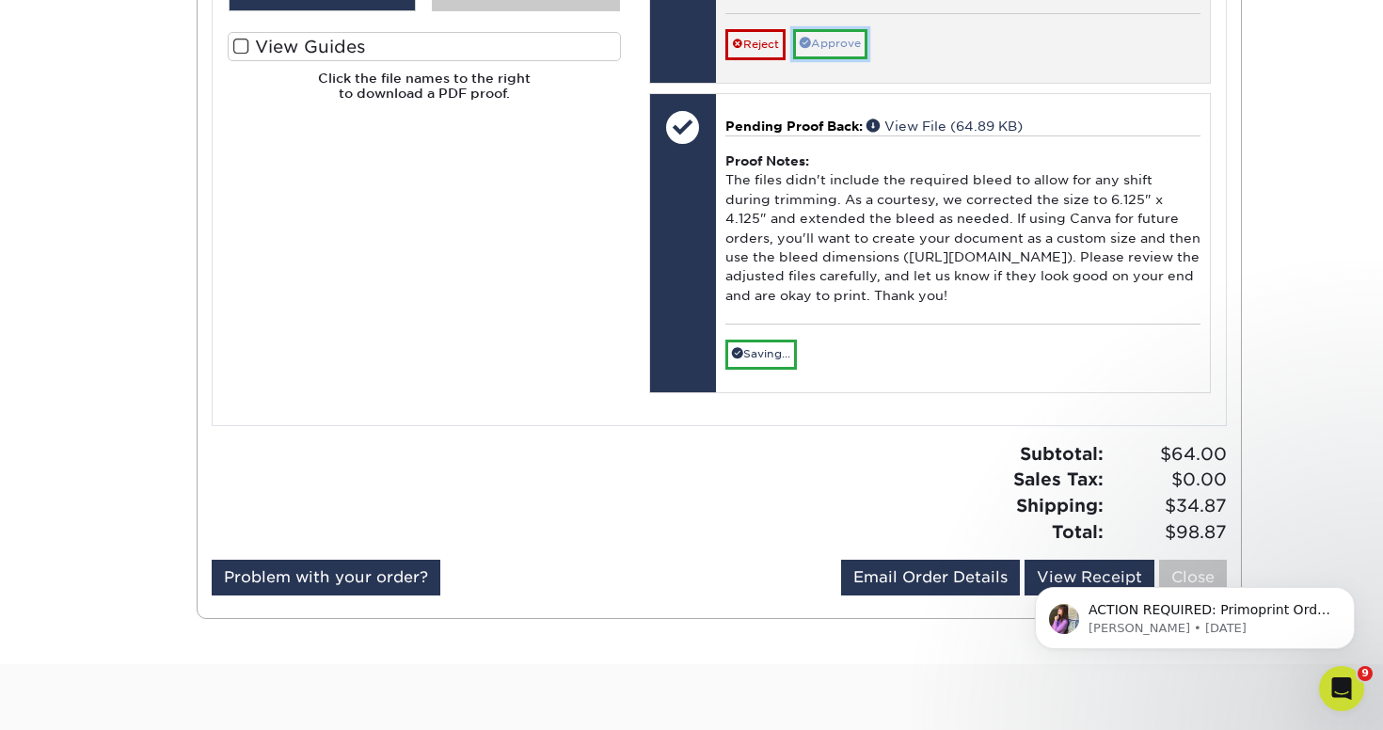
click at [833, 58] on link "Approve" at bounding box center [830, 43] width 74 height 29
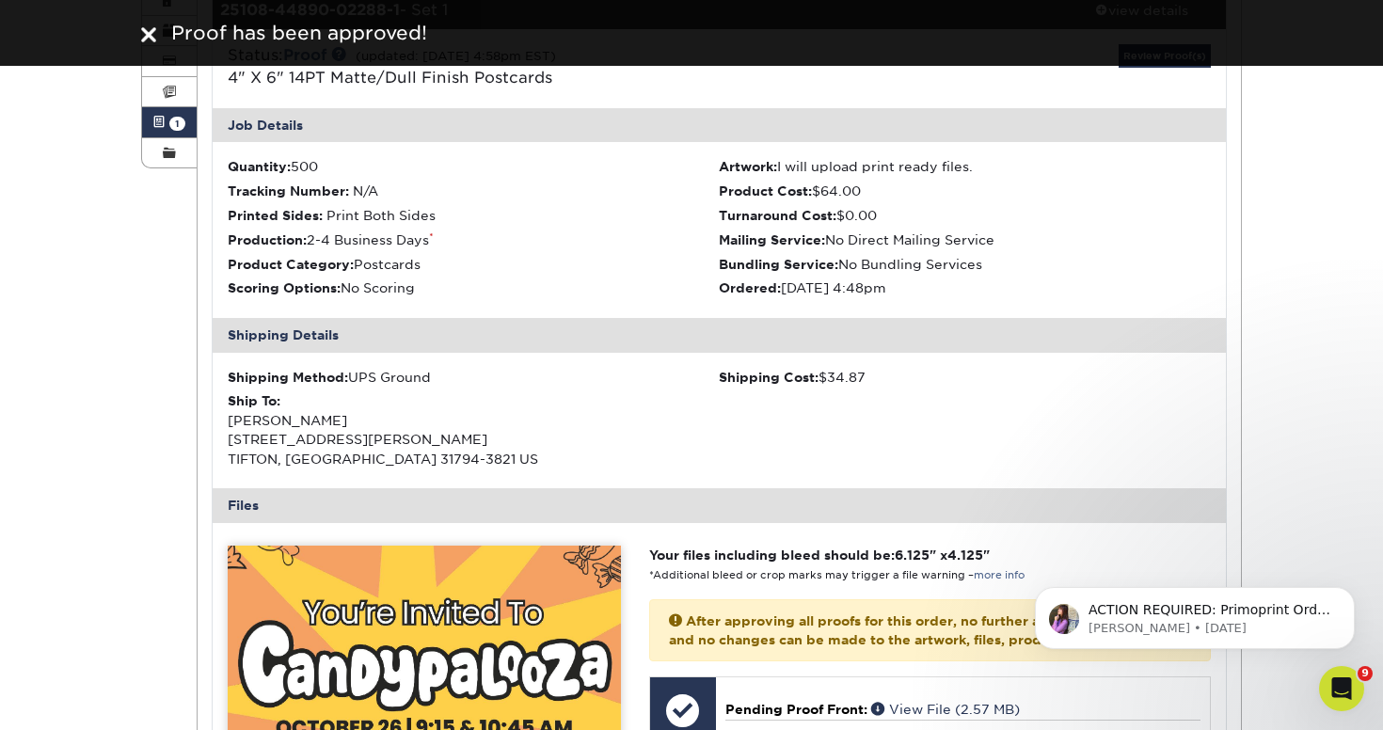
scroll to position [144, 0]
